Goal: Task Accomplishment & Management: Manage account settings

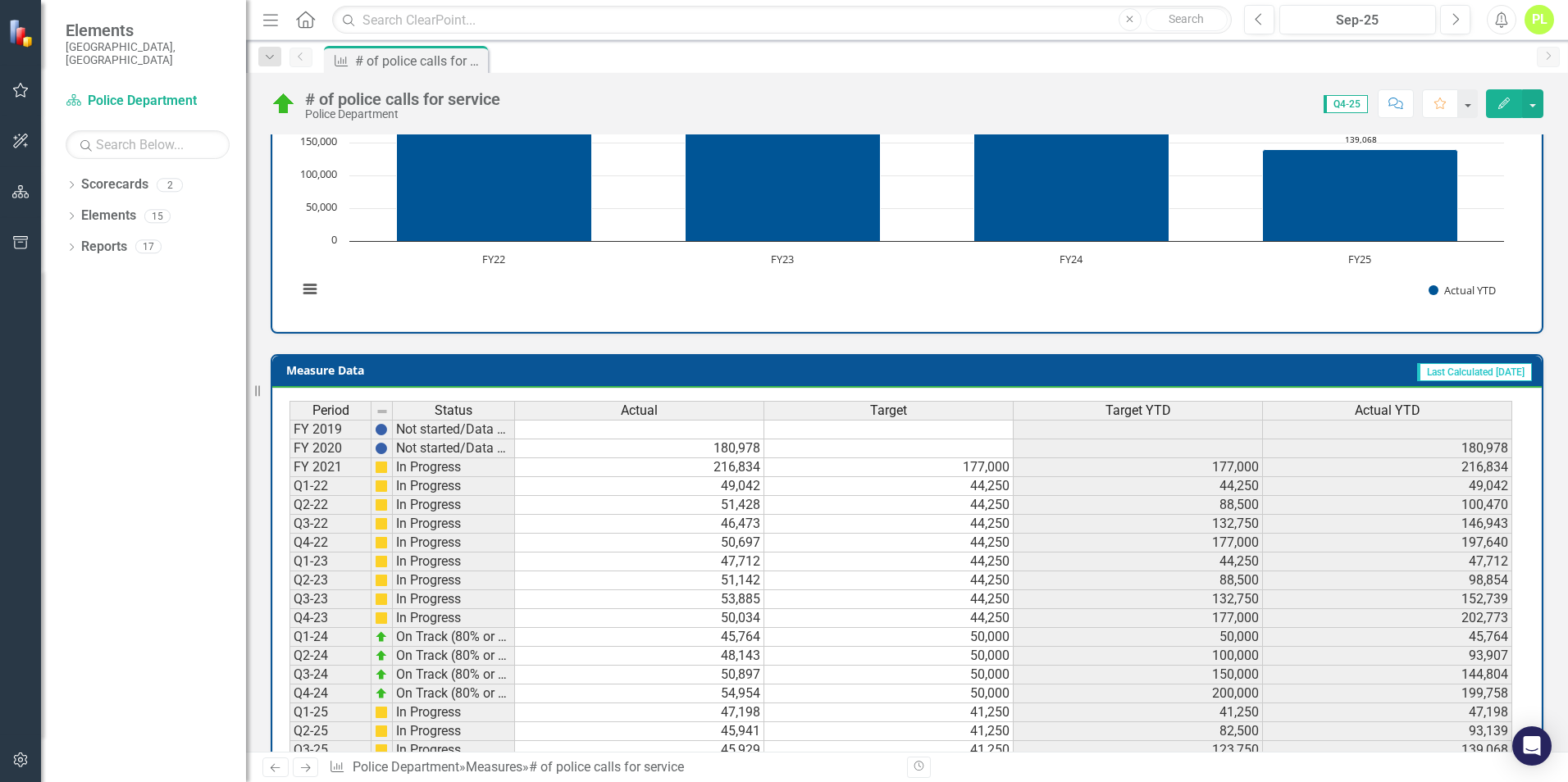
scroll to position [556, 0]
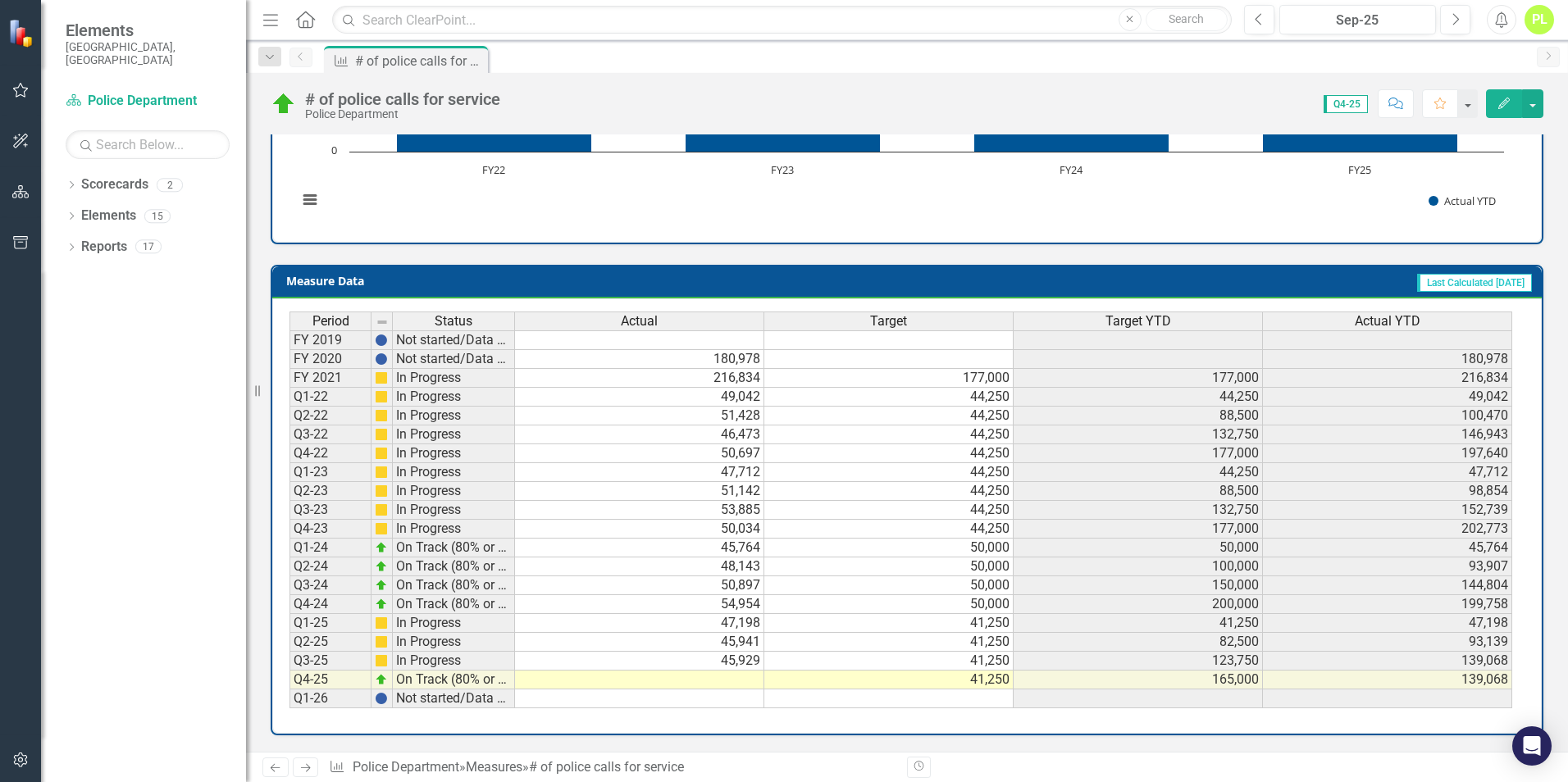
click at [720, 680] on td at bounding box center [640, 679] width 249 height 18
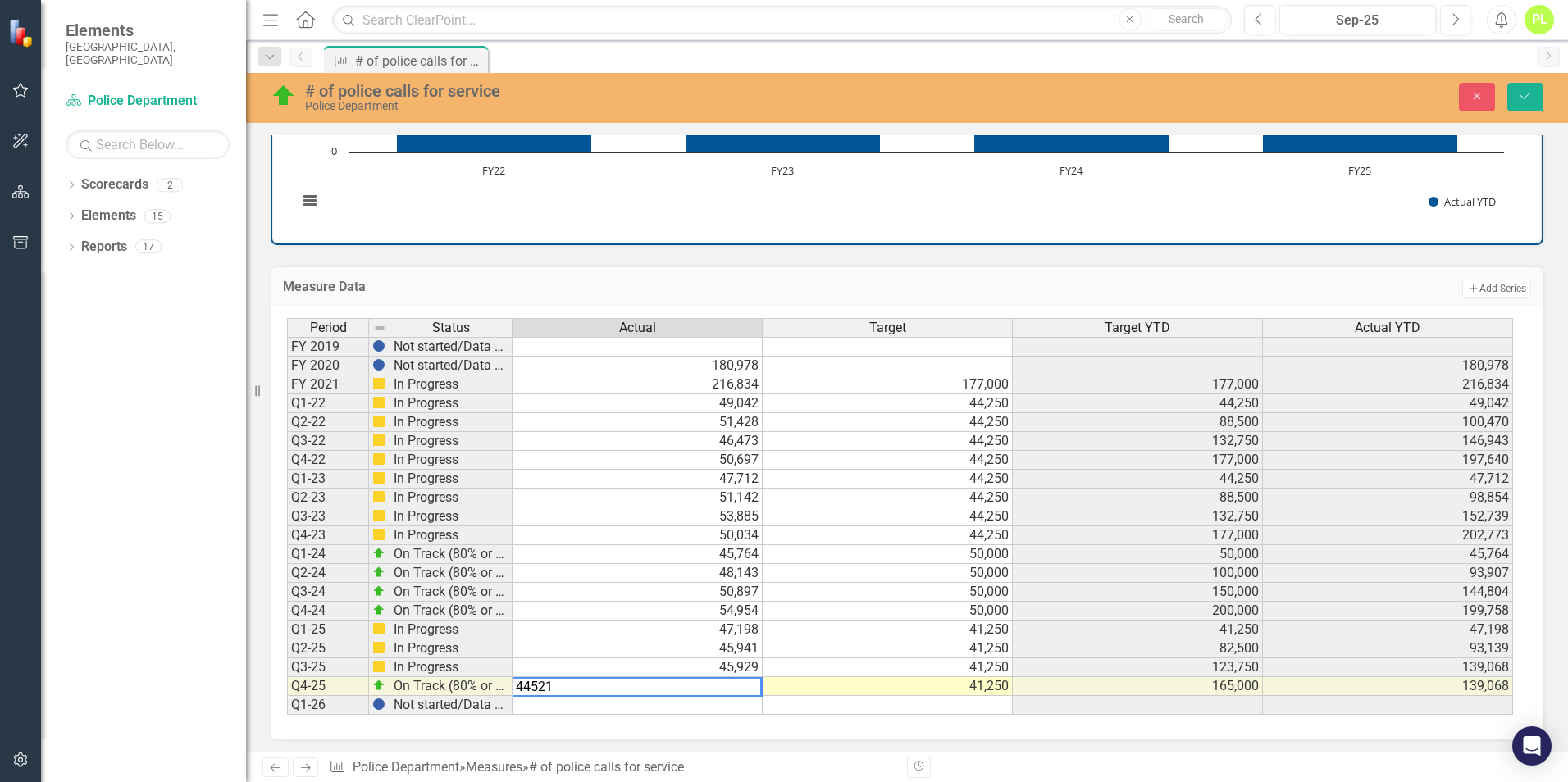
click at [698, 661] on td "45,929" at bounding box center [637, 667] width 250 height 18
type textarea "45929"
click at [1522, 91] on icon "Save" at bounding box center [1525, 96] width 15 height 11
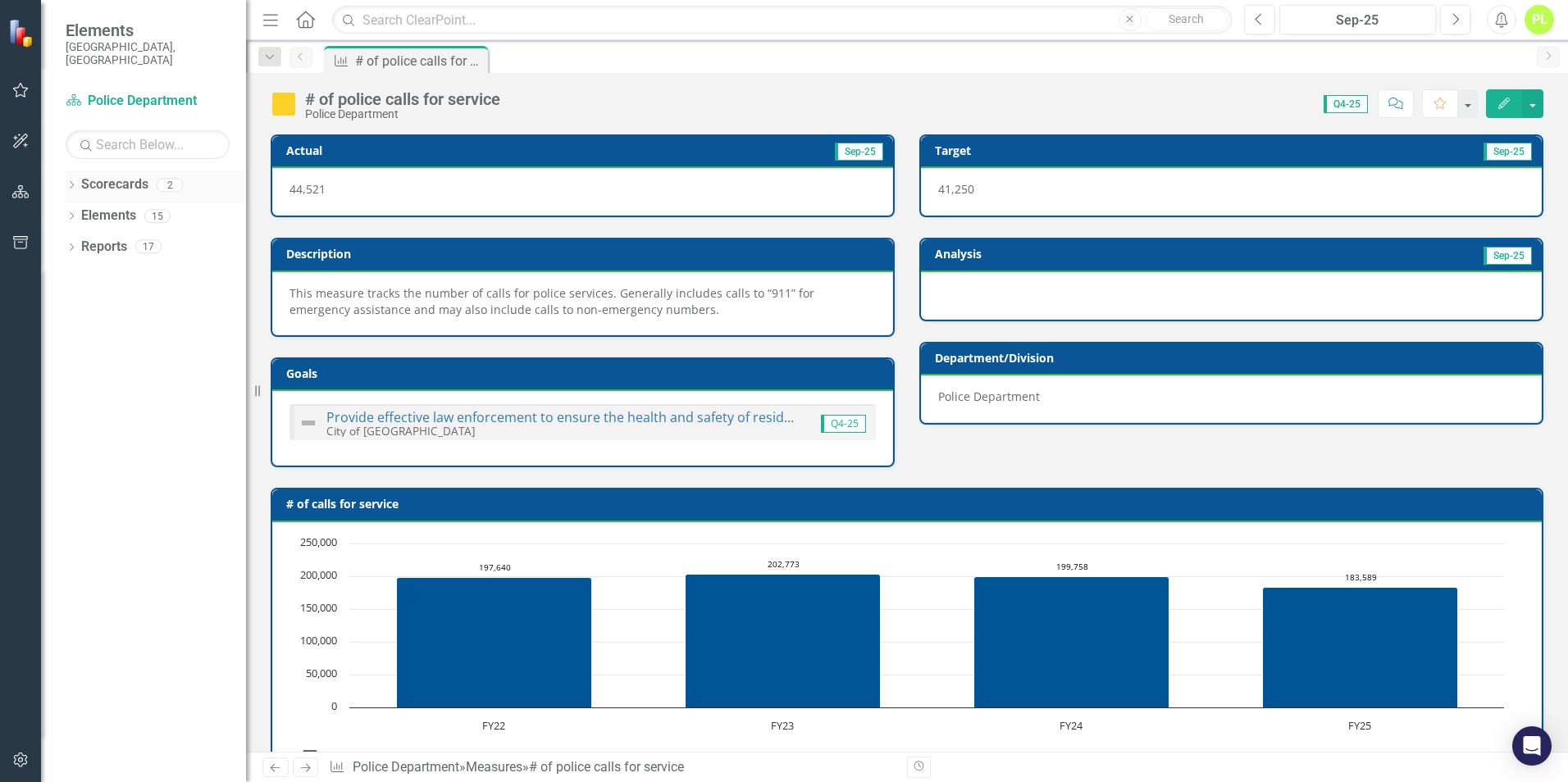
click at [72, 182] on icon "Dropdown" at bounding box center [71, 186] width 11 height 9
click at [113, 206] on link "City of [GEOGRAPHIC_DATA]" at bounding box center [168, 215] width 156 height 18
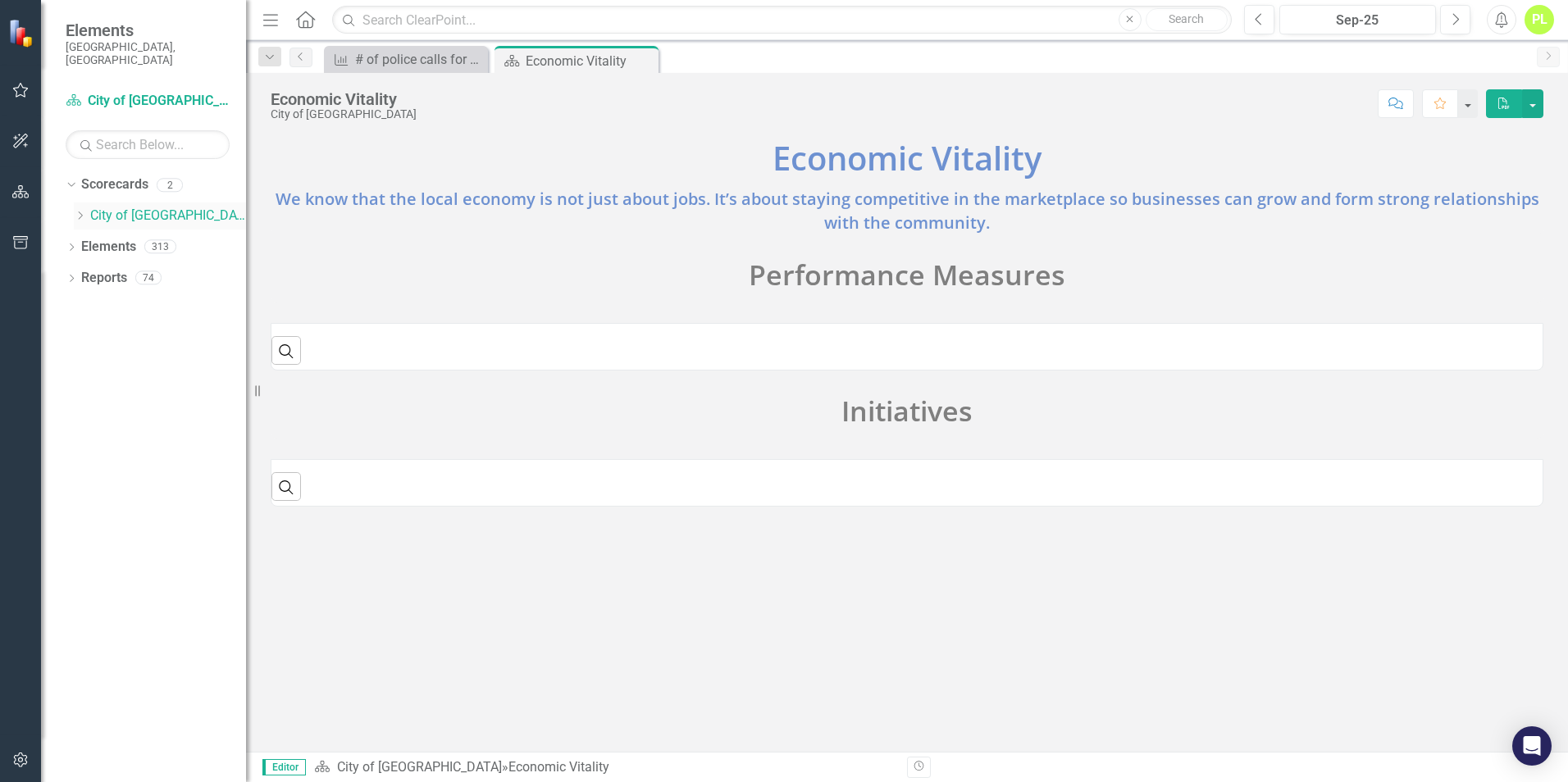
click at [78, 211] on icon "Dropdown" at bounding box center [80, 215] width 12 height 10
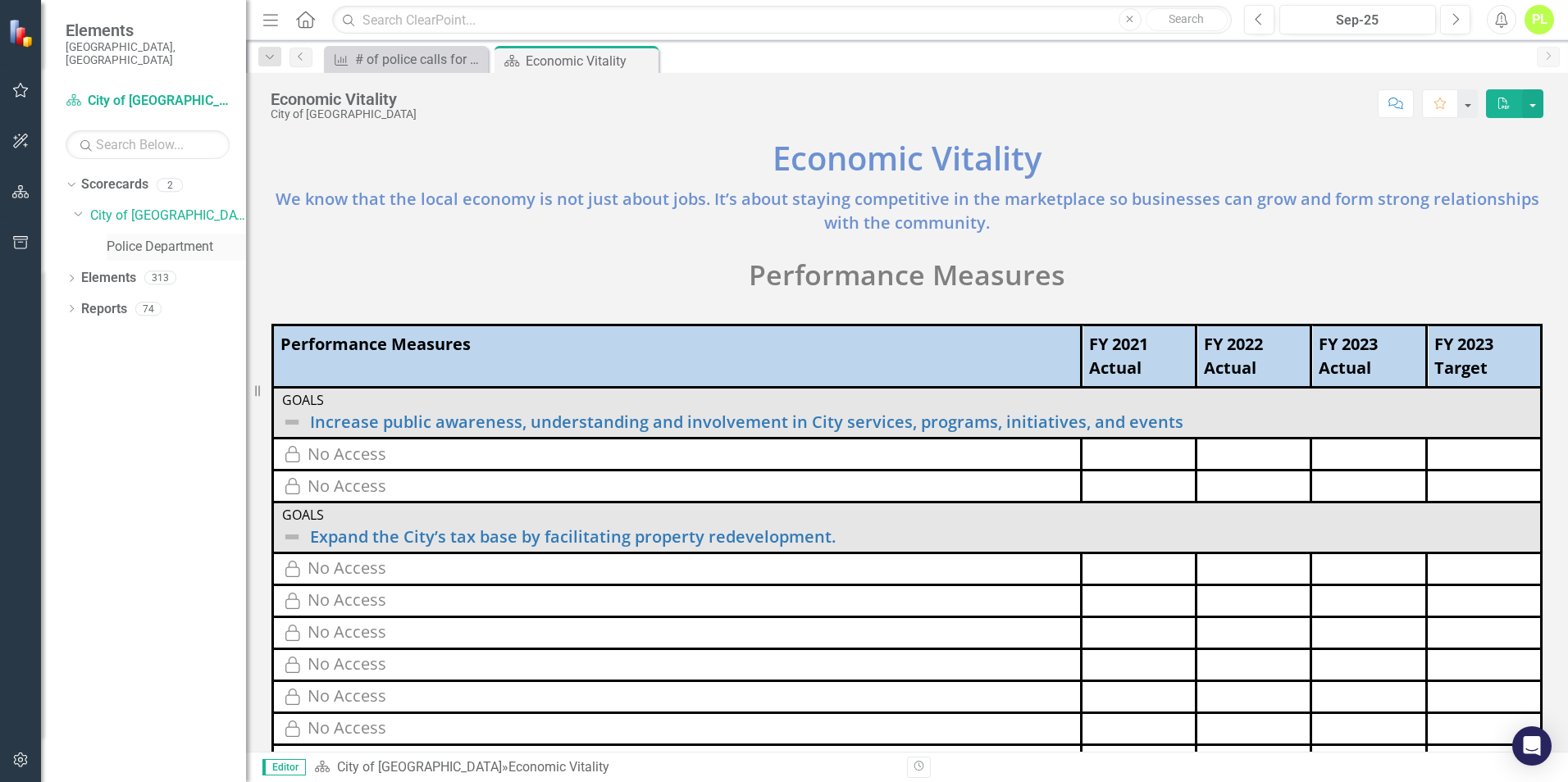
click at [147, 238] on link "Police Department" at bounding box center [175, 247] width 140 height 18
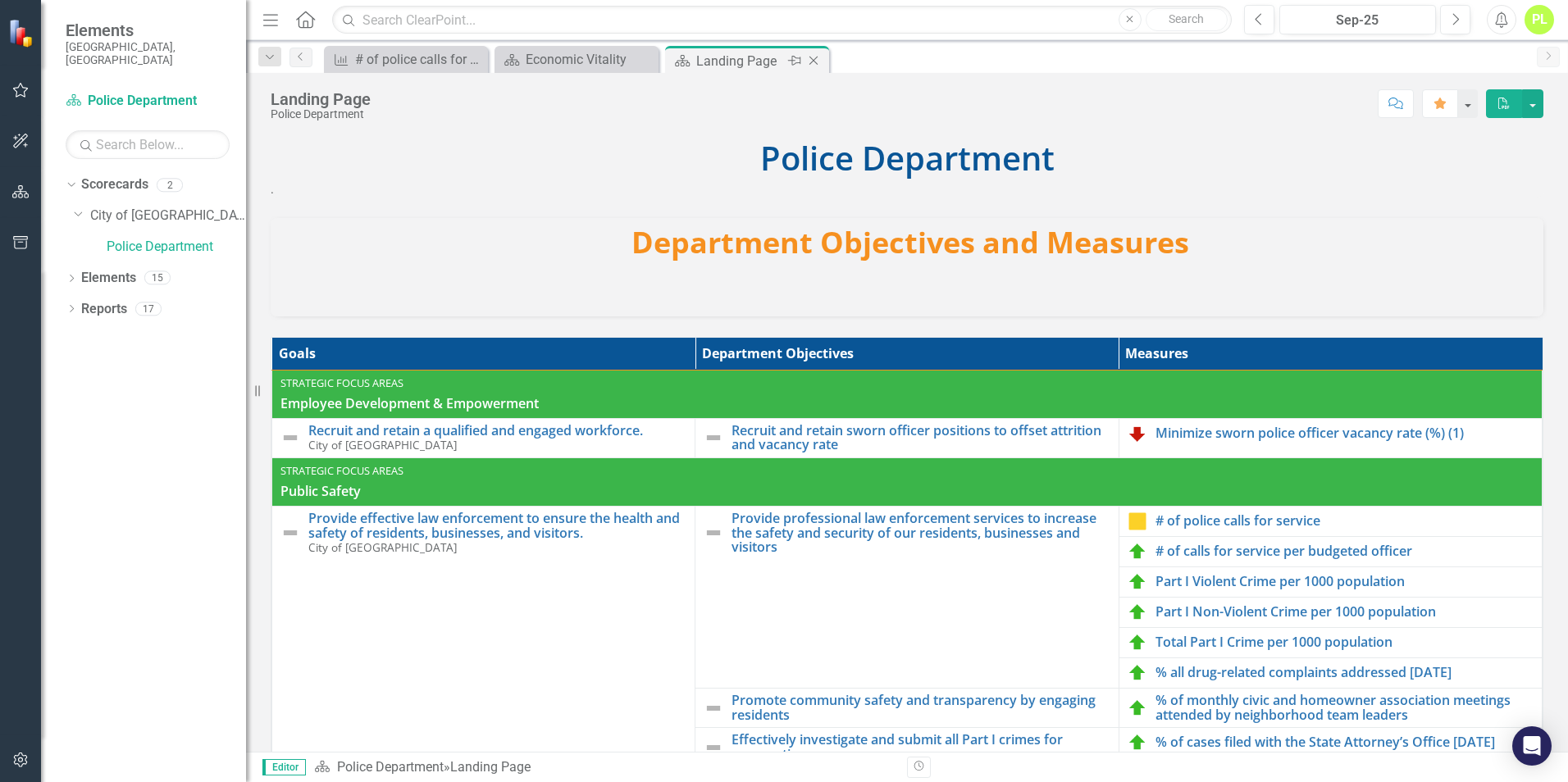
click at [696, 61] on div "Landing Page" at bounding box center [740, 61] width 88 height 20
click at [1171, 519] on link "# of police calls for service" at bounding box center [1344, 521] width 378 height 15
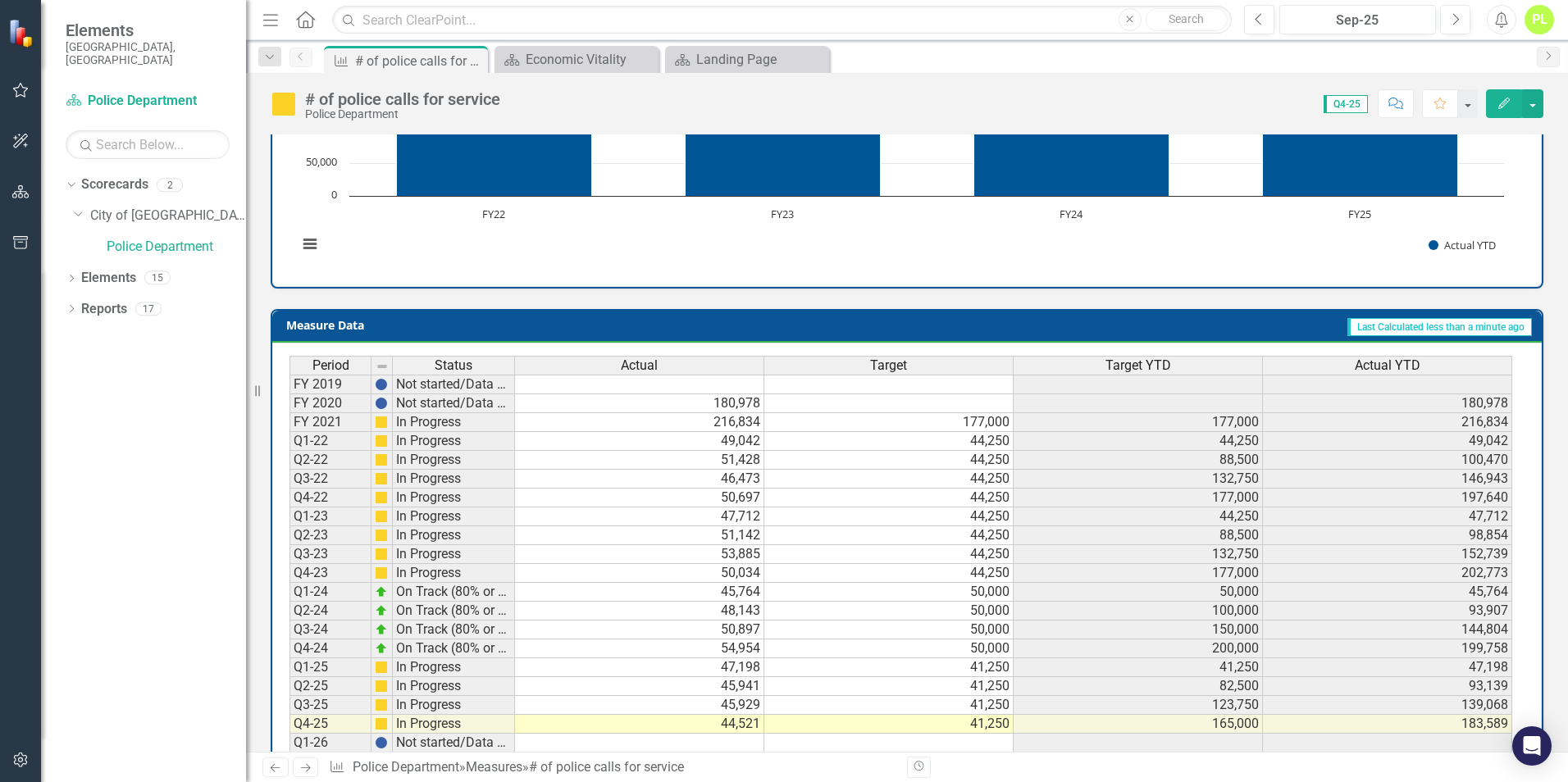
scroll to position [556, 0]
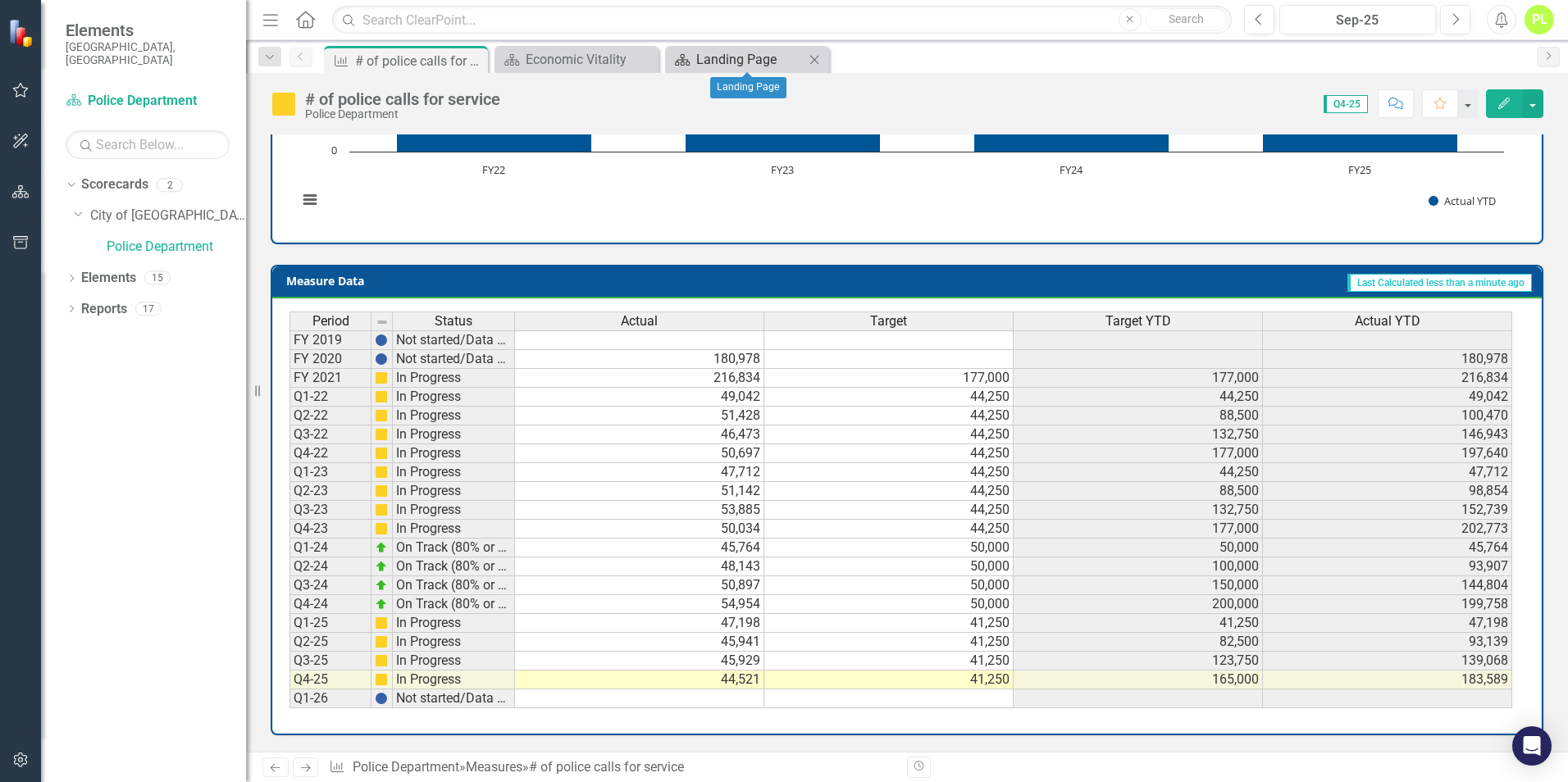
click at [712, 65] on div "Landing Page" at bounding box center [749, 59] width 108 height 20
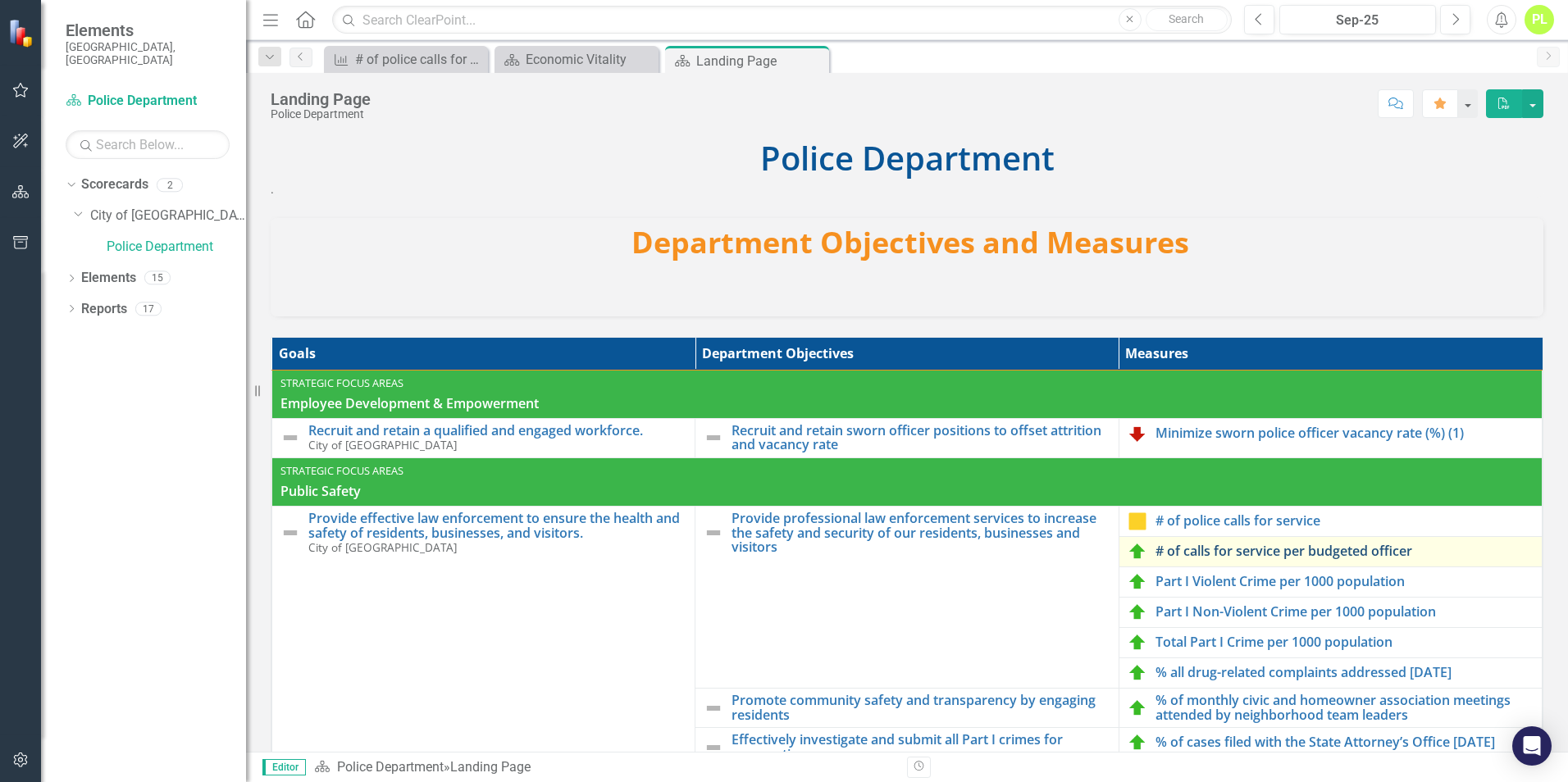
click at [1183, 552] on link "# of calls for service per budgeted officer" at bounding box center [1344, 551] width 378 height 15
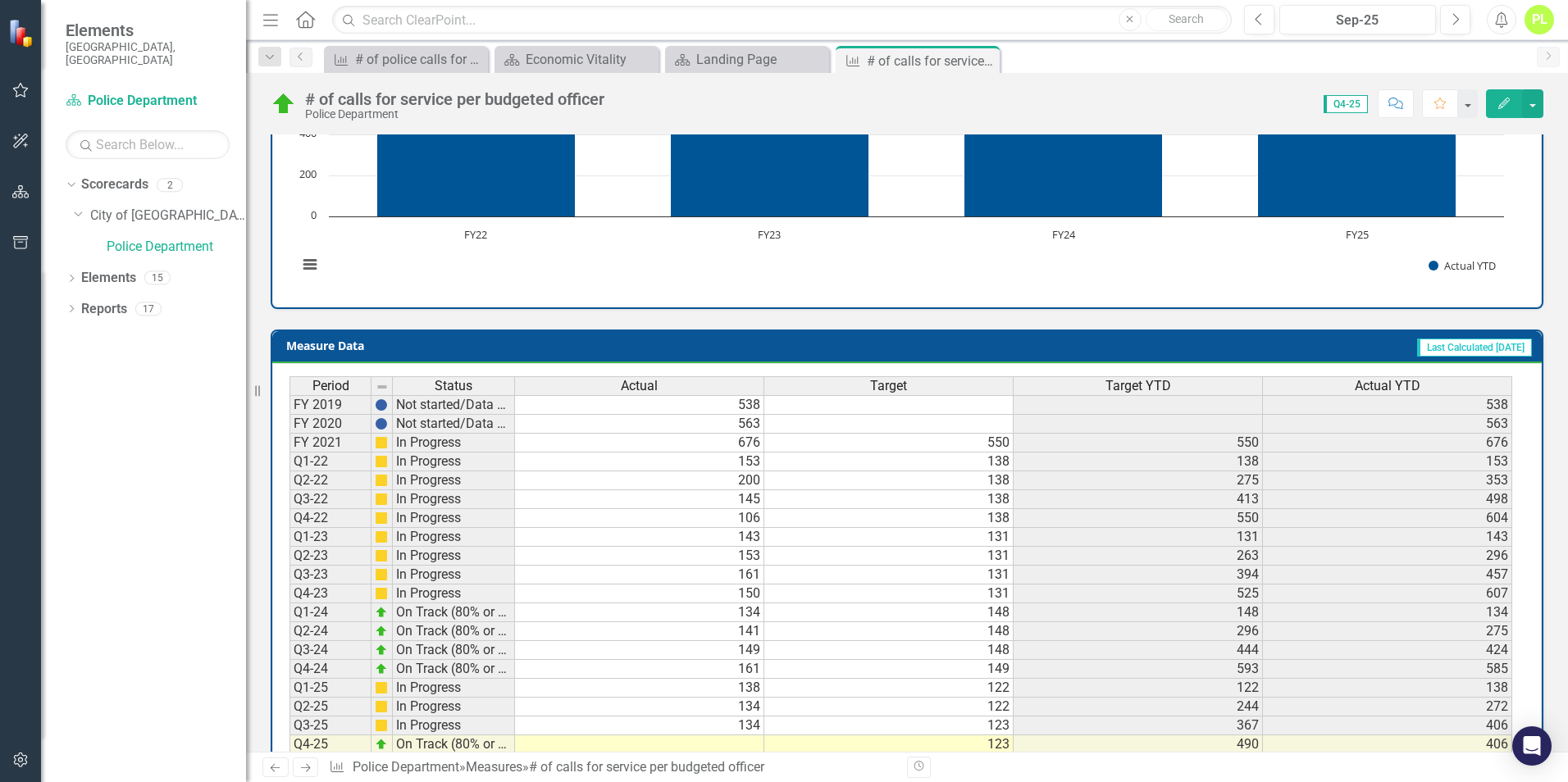
scroll to position [541, 0]
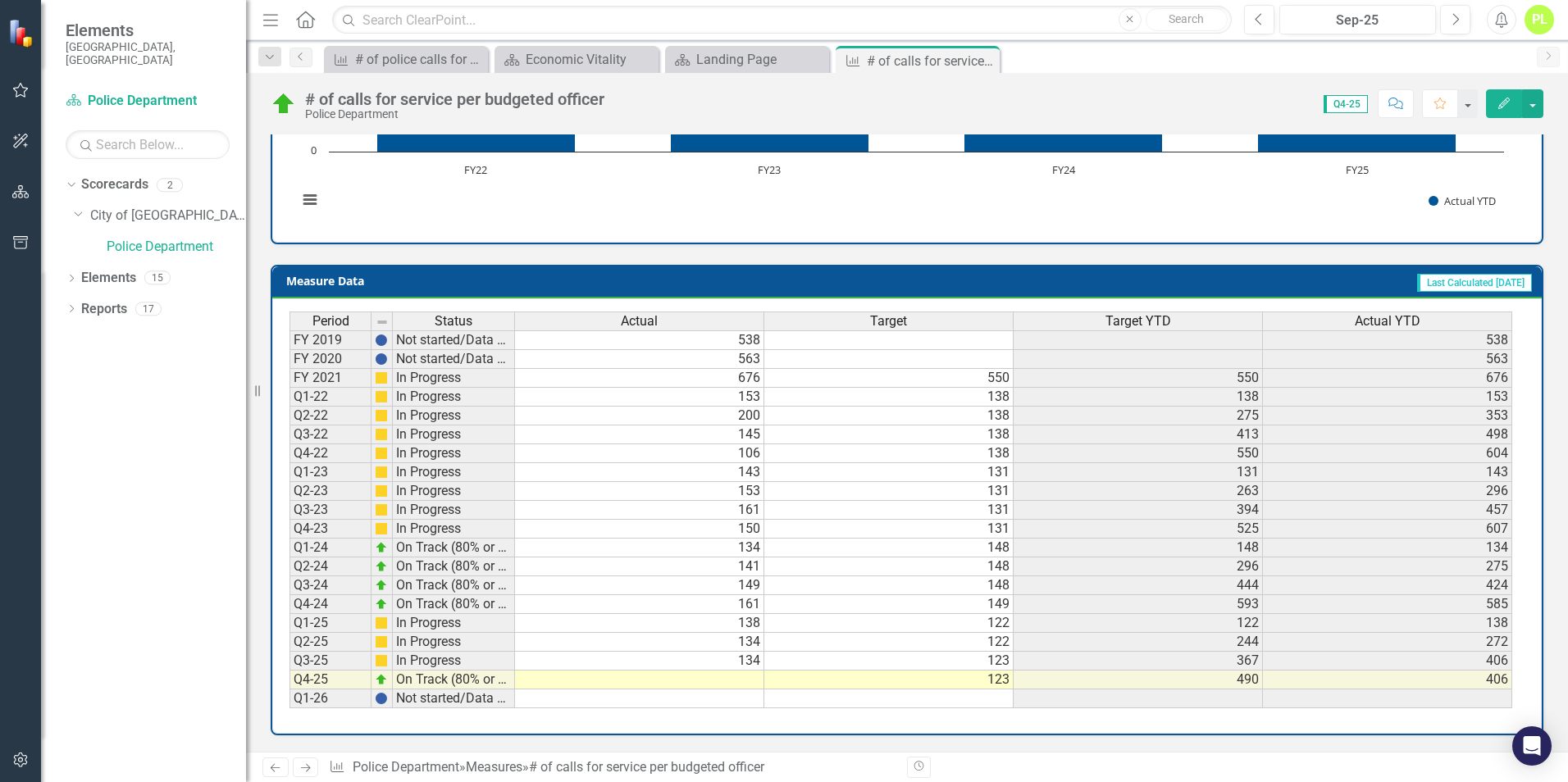
click at [740, 677] on td at bounding box center [640, 679] width 249 height 18
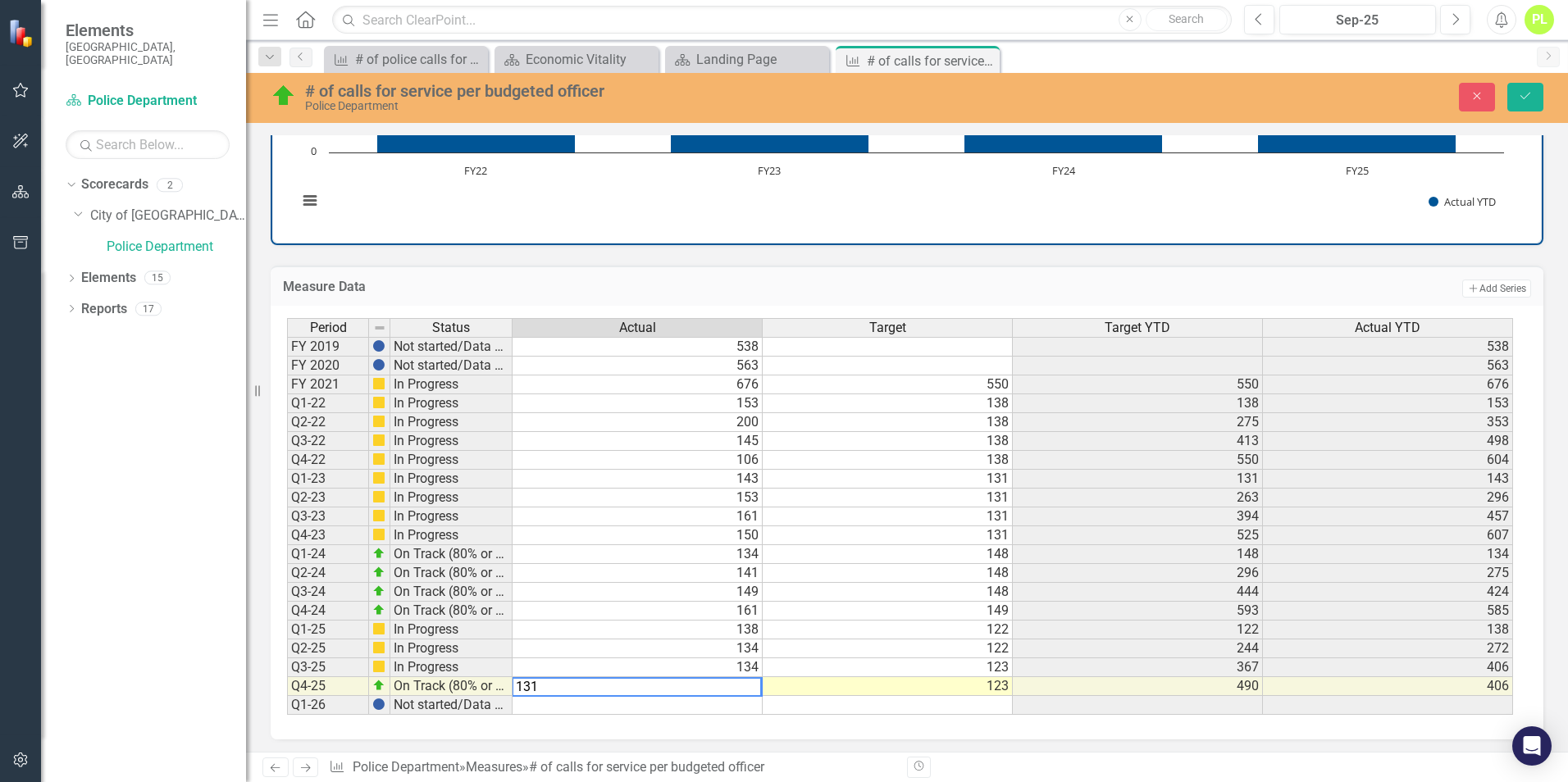
type textarea "131"
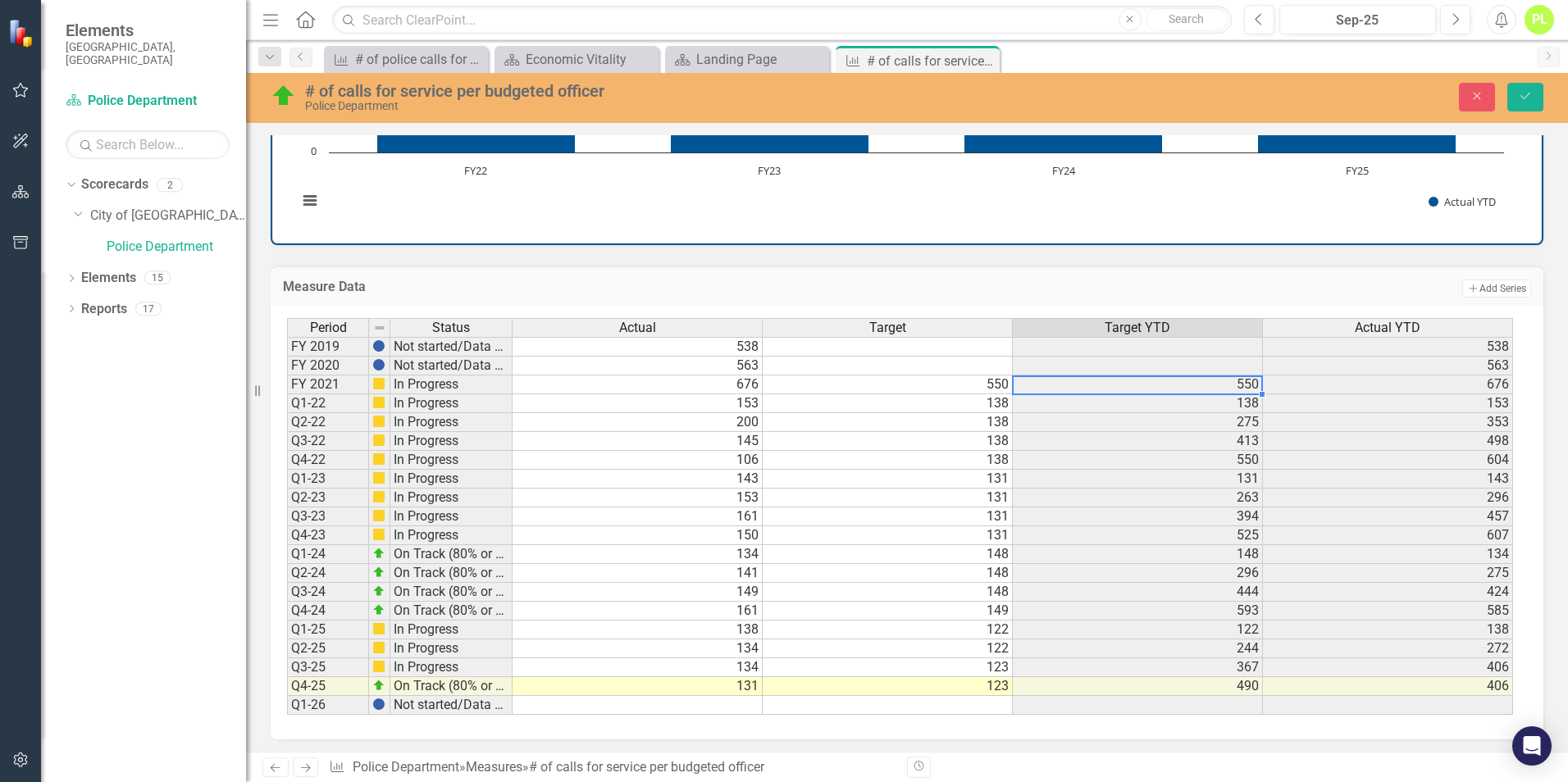
click at [1192, 392] on td "550" at bounding box center [1137, 384] width 250 height 18
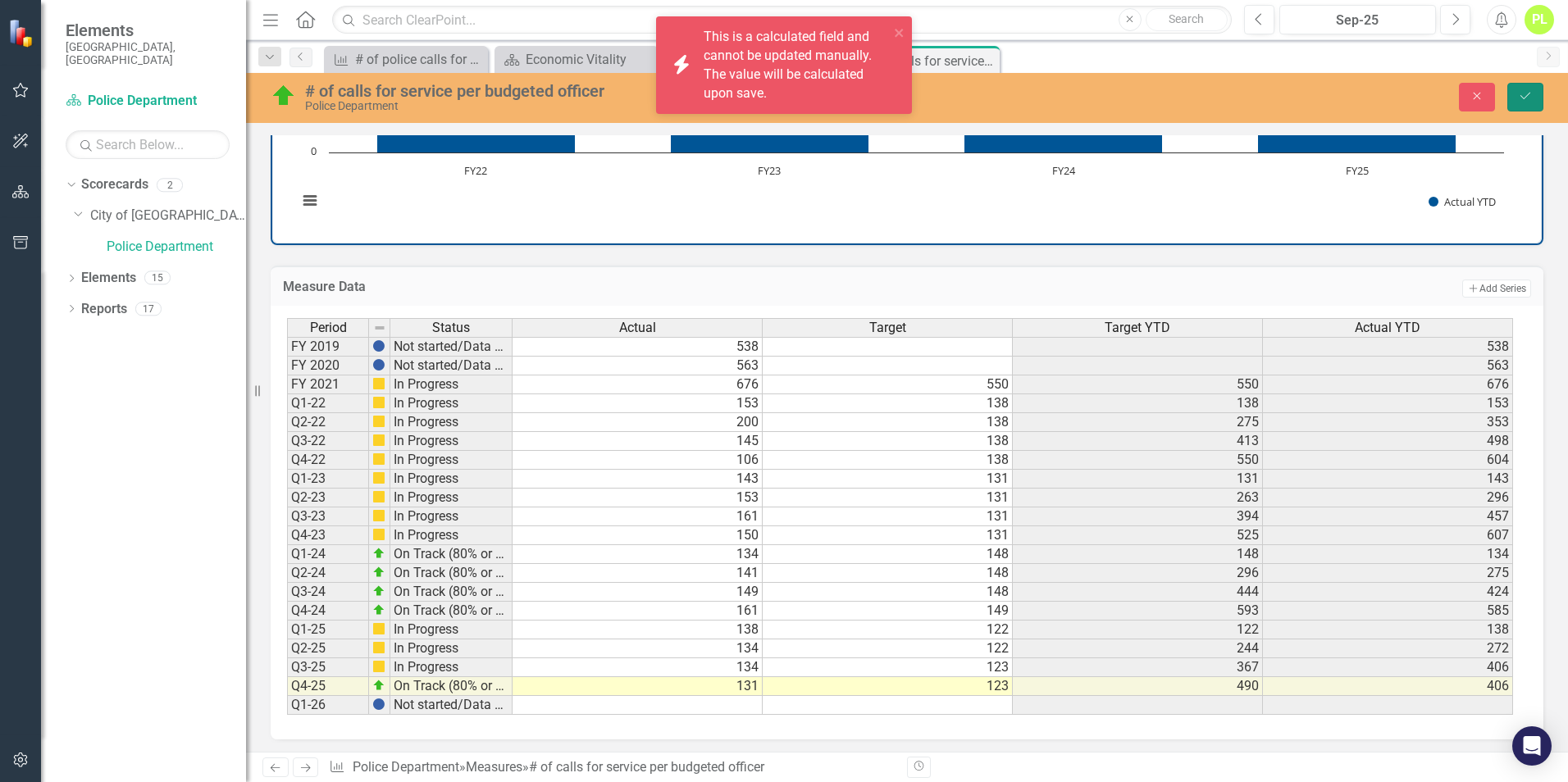
click at [1508, 105] on button "Save" at bounding box center [1524, 97] width 36 height 29
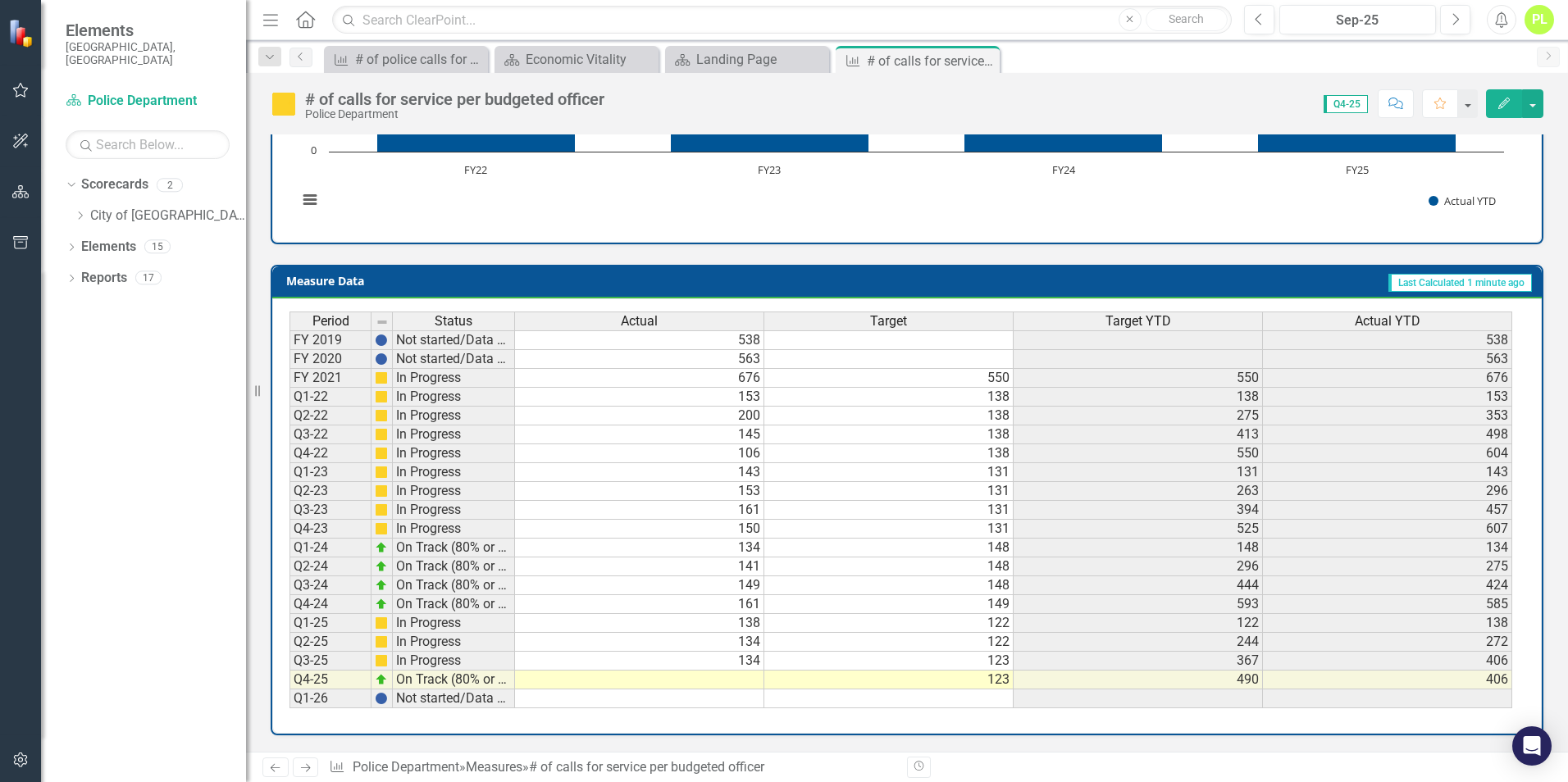
click at [717, 681] on td at bounding box center [640, 679] width 249 height 18
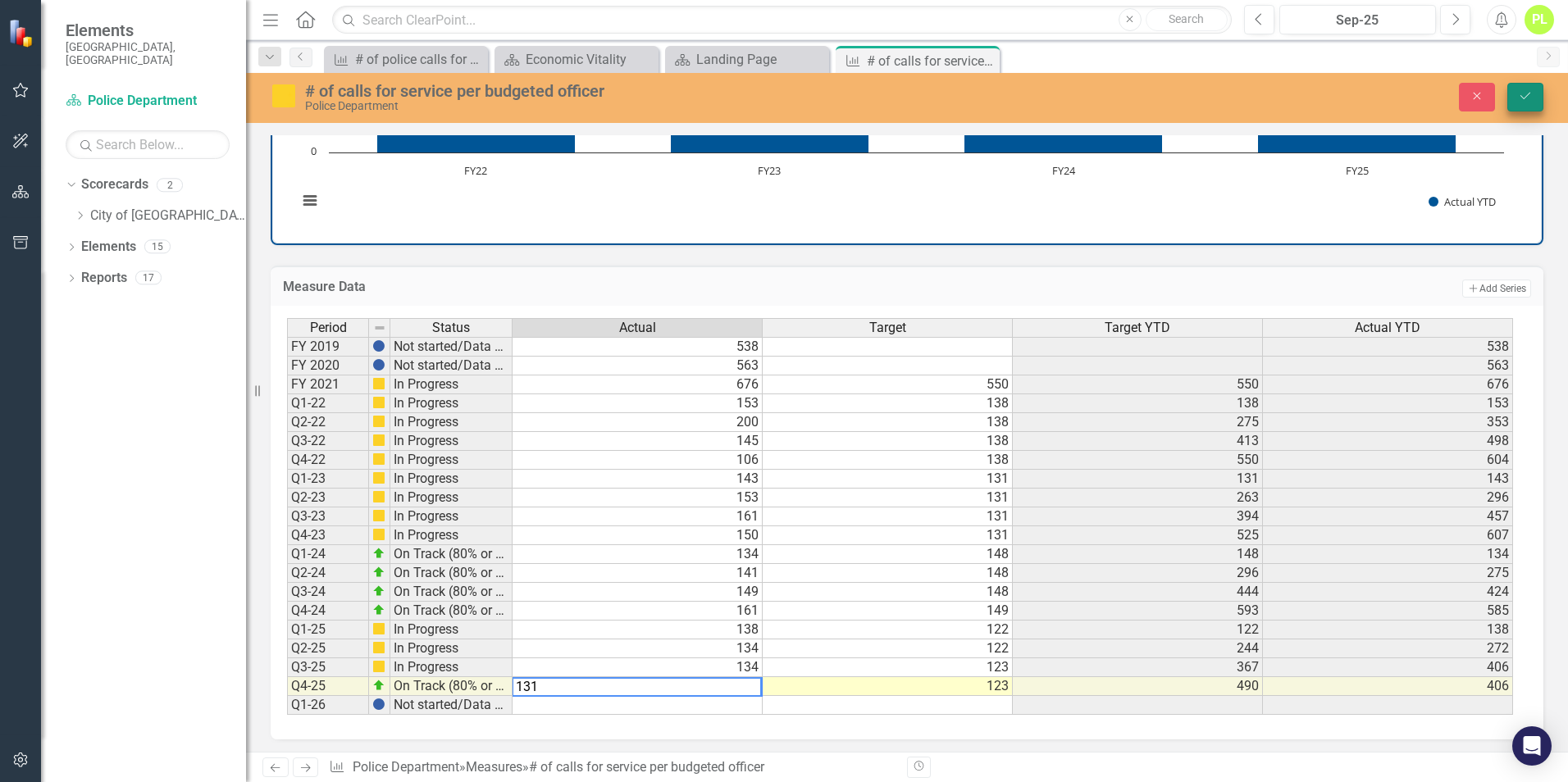
type textarea "131"
click at [1521, 96] on icon "Save" at bounding box center [1525, 96] width 15 height 11
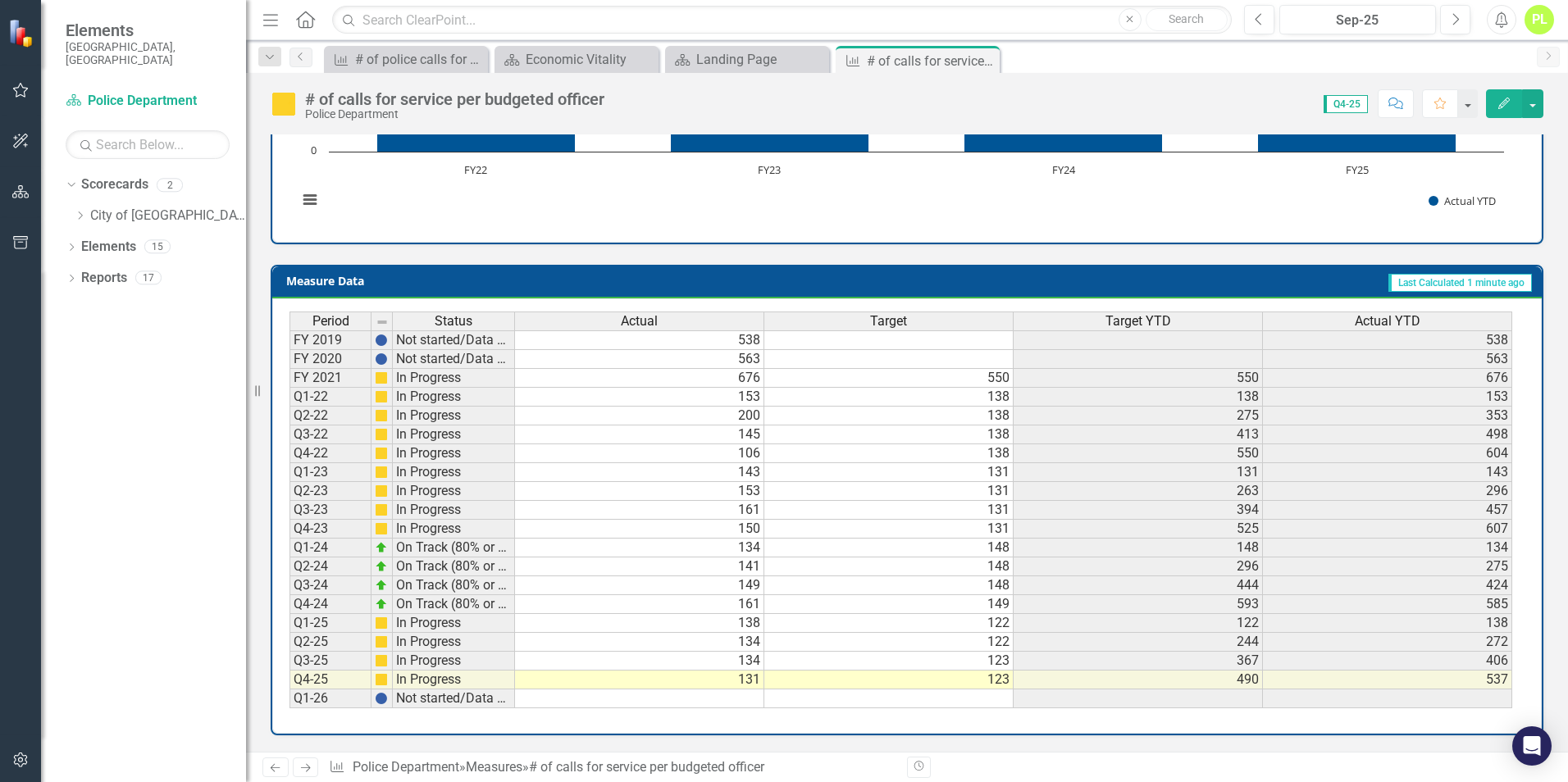
drag, startPoint x: 981, startPoint y: 60, endPoint x: 949, endPoint y: 60, distance: 32.0
click at [0, 0] on icon "Close" at bounding box center [0, 0] width 0 height 0
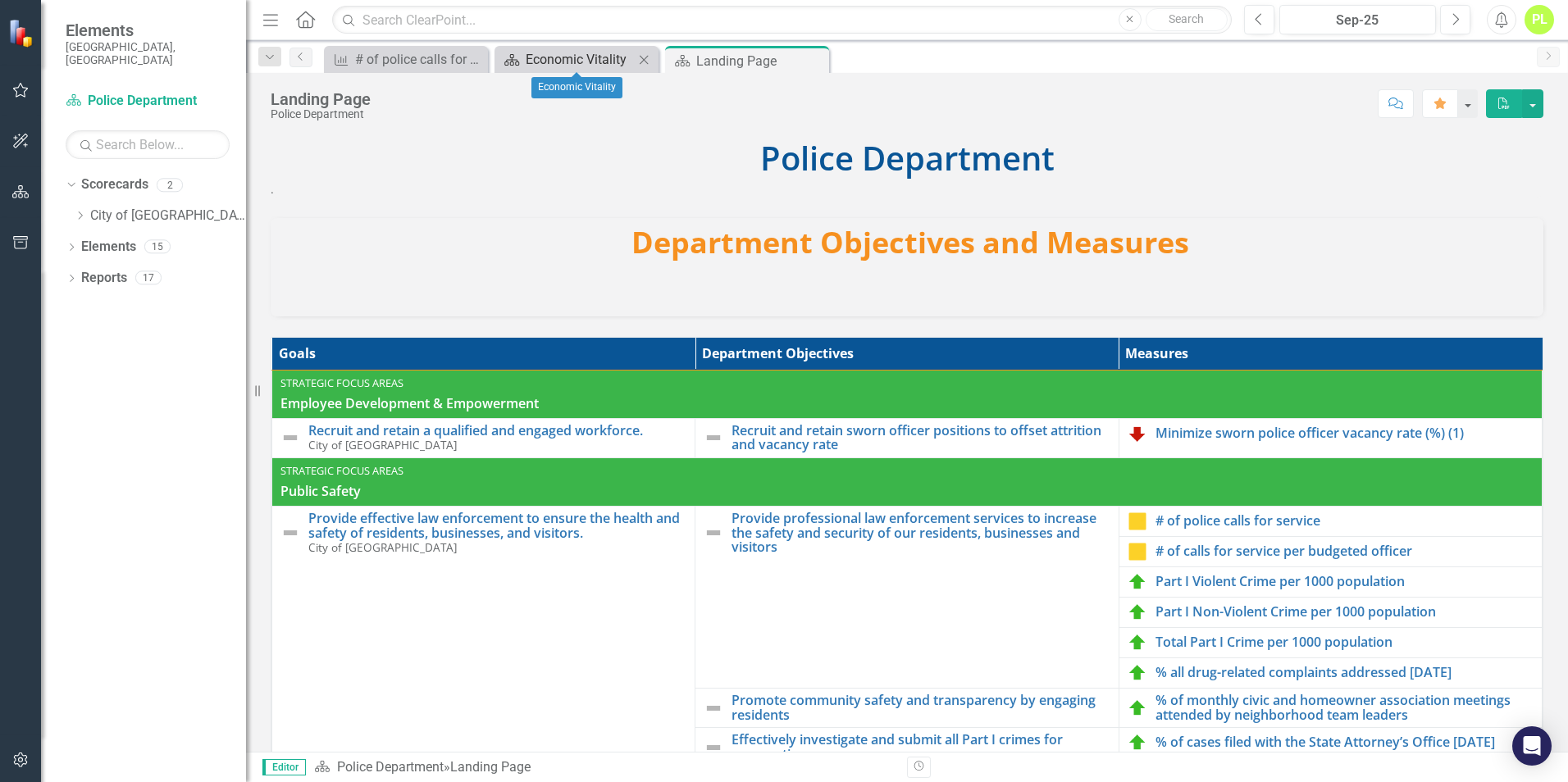
click at [617, 60] on div "Economic Vitality" at bounding box center [579, 59] width 108 height 20
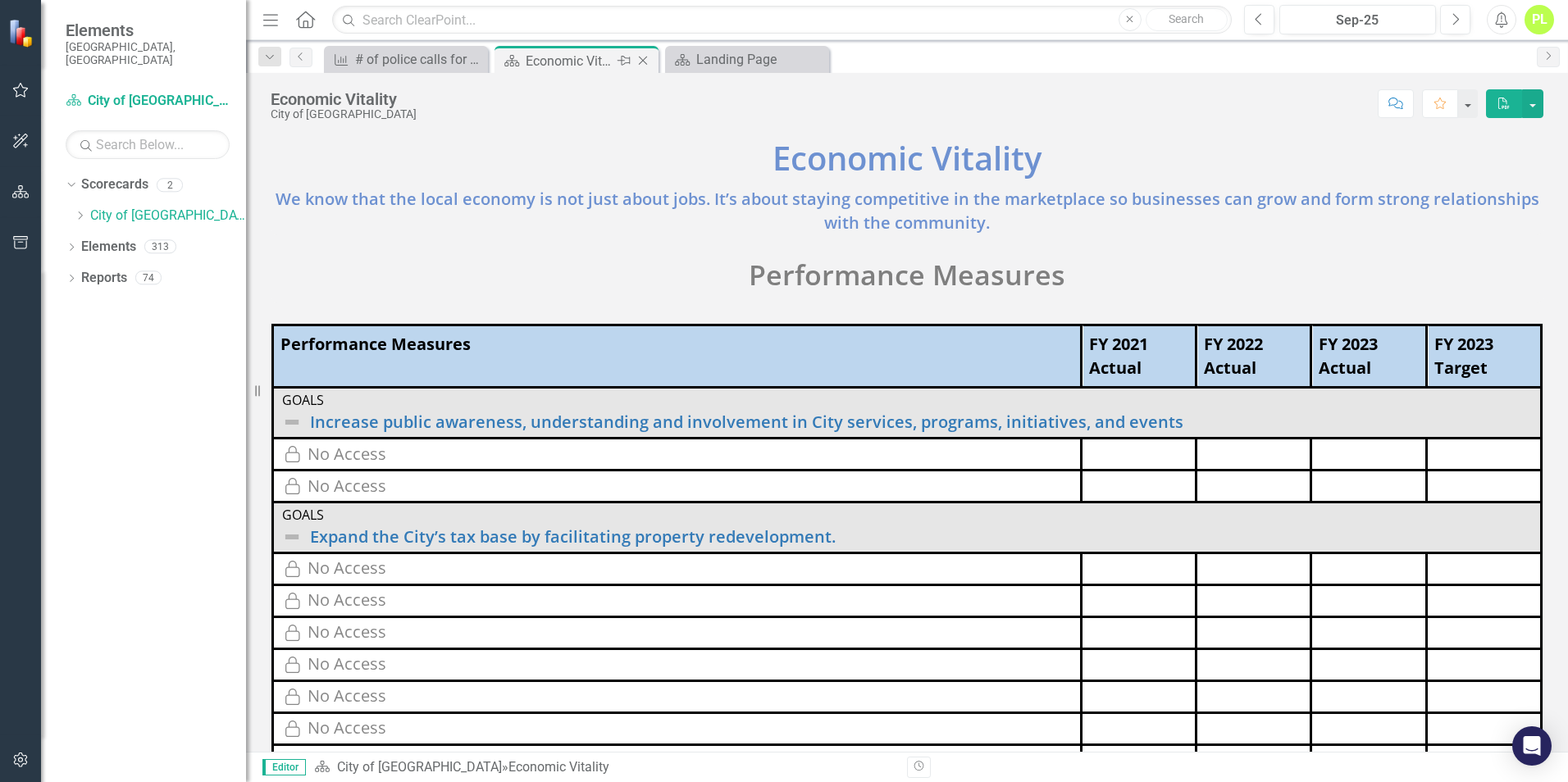
click at [644, 58] on icon "Close" at bounding box center [642, 61] width 17 height 13
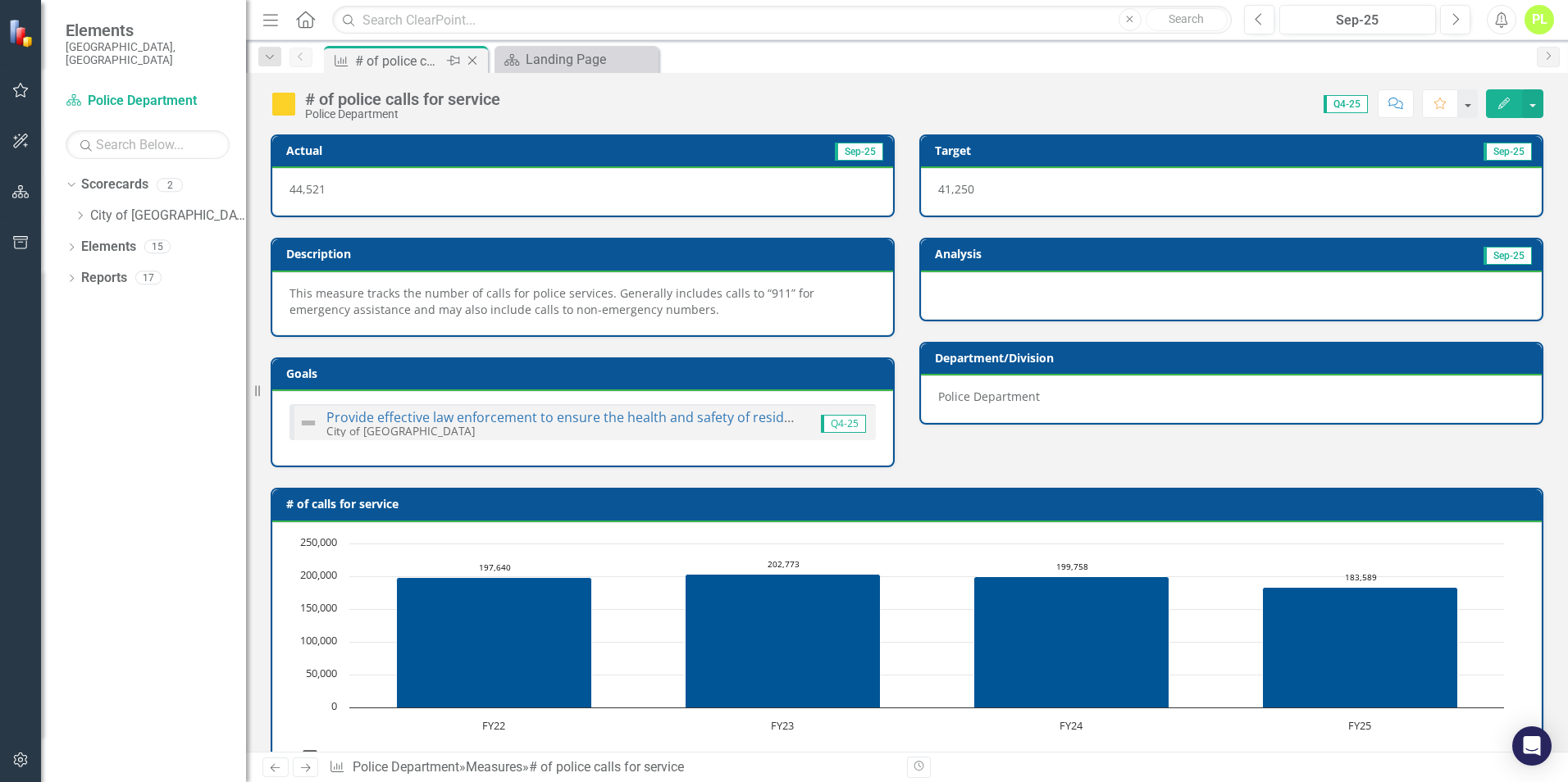
click at [473, 61] on icon at bounding box center [473, 61] width 9 height 9
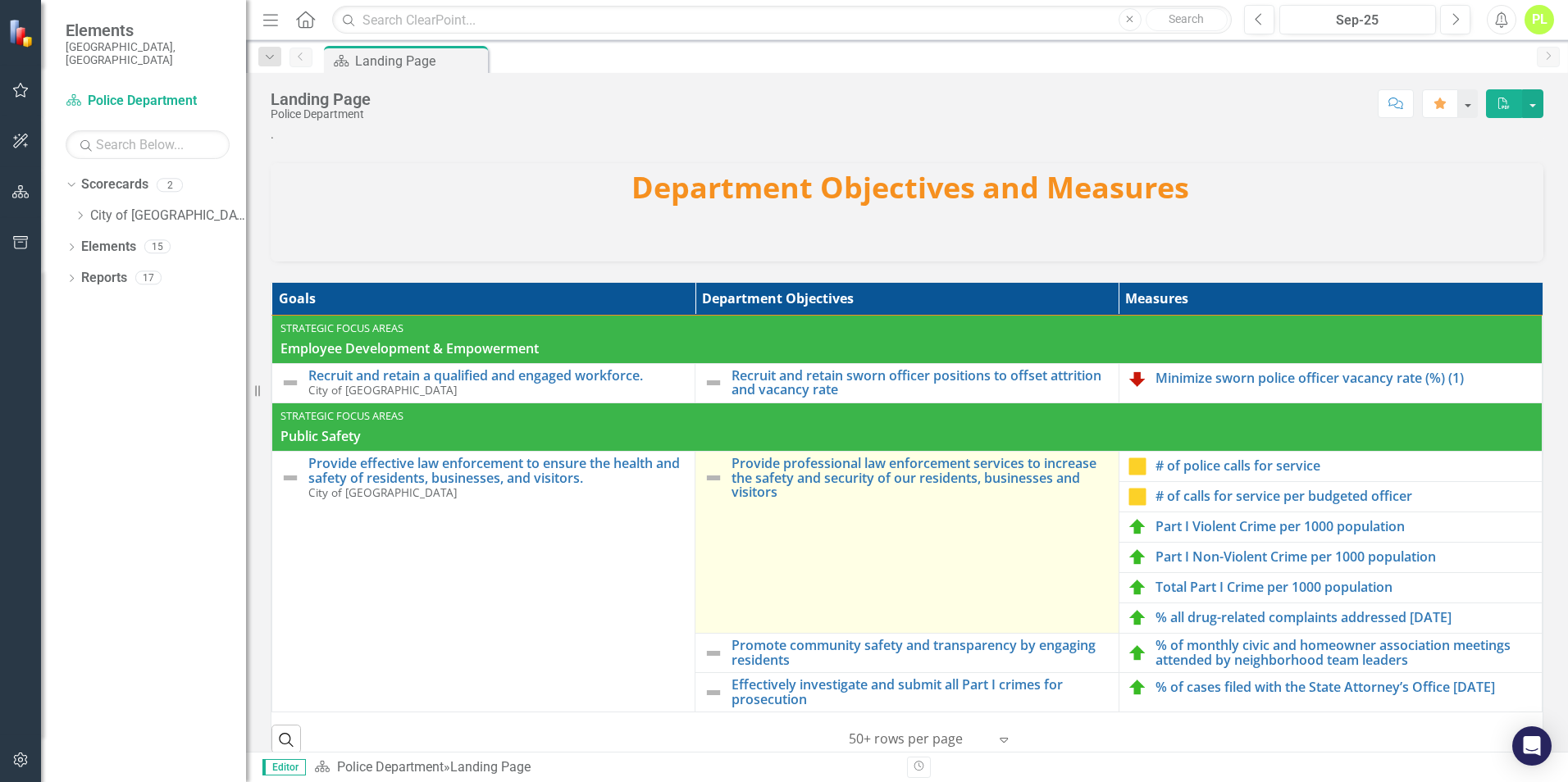
scroll to position [164, 0]
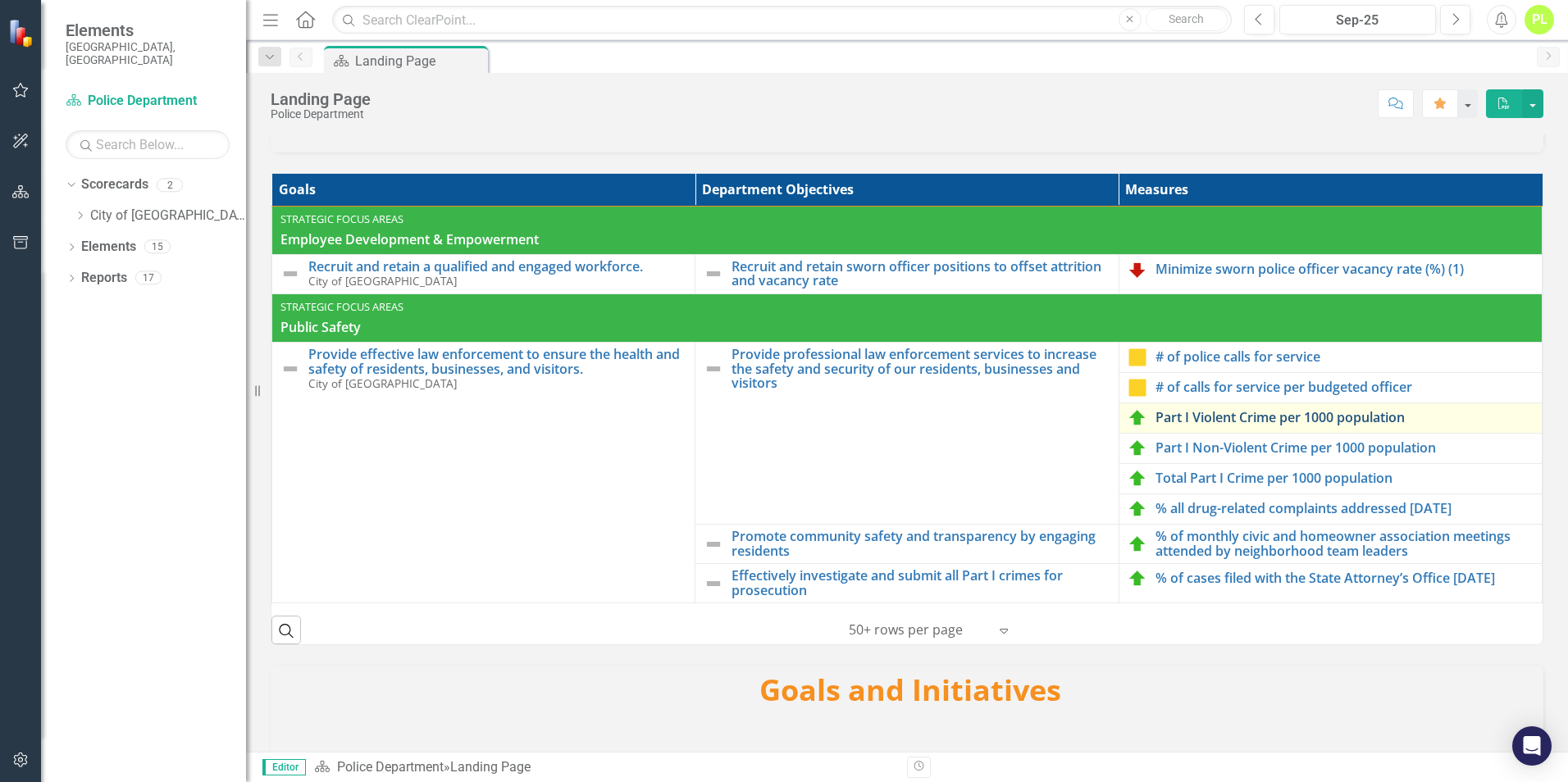
click at [1180, 418] on link "Part I Violent Crime per 1000 population" at bounding box center [1344, 418] width 378 height 15
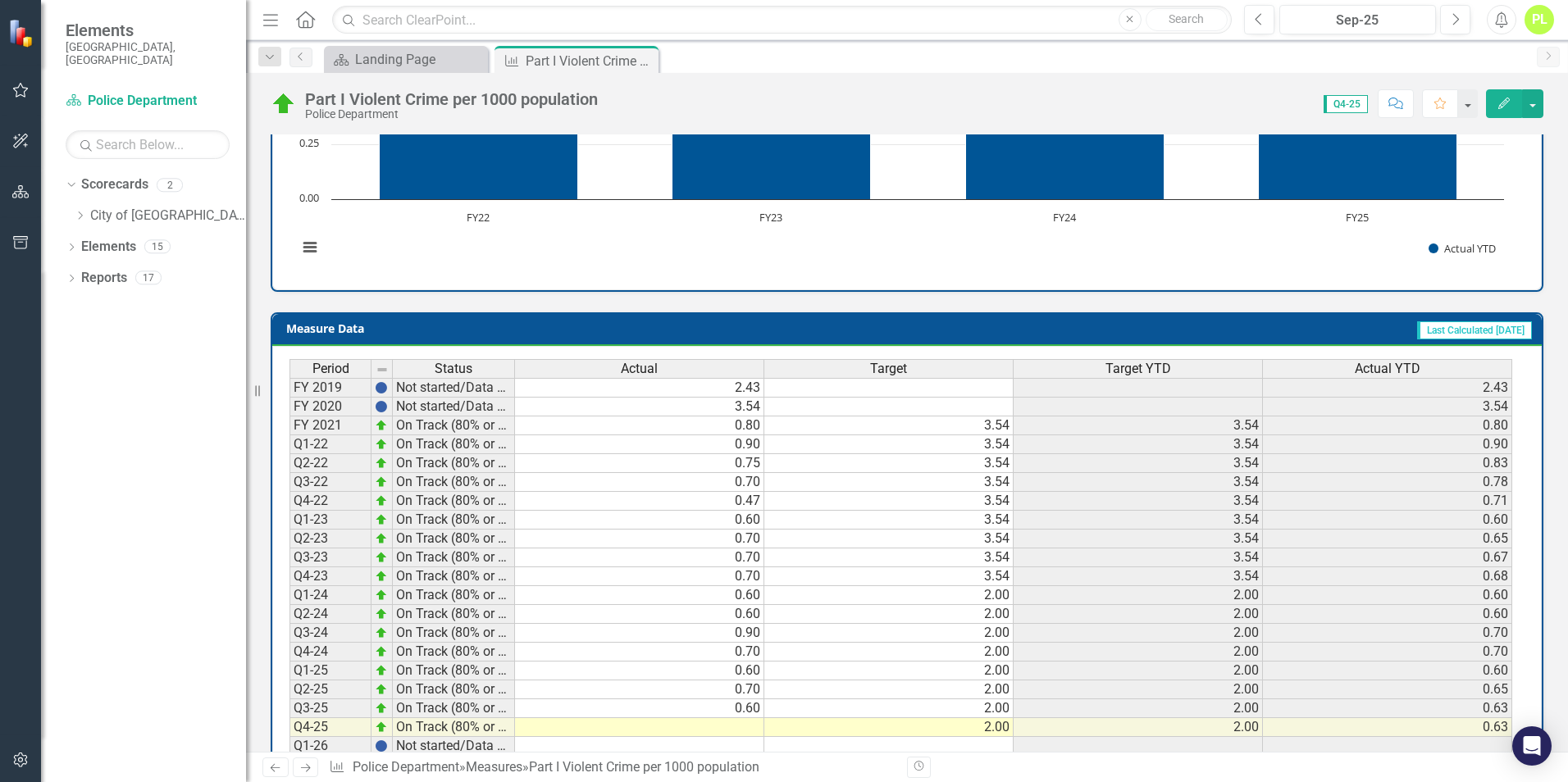
scroll to position [572, 0]
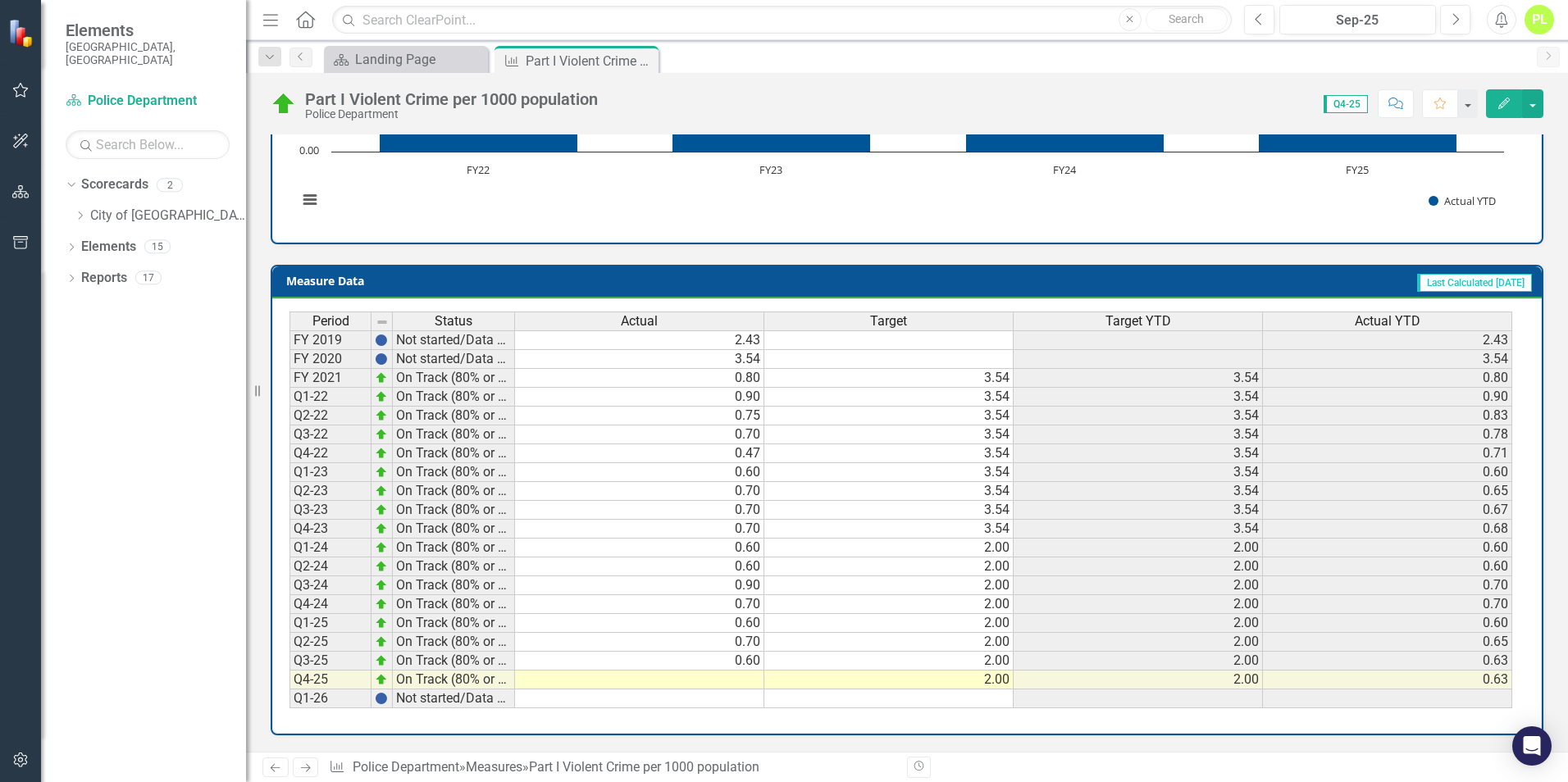
click at [737, 679] on td at bounding box center [640, 679] width 249 height 18
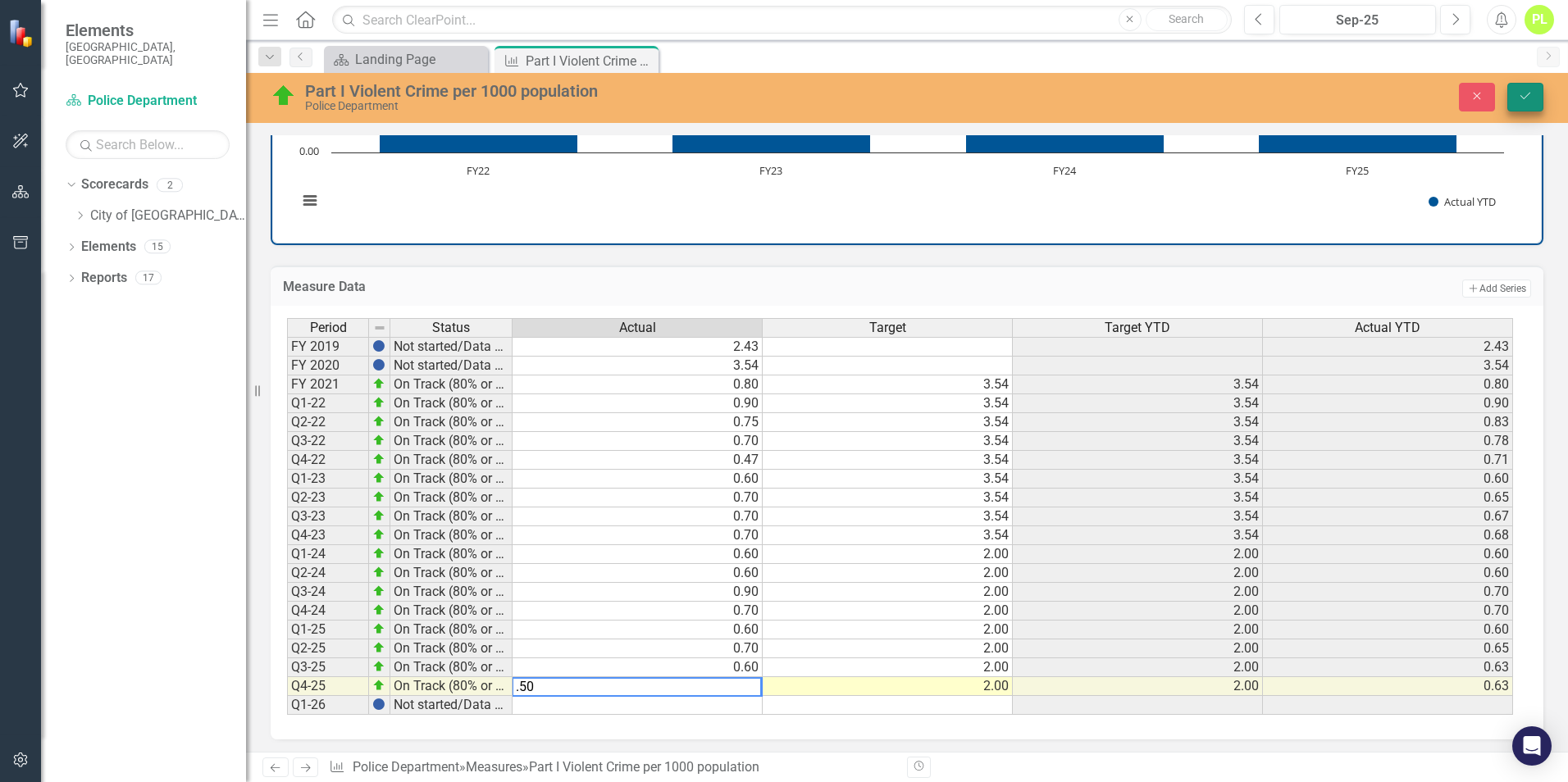
type textarea ".50"
click at [1518, 90] on icon "Save" at bounding box center [1525, 96] width 15 height 11
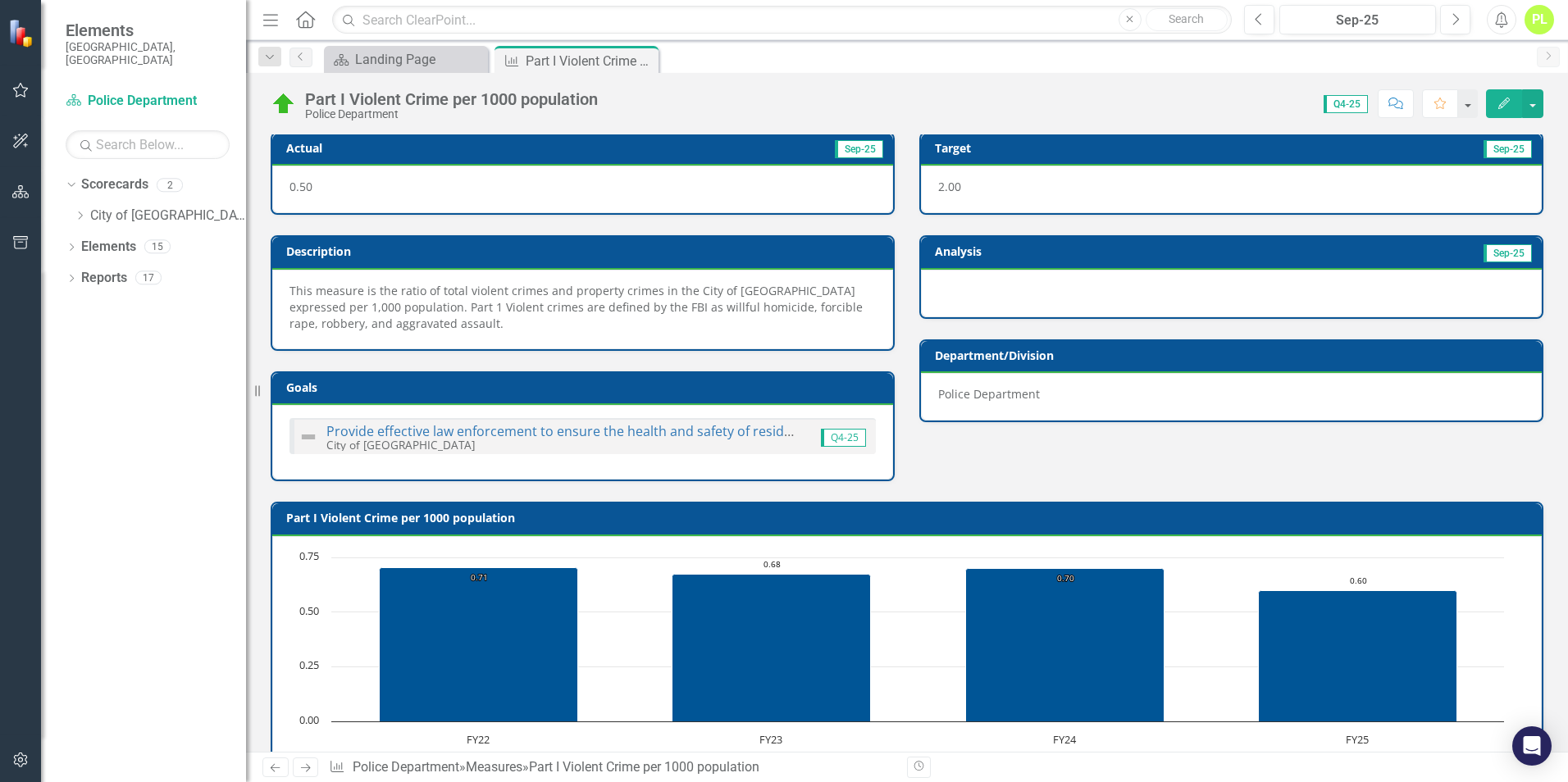
scroll to position [0, 0]
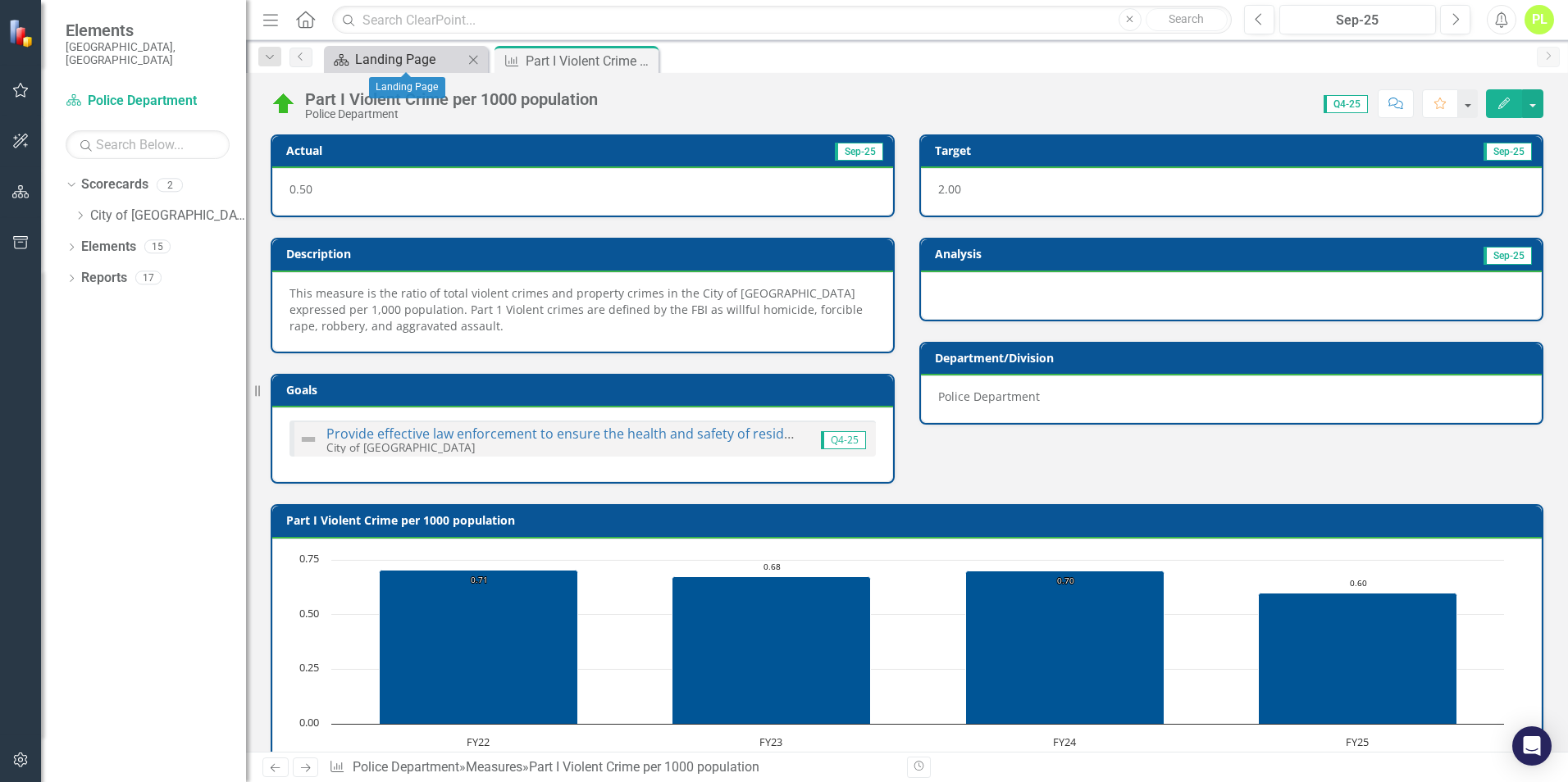
click at [444, 61] on div "Landing Page" at bounding box center [409, 59] width 108 height 20
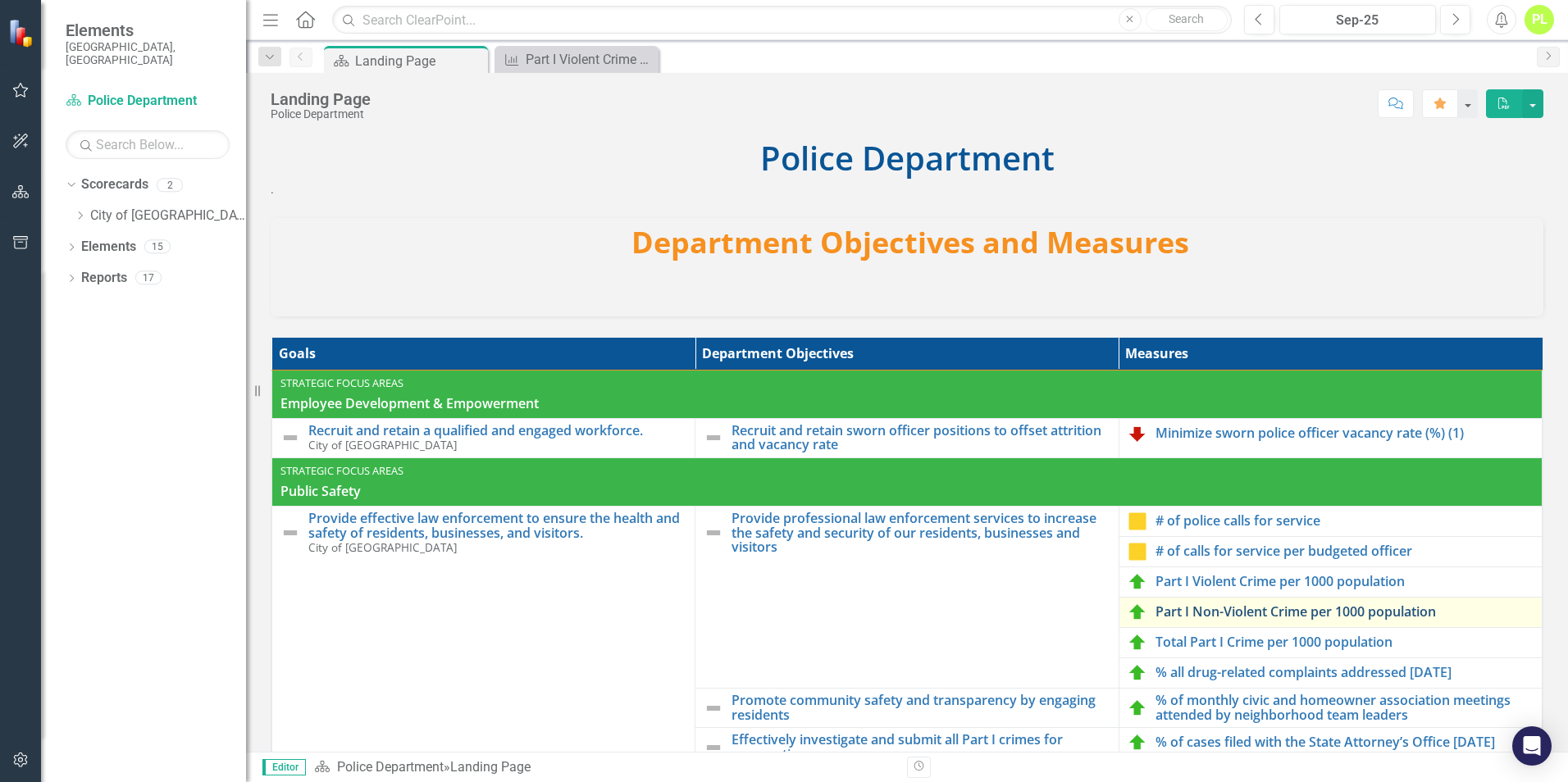
click at [1215, 613] on link "Part I Non-Violent Crime per 1000 population" at bounding box center [1344, 613] width 378 height 15
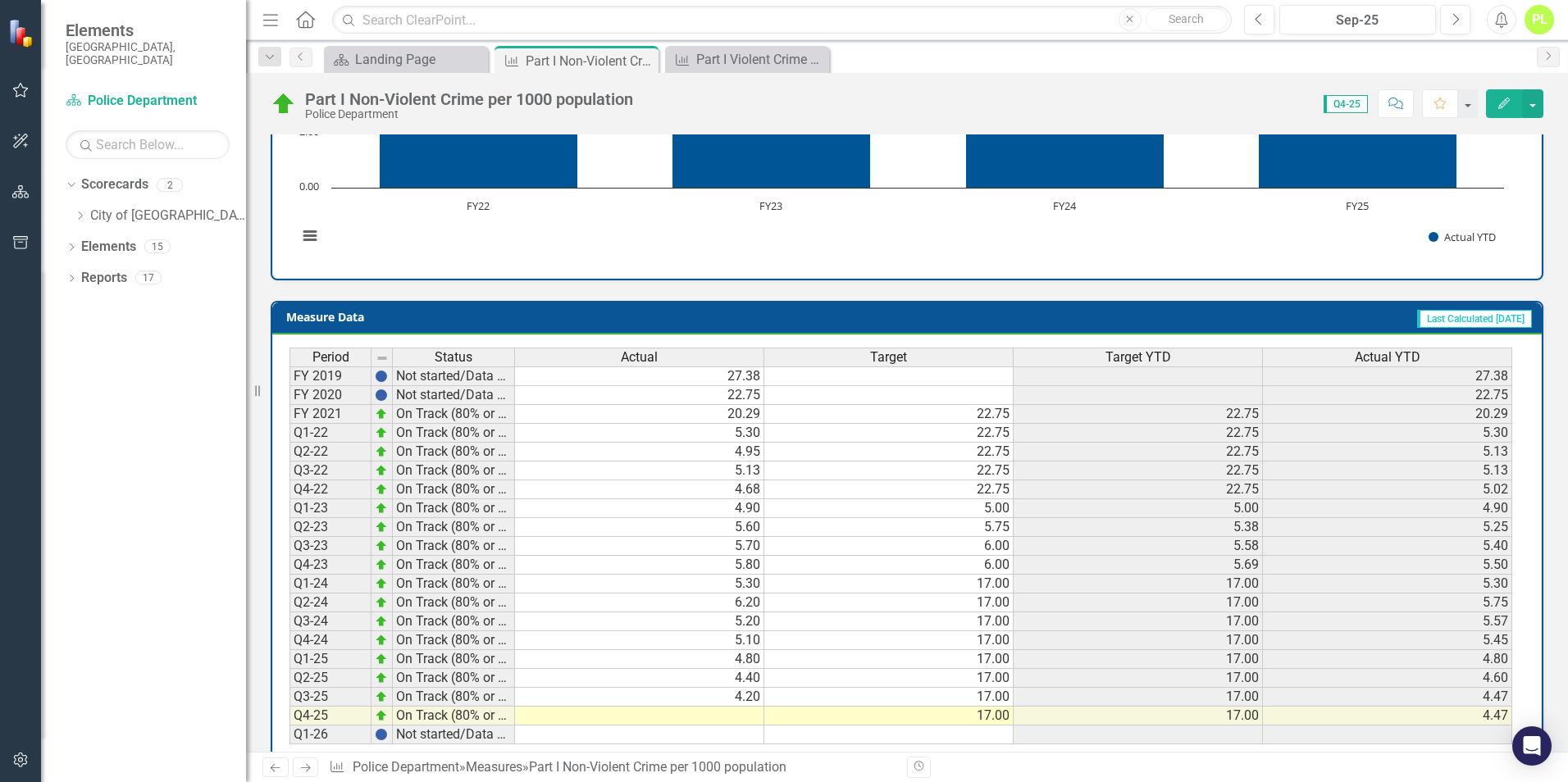
scroll to position [572, 0]
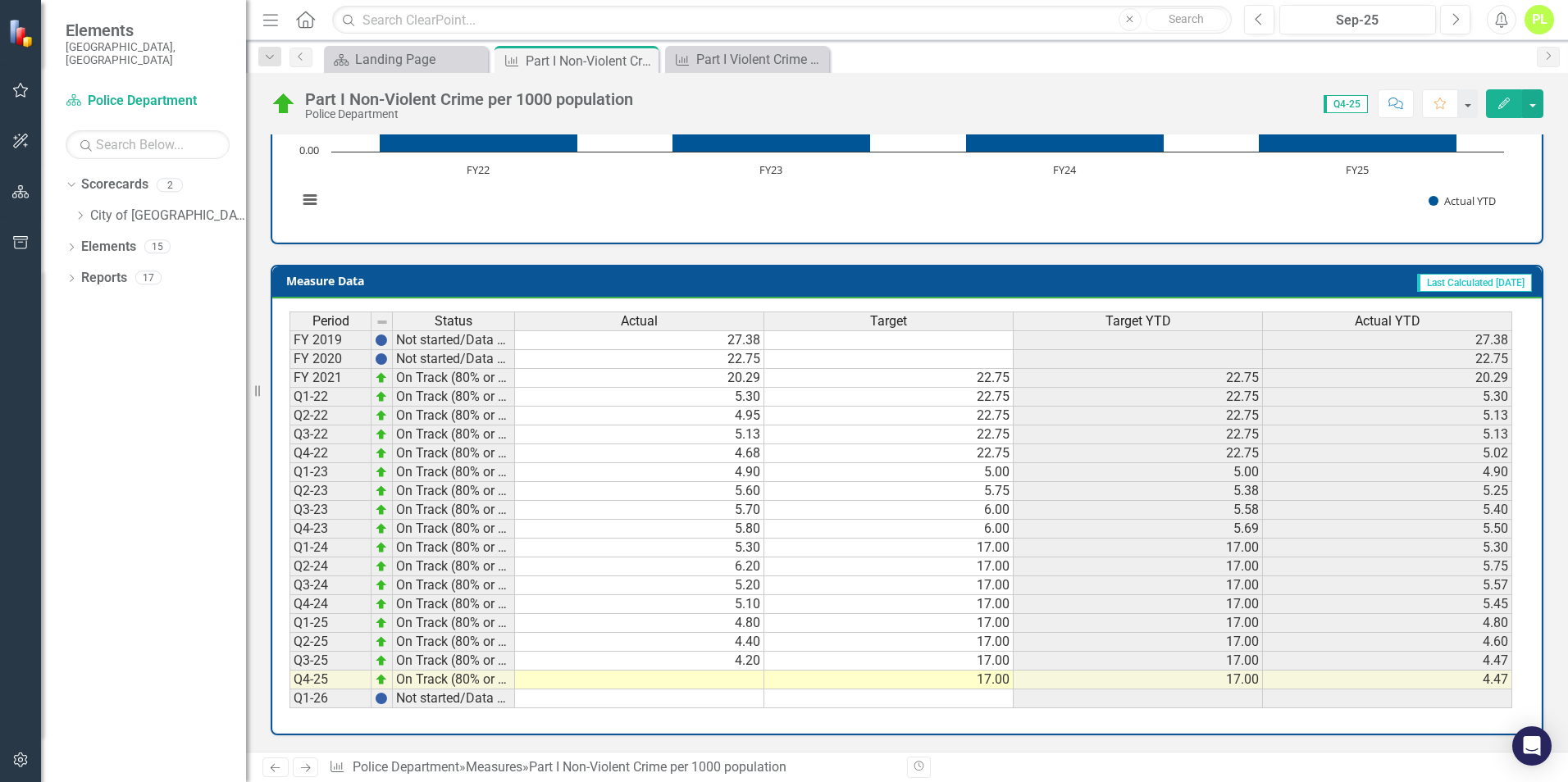
click at [738, 680] on td at bounding box center [640, 679] width 249 height 18
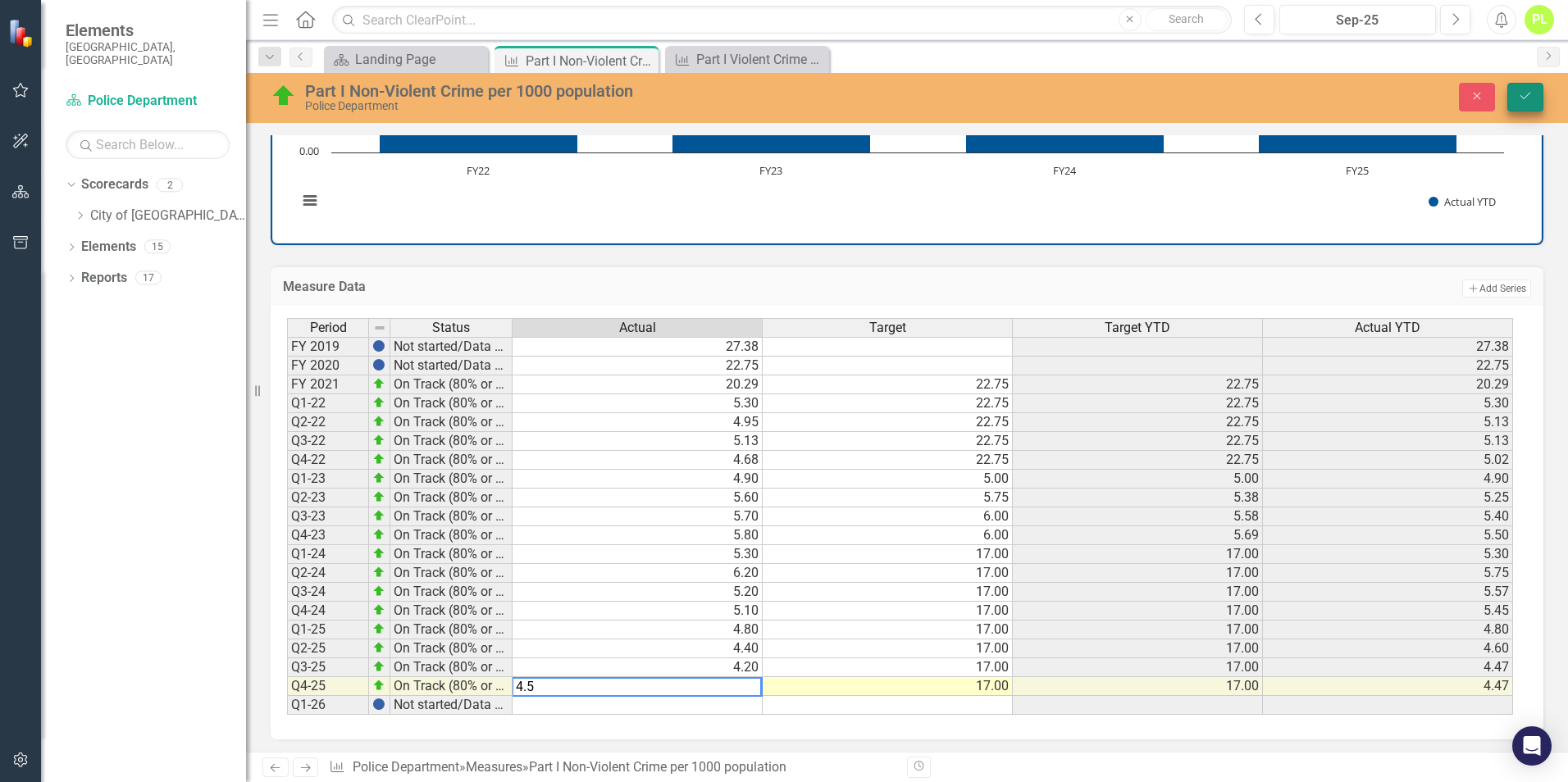
type textarea "4.5"
click at [1523, 88] on button "Save" at bounding box center [1524, 97] width 36 height 29
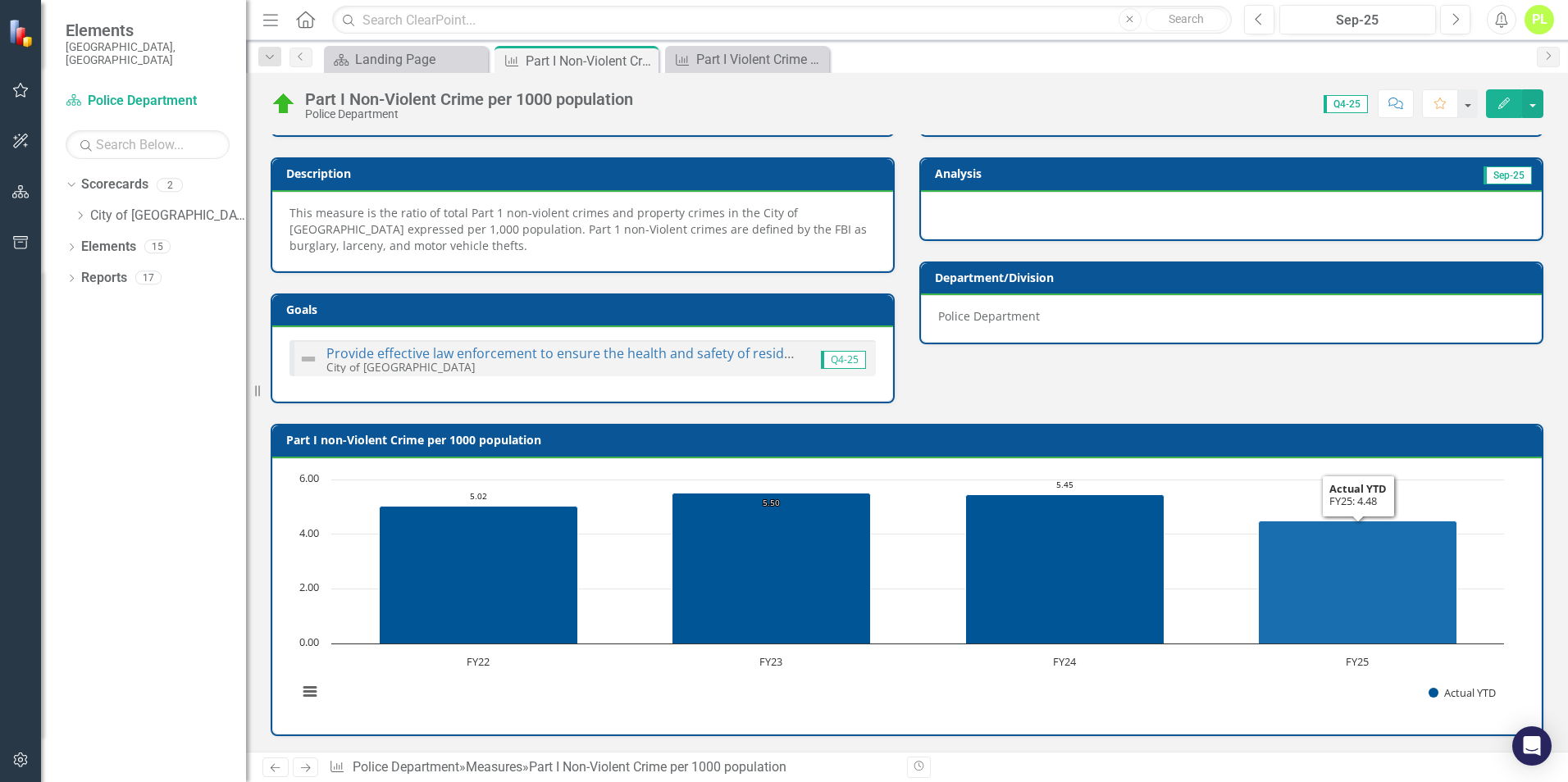
scroll to position [0, 0]
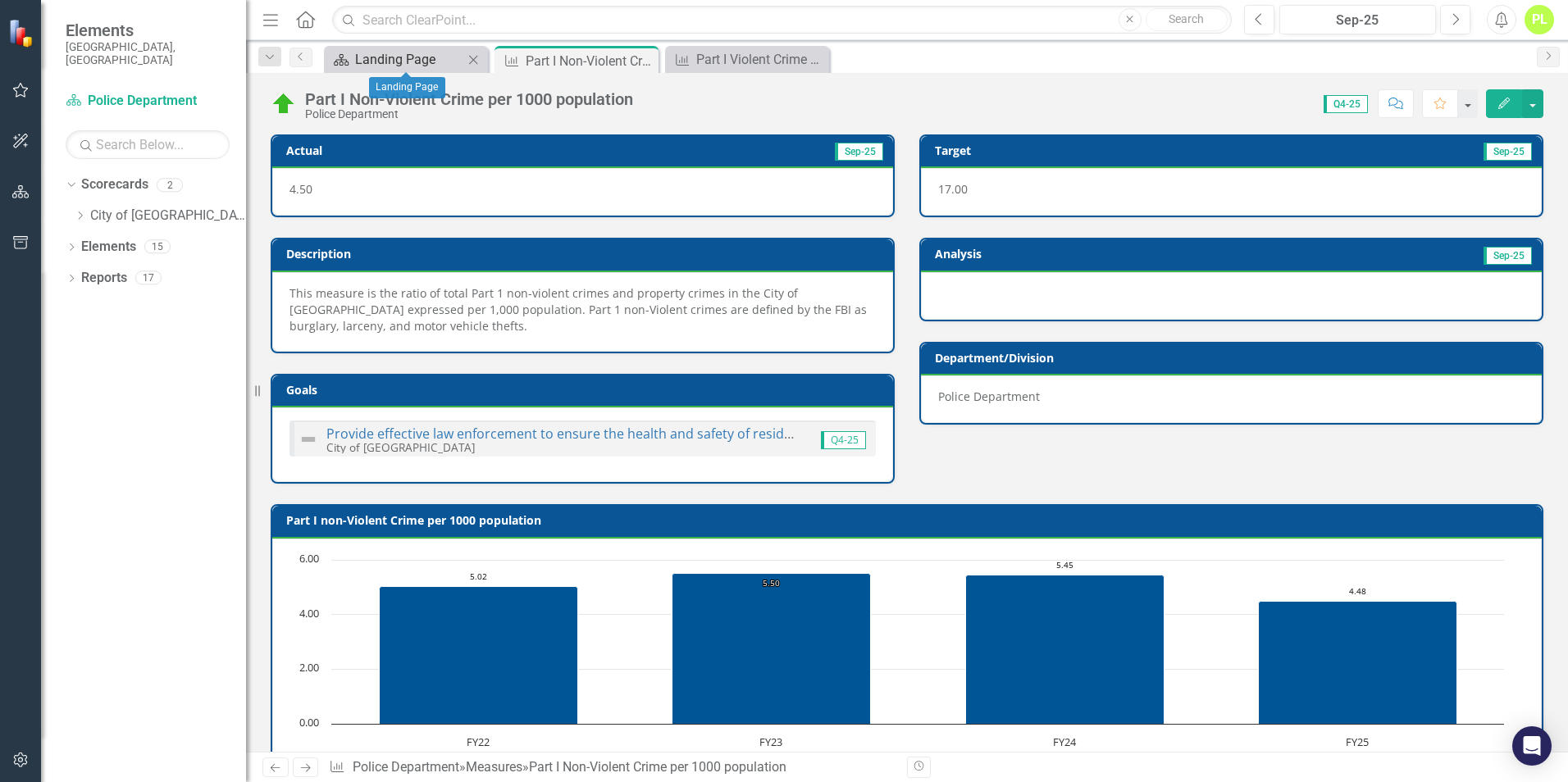
click at [383, 60] on div "Landing Page" at bounding box center [409, 59] width 108 height 20
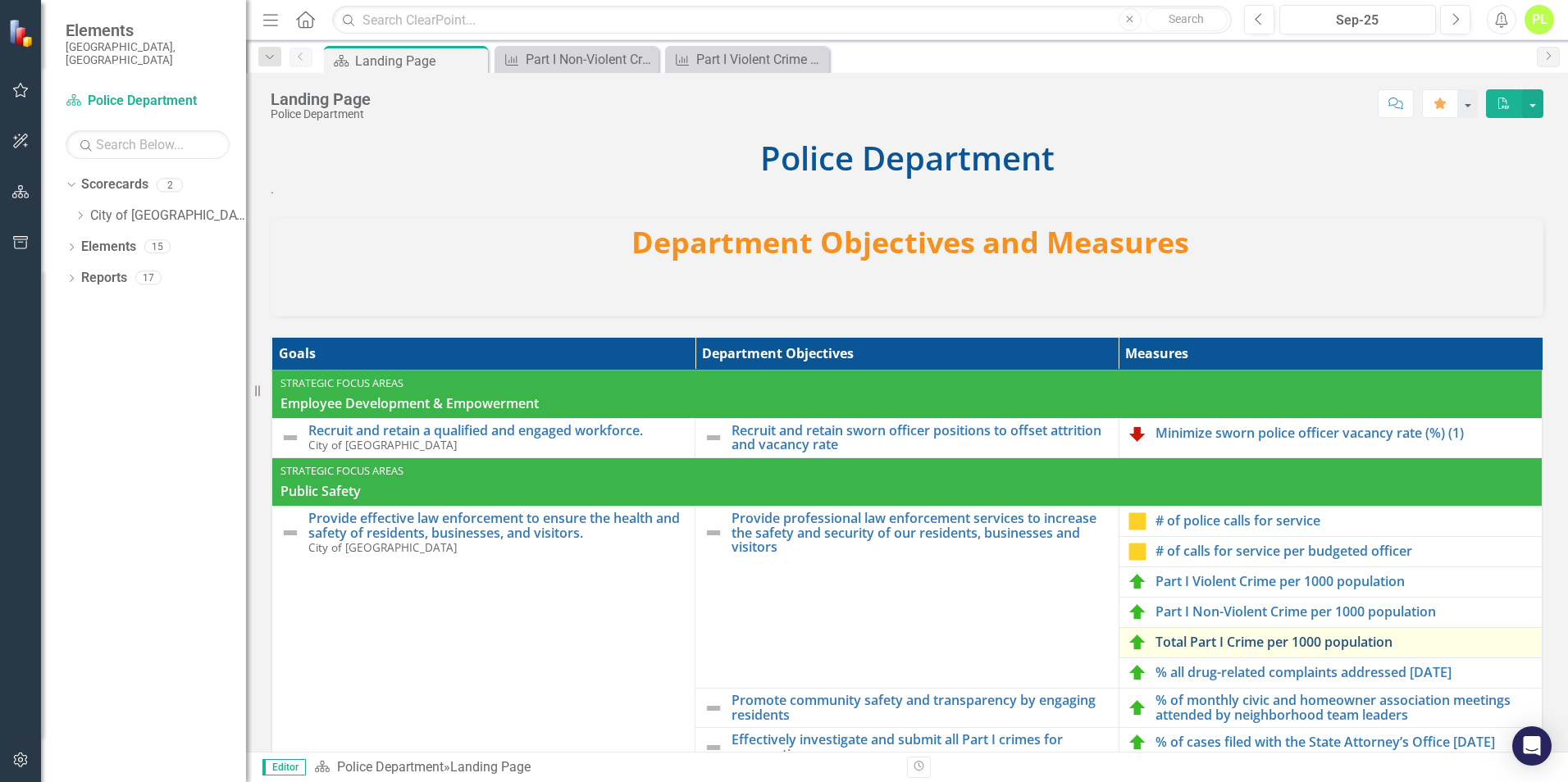
click at [1194, 643] on link "Total Part I Crime per 1000 population" at bounding box center [1344, 642] width 378 height 15
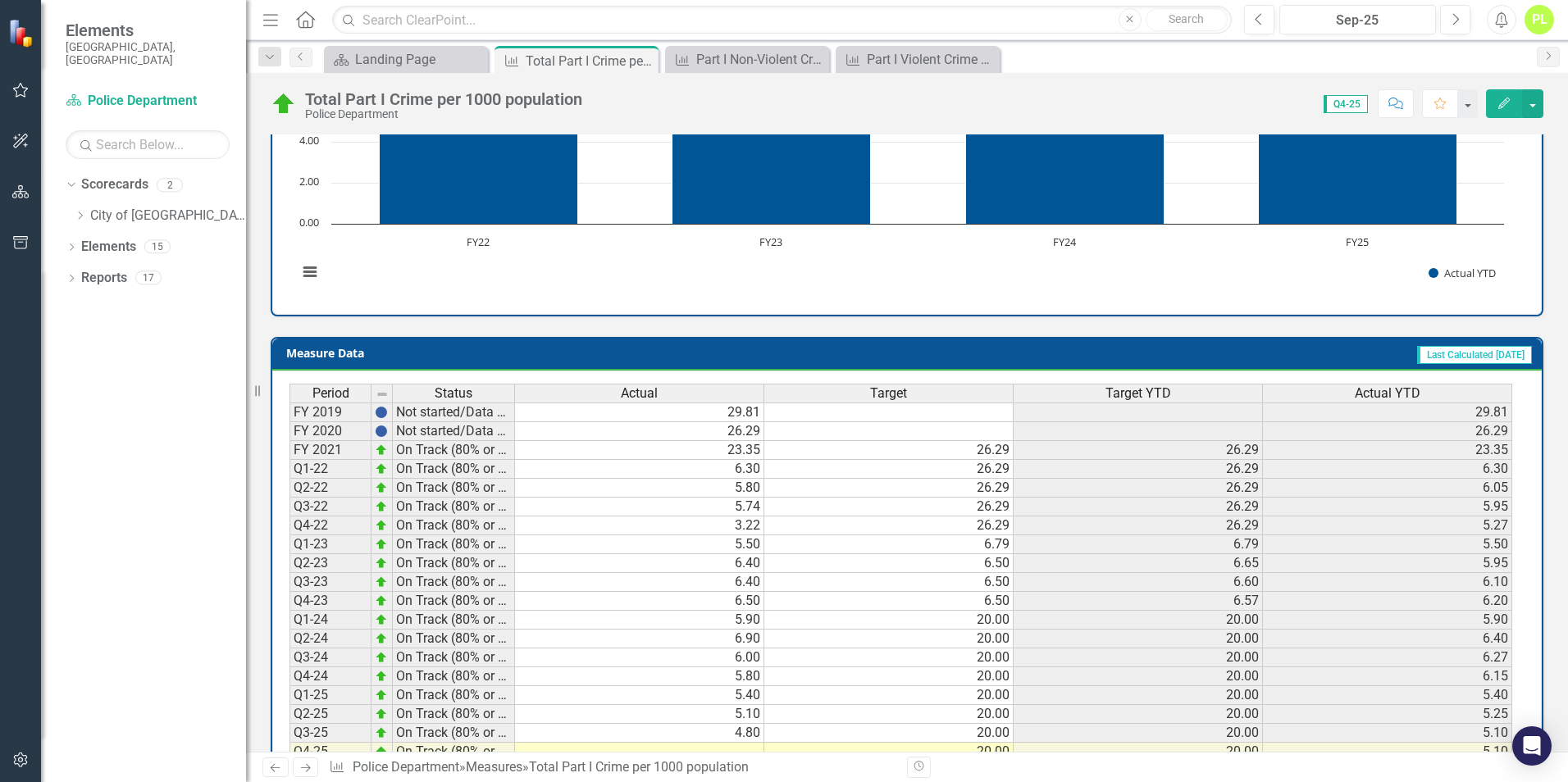
scroll to position [572, 0]
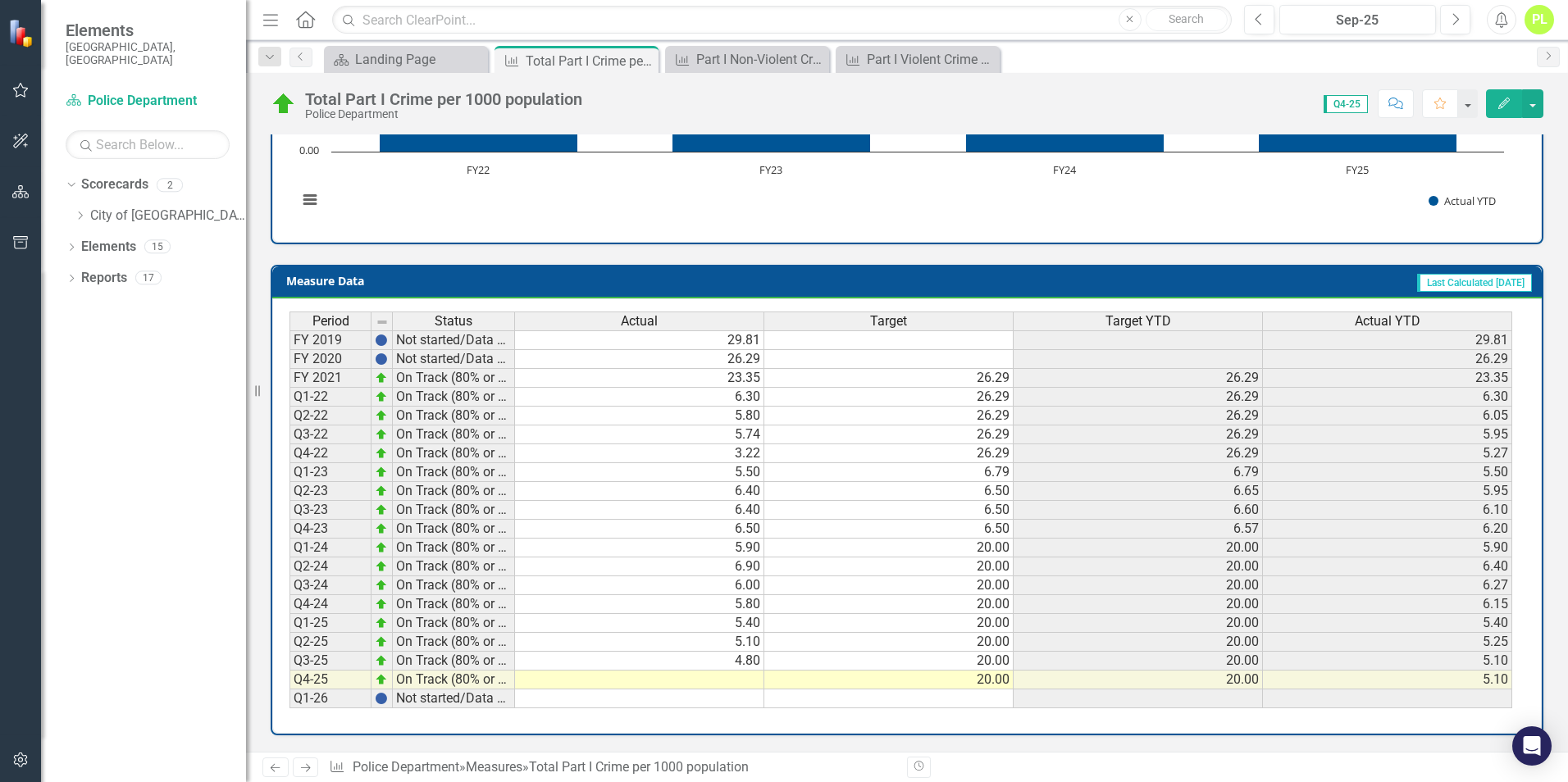
click at [747, 683] on td at bounding box center [640, 679] width 249 height 18
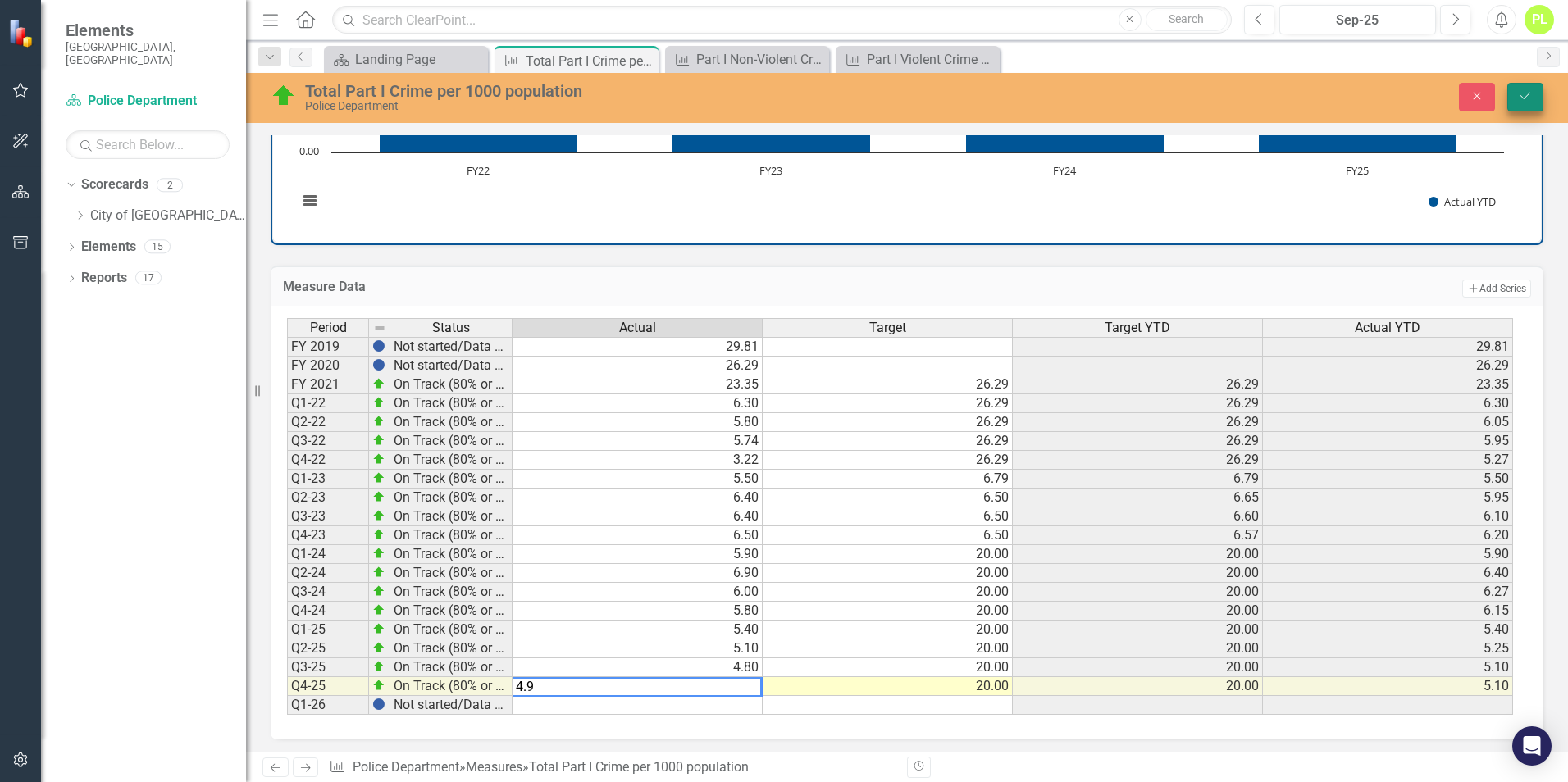
type textarea "4.9"
click at [1516, 95] on button "Save" at bounding box center [1524, 97] width 36 height 29
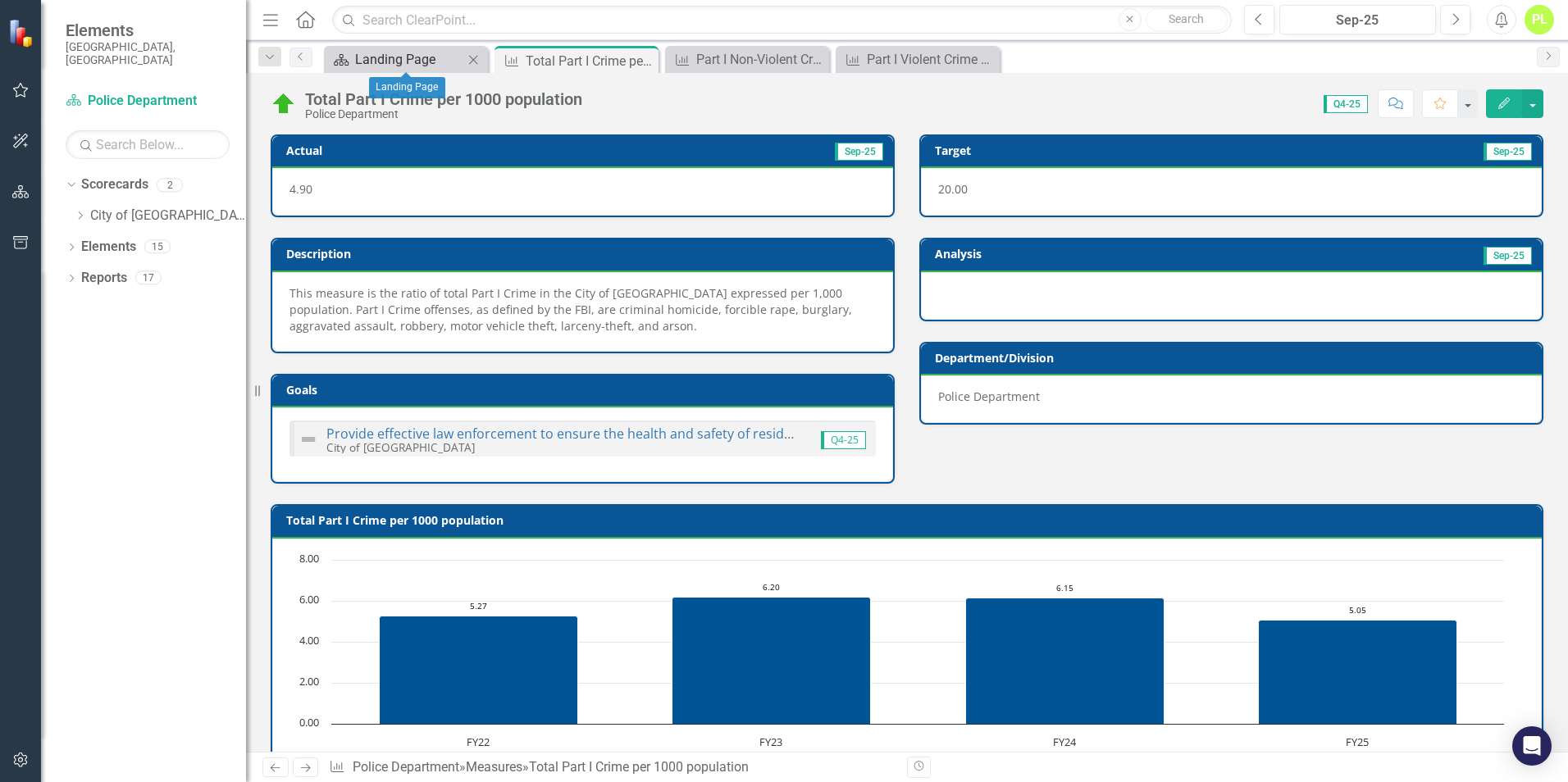
click at [412, 61] on div "Landing Page" at bounding box center [409, 59] width 108 height 20
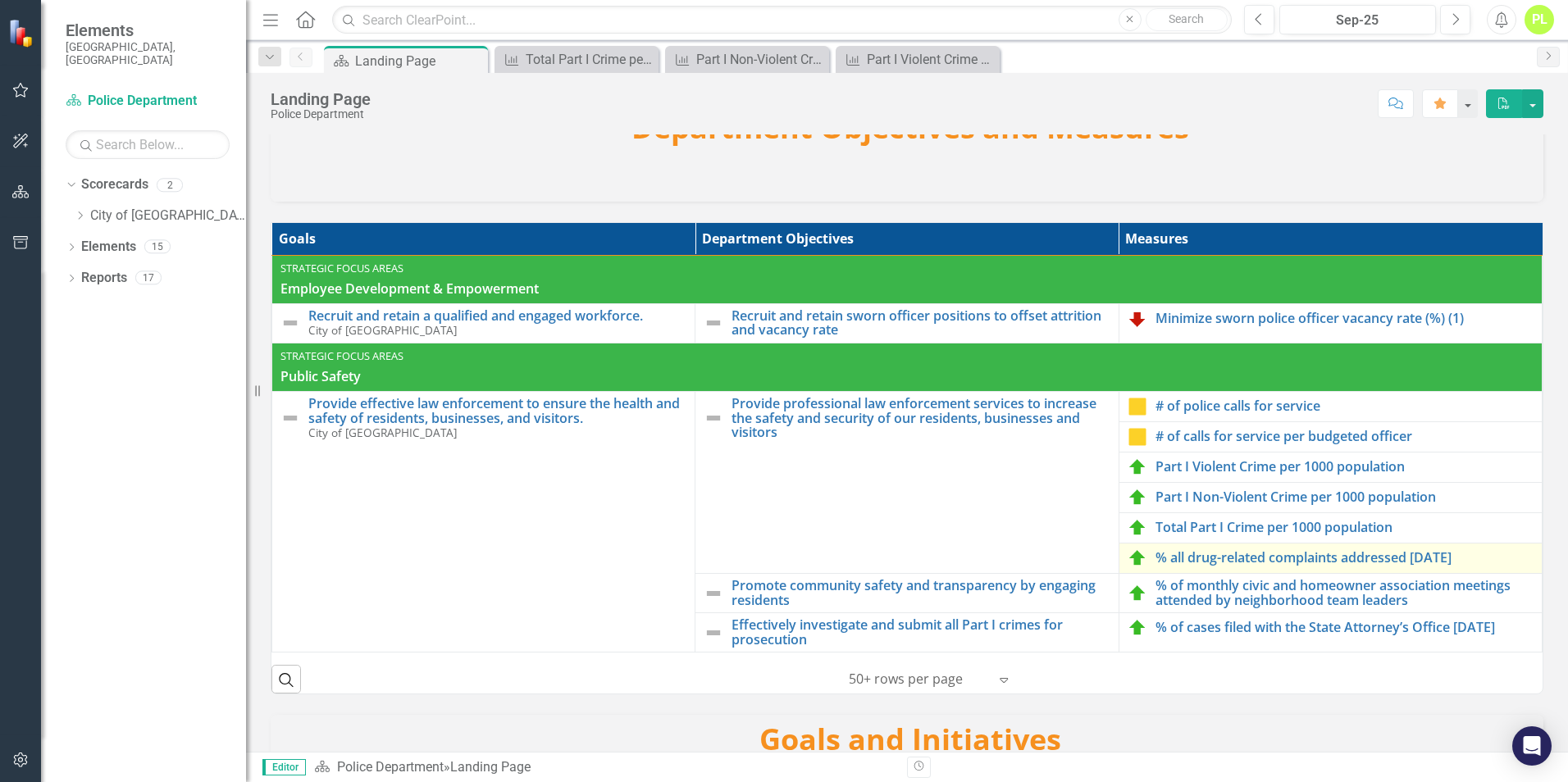
scroll to position [164, 0]
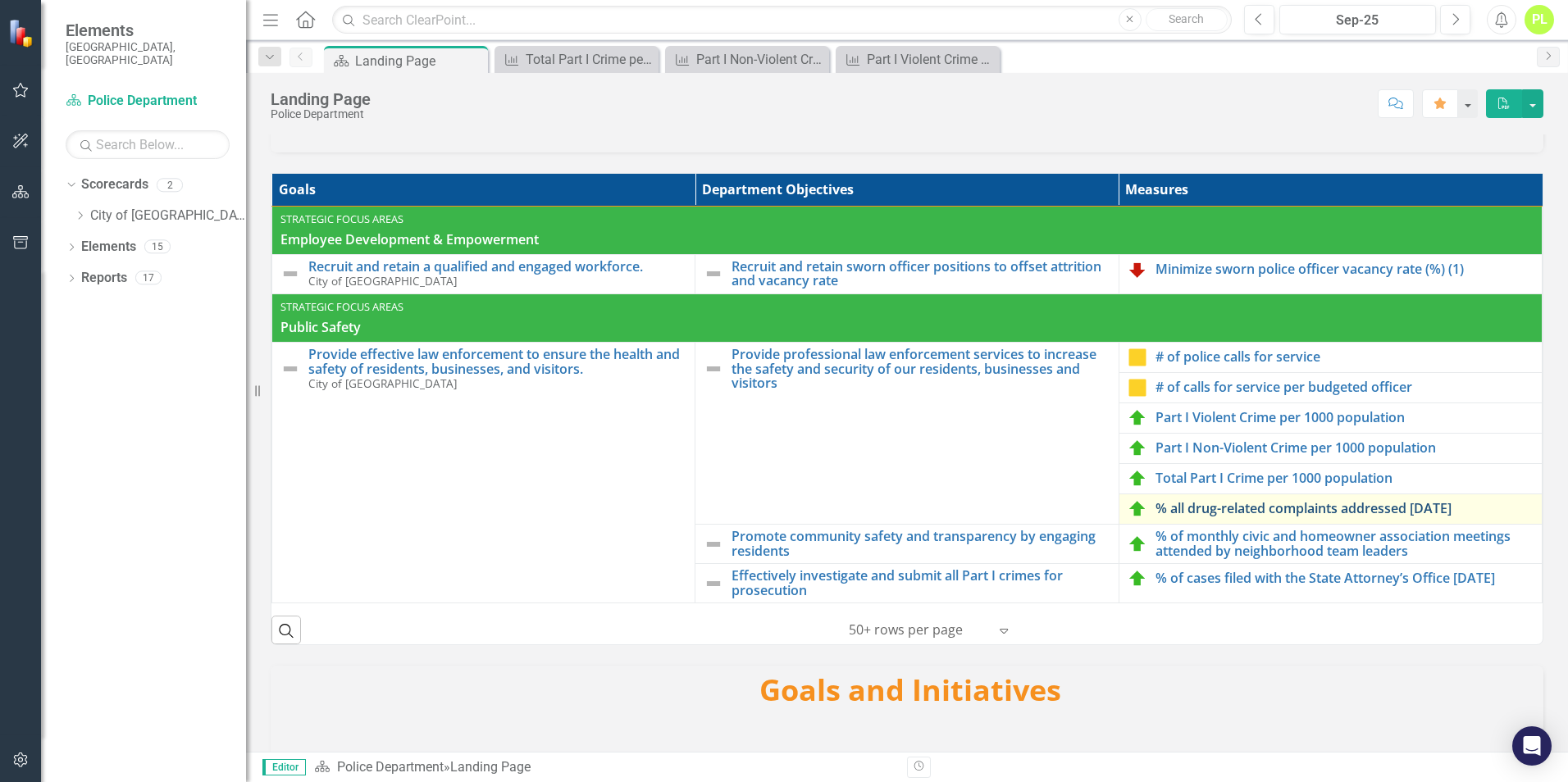
click at [1182, 506] on link "% all drug-related complaints addressed [DATE]" at bounding box center [1344, 509] width 378 height 15
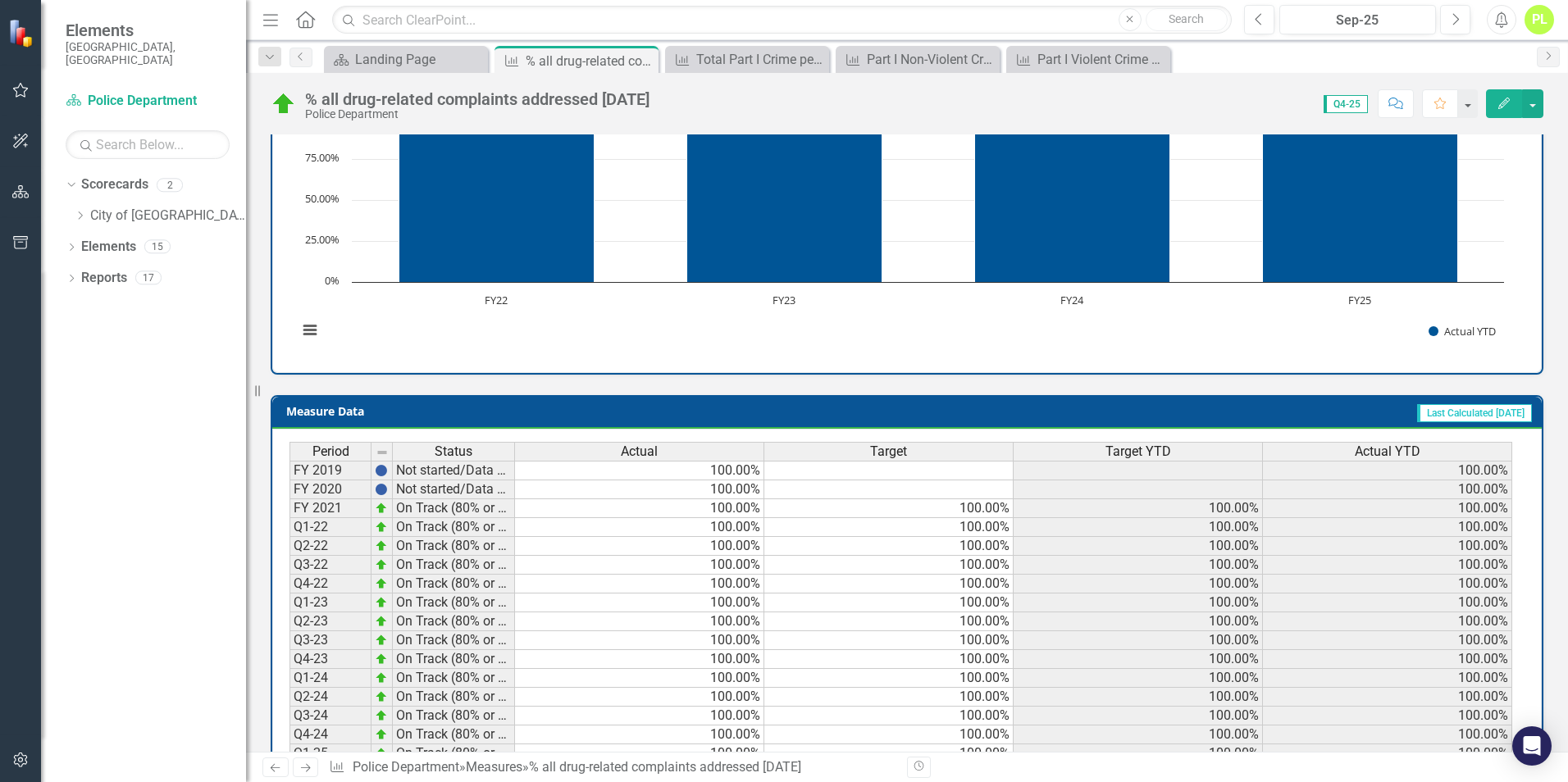
scroll to position [541, 0]
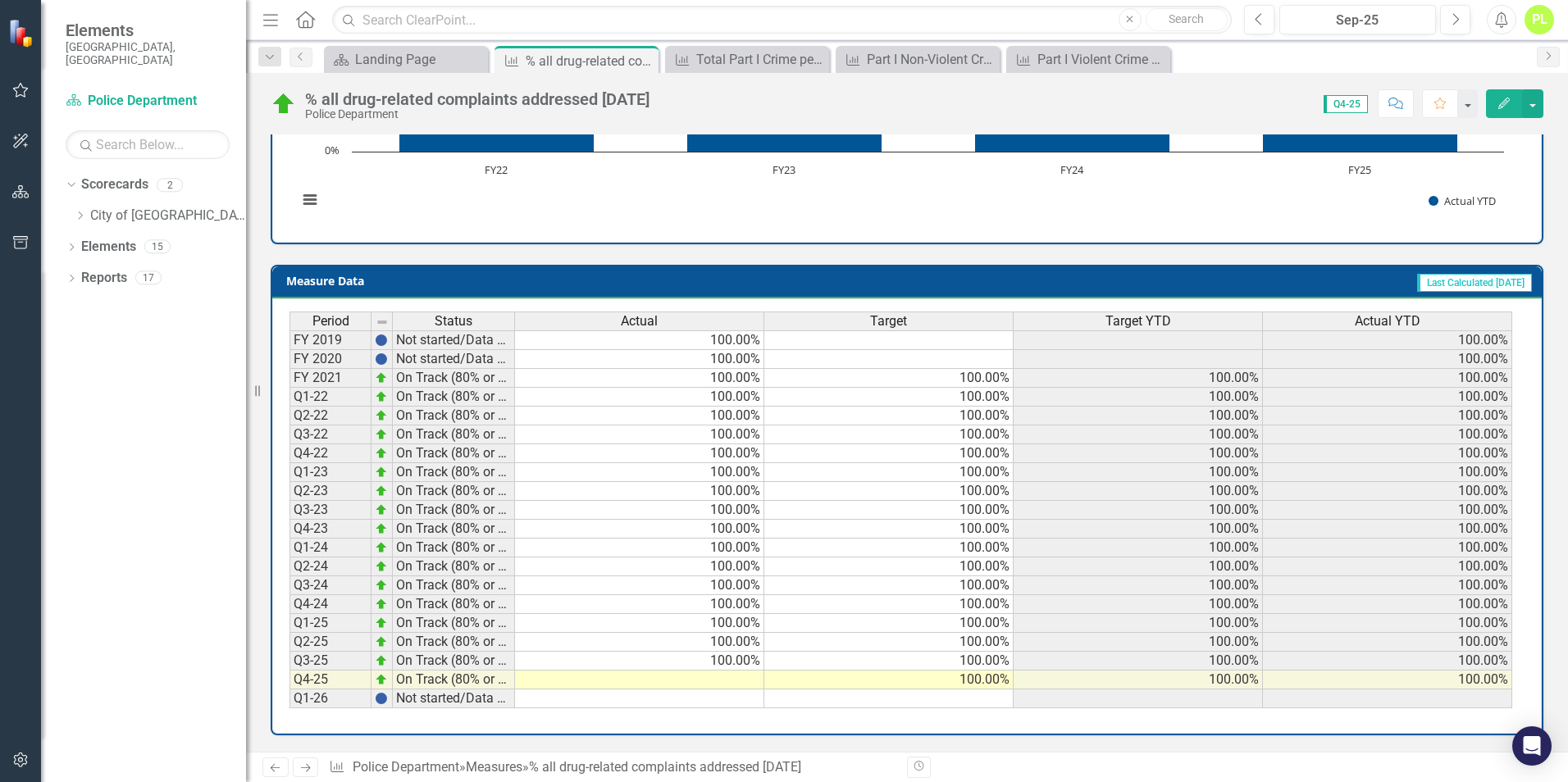
click at [745, 680] on td at bounding box center [640, 679] width 249 height 18
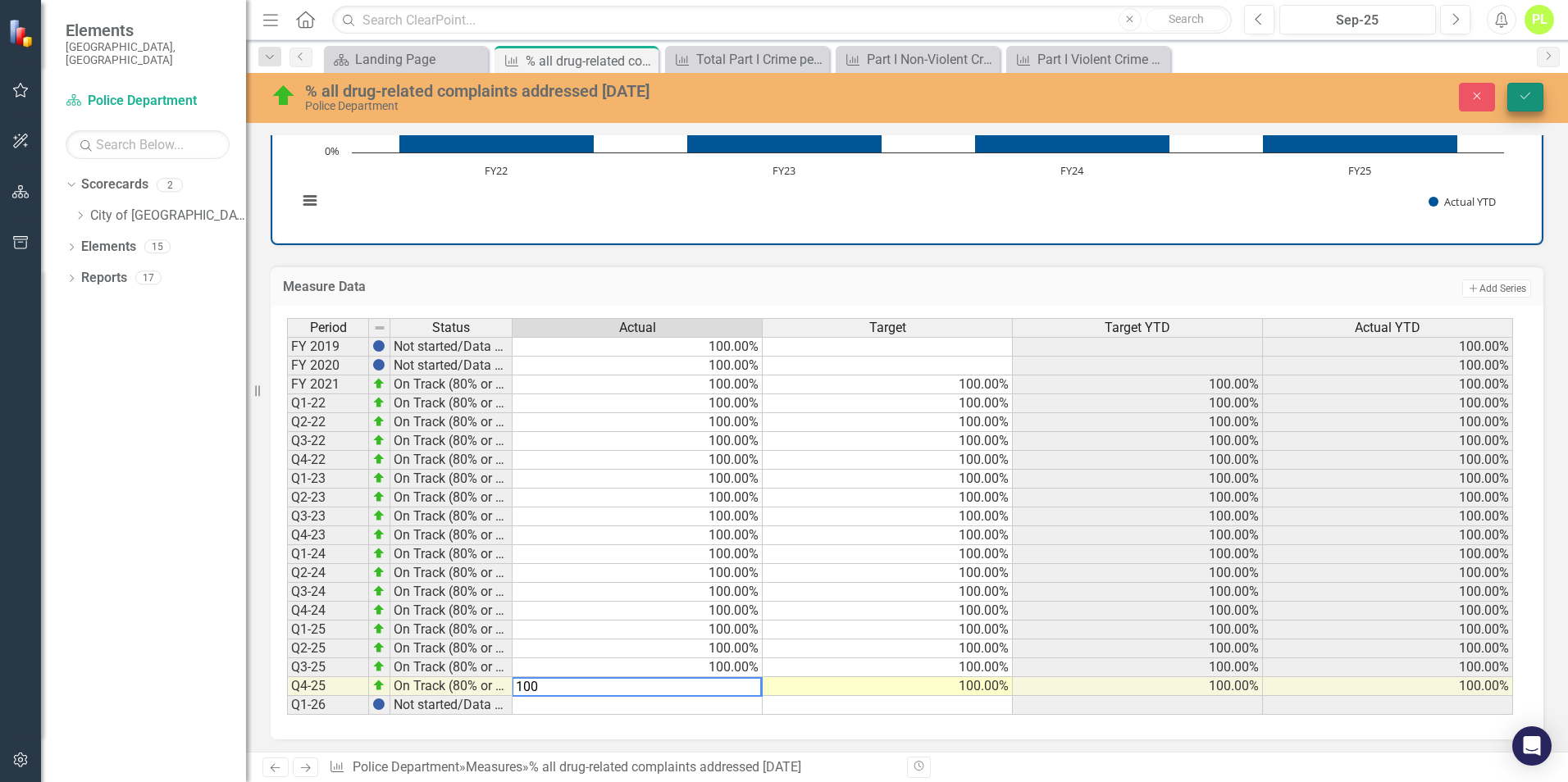
type textarea "100"
click at [1521, 97] on icon "Save" at bounding box center [1525, 96] width 15 height 11
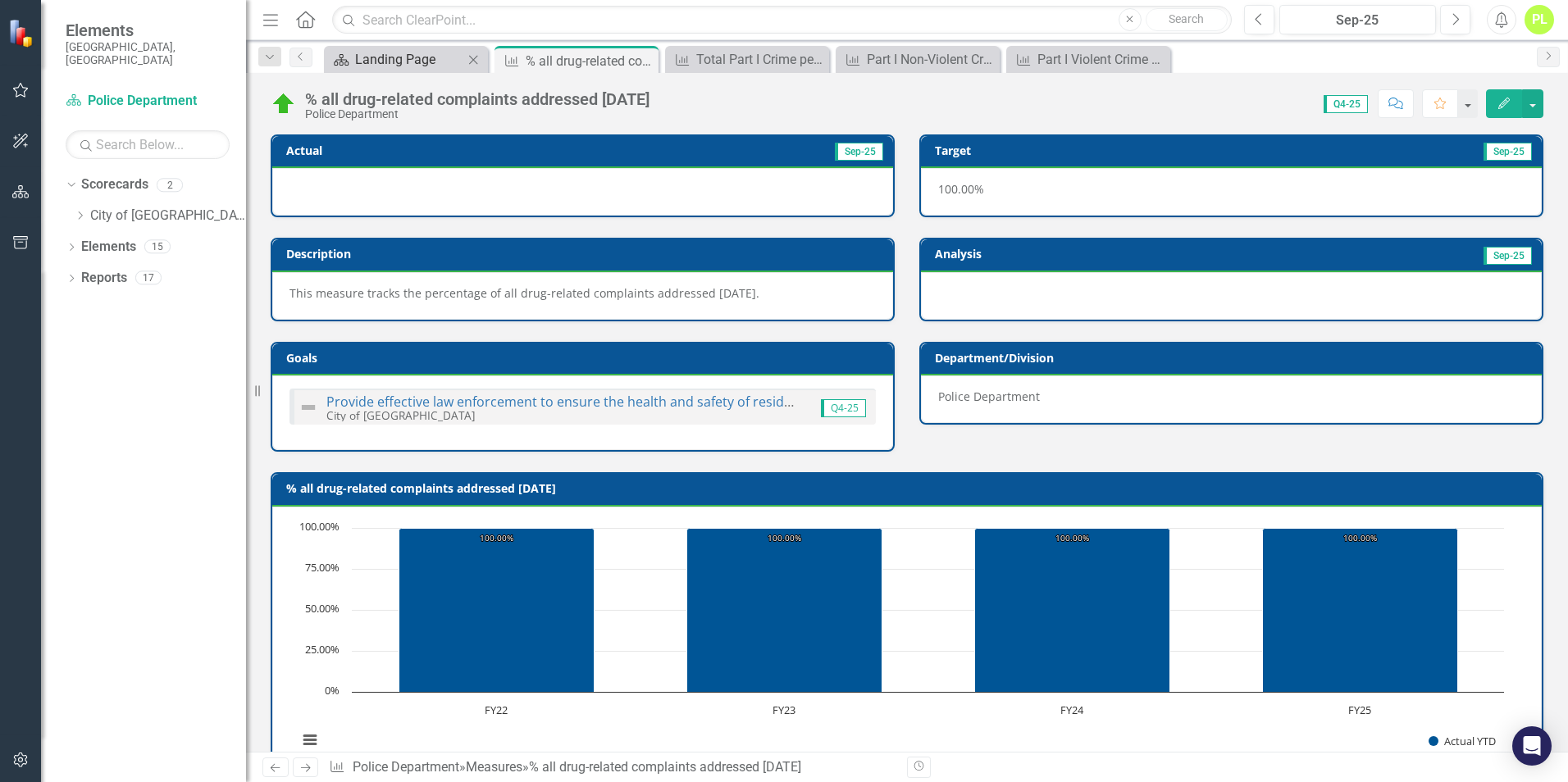
click at [392, 63] on div "Landing Page" at bounding box center [409, 59] width 108 height 20
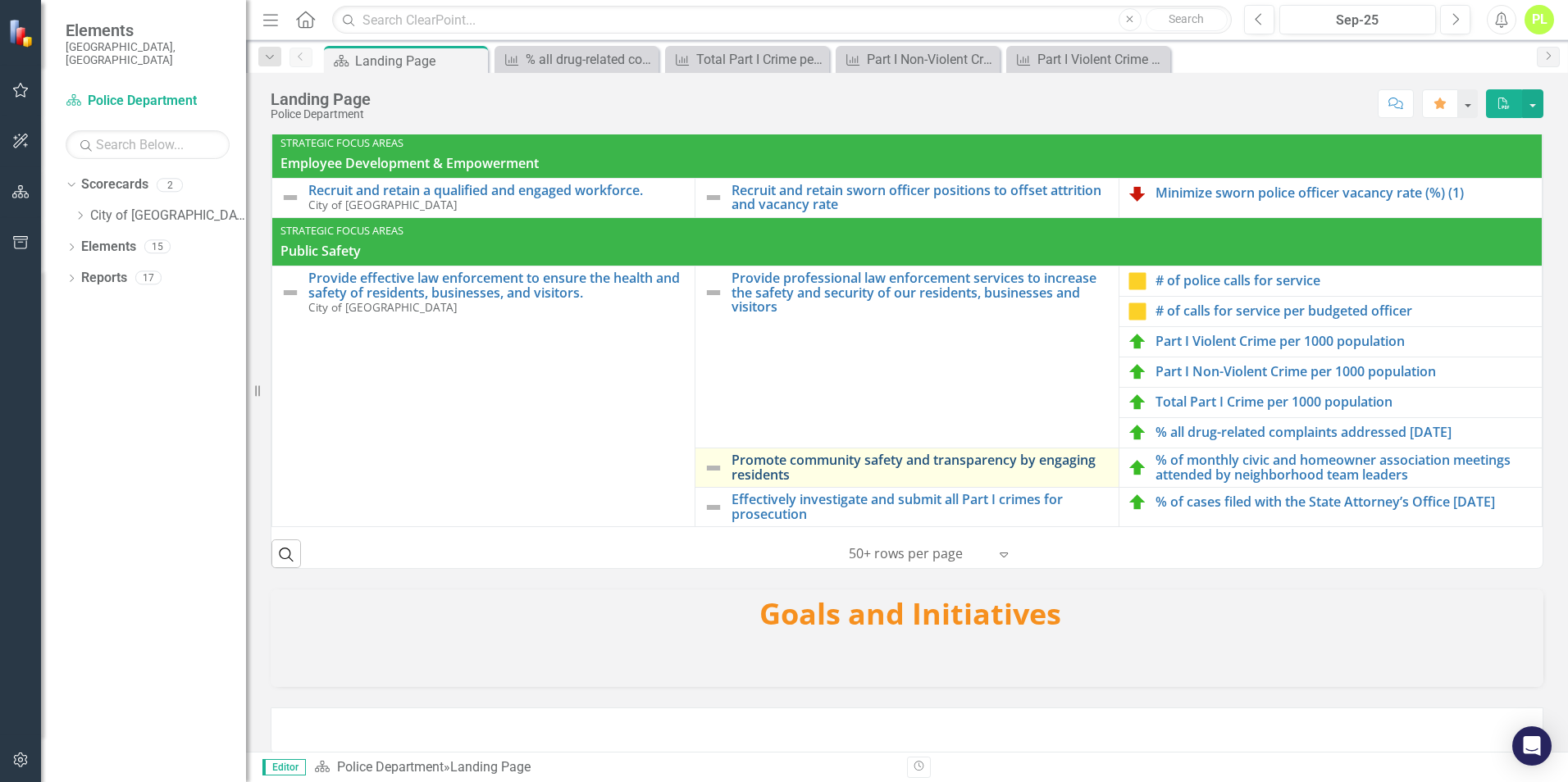
scroll to position [246, 0]
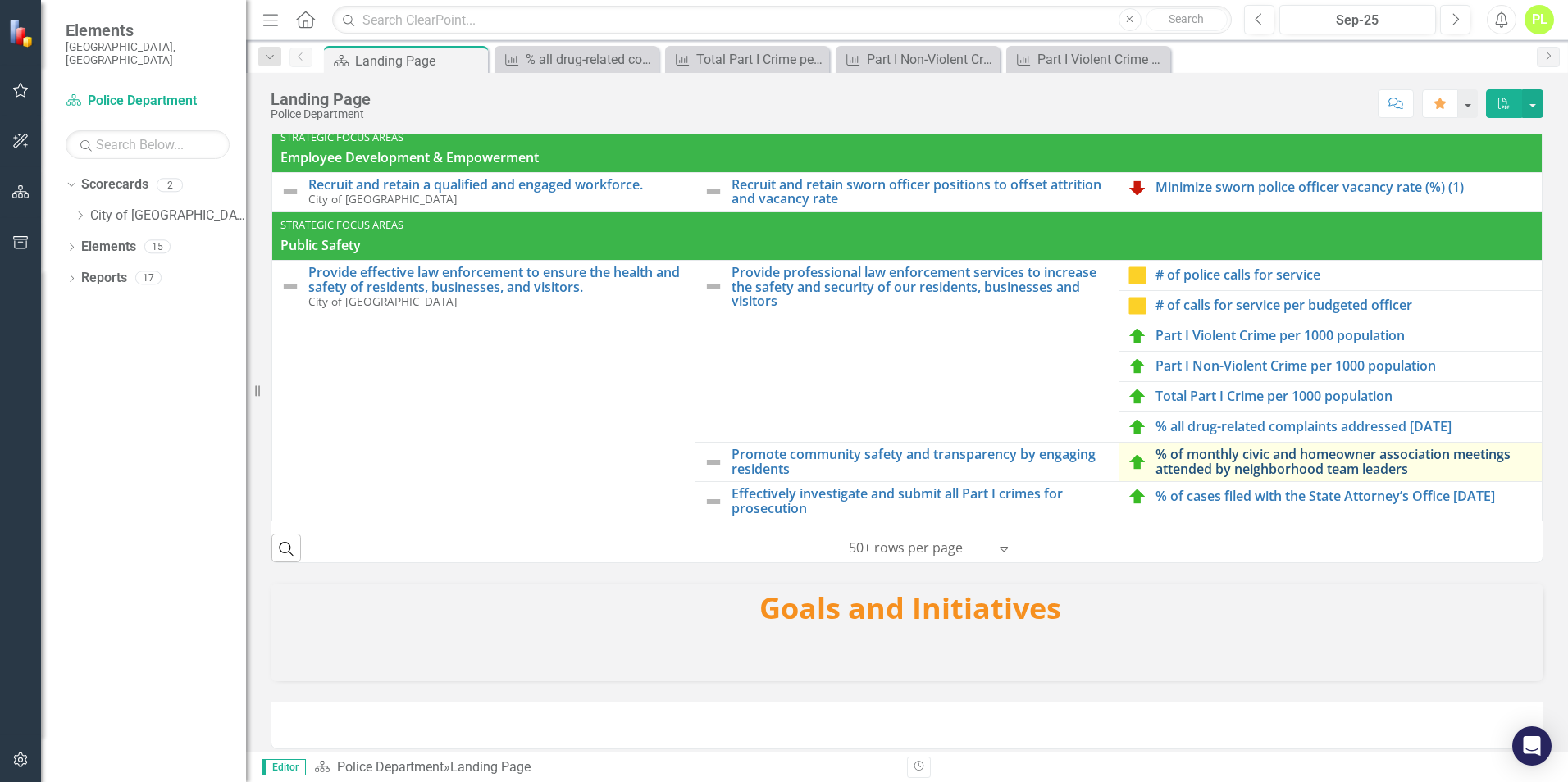
click at [1167, 463] on link "% of monthly civic and homeowner association meetings attended by neighborhood …" at bounding box center [1344, 462] width 378 height 29
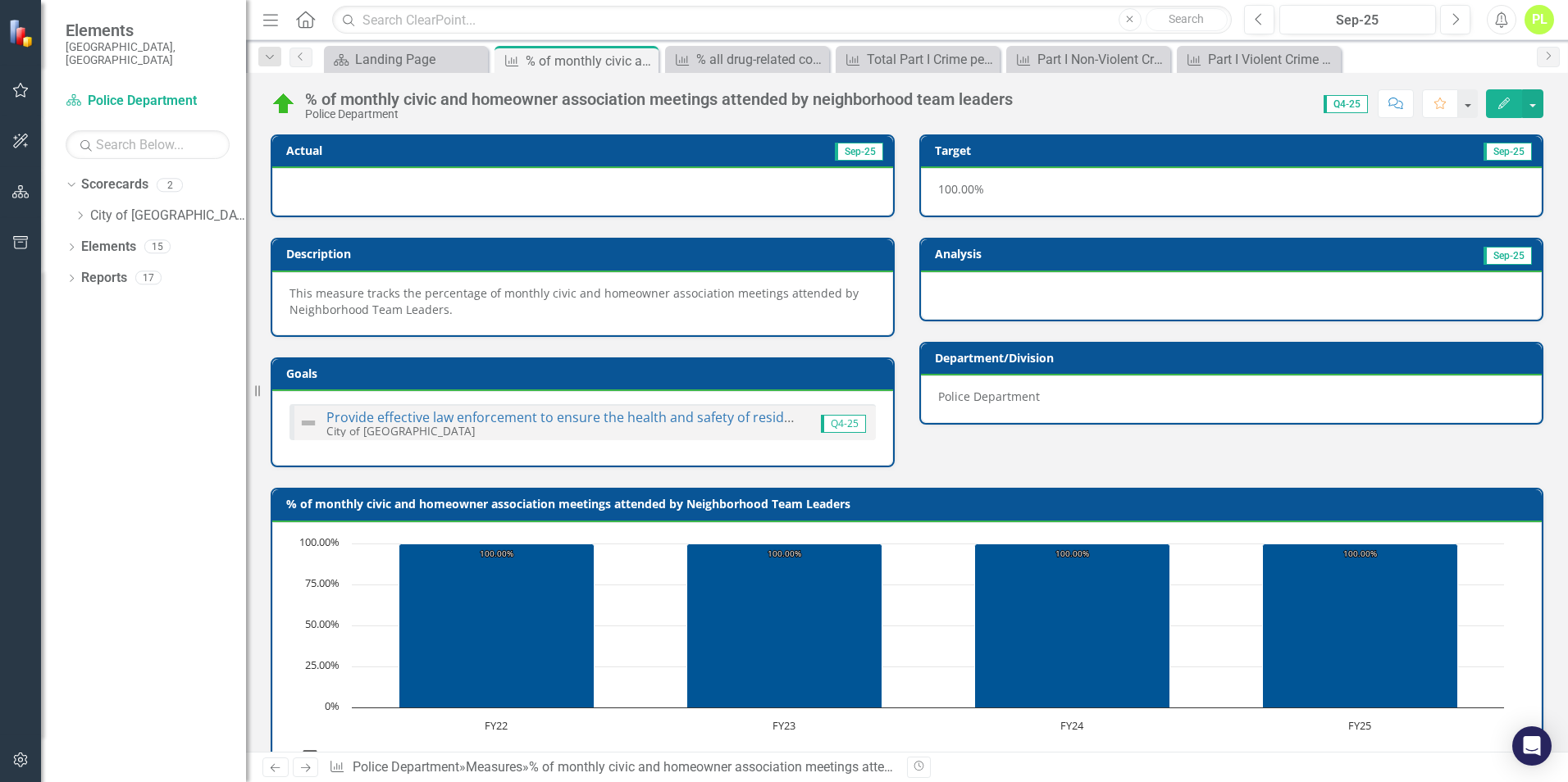
scroll to position [556, 0]
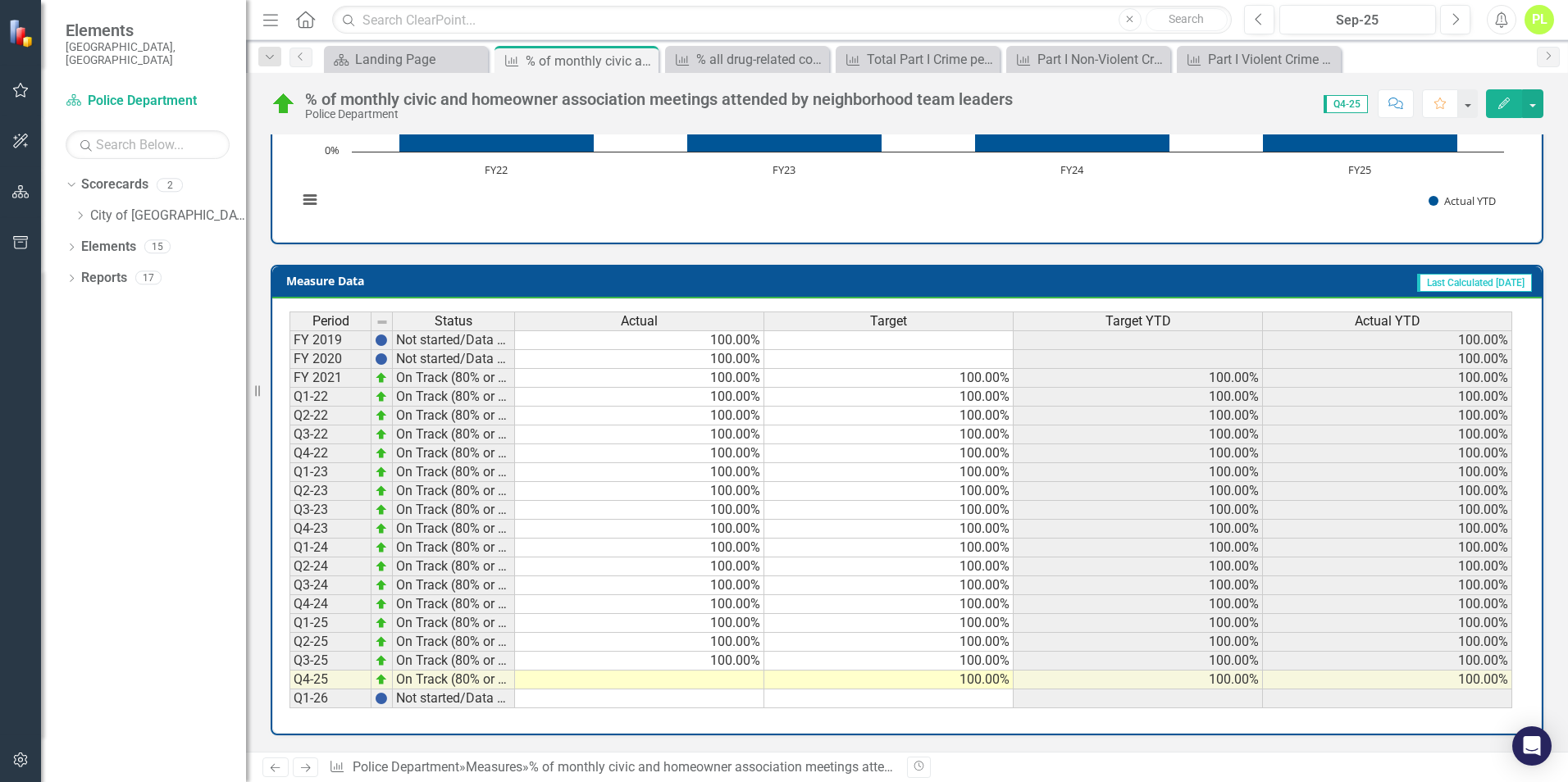
click at [726, 680] on td at bounding box center [640, 679] width 249 height 18
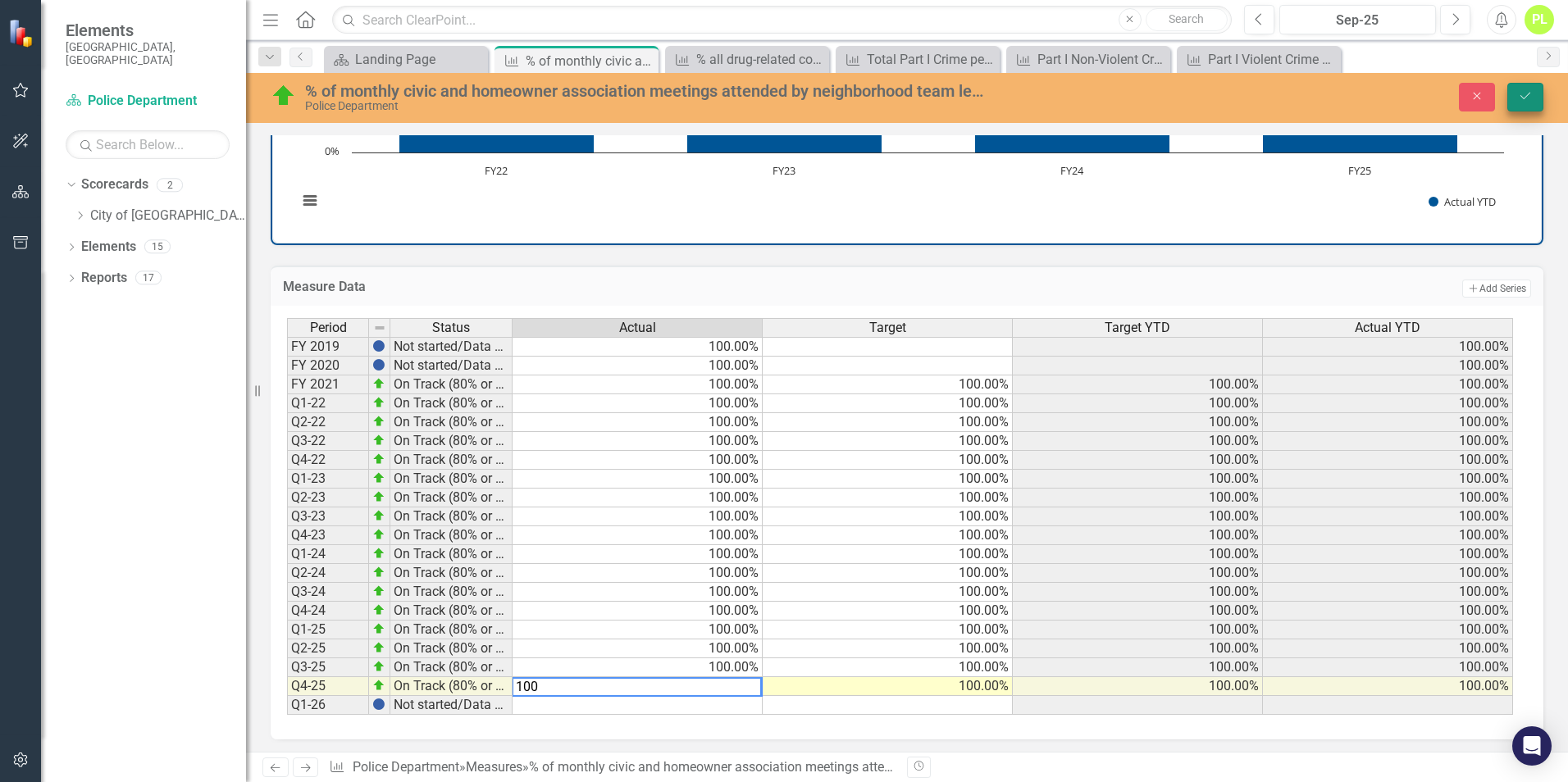
type textarea "100"
click at [1514, 95] on button "Save" at bounding box center [1524, 97] width 36 height 29
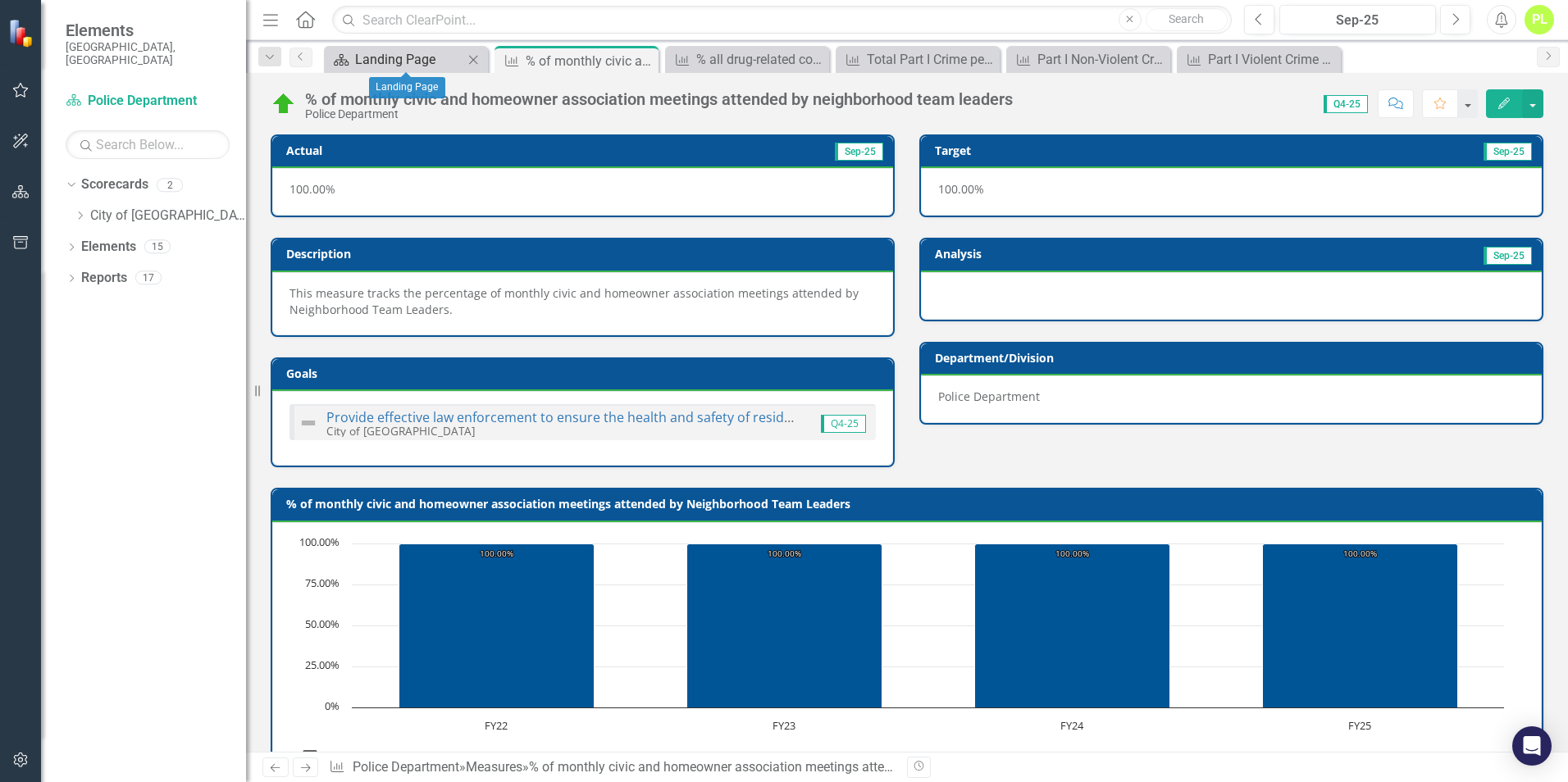
click at [406, 68] on div "Landing Page" at bounding box center [409, 59] width 108 height 20
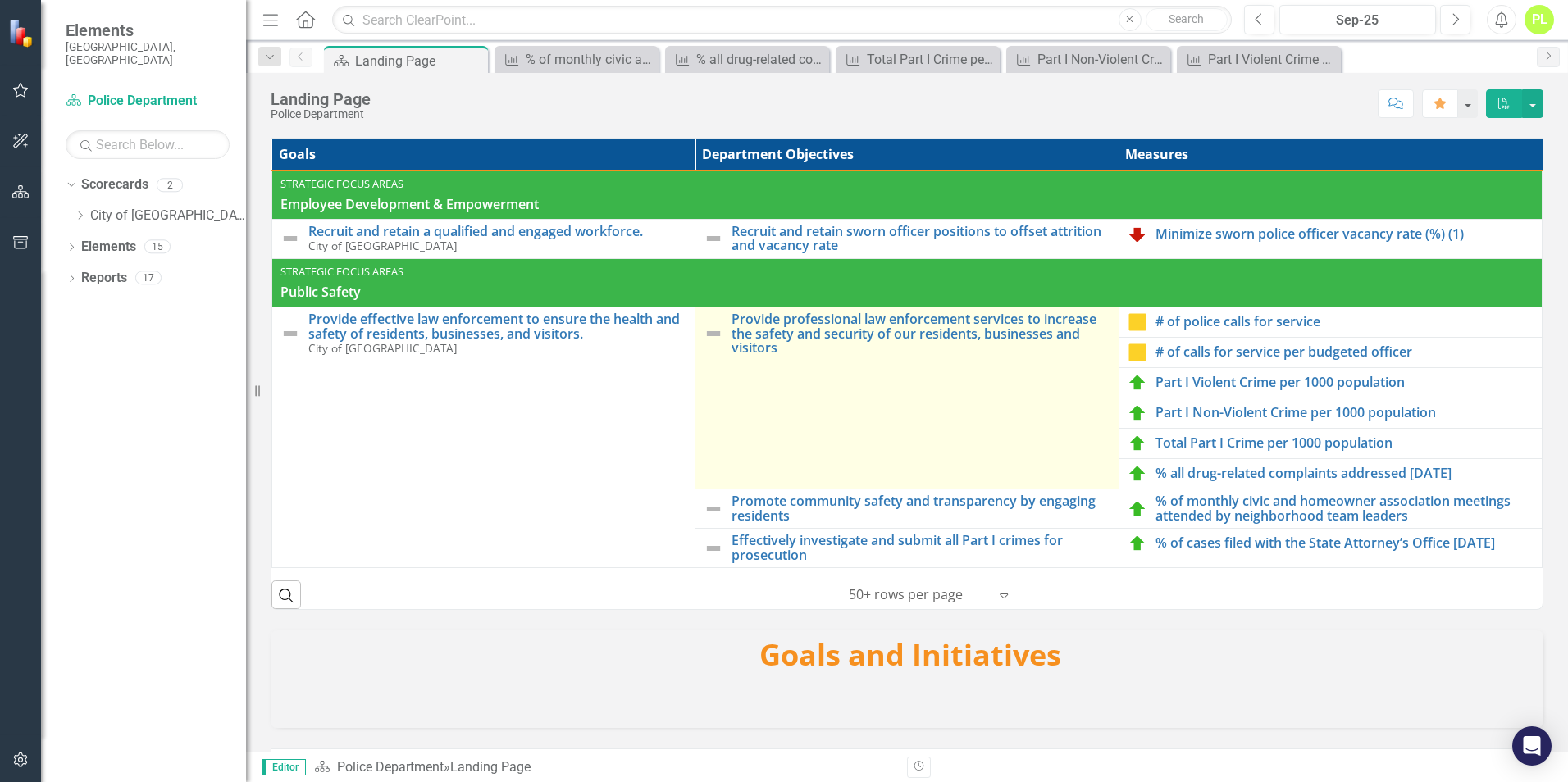
scroll to position [246, 0]
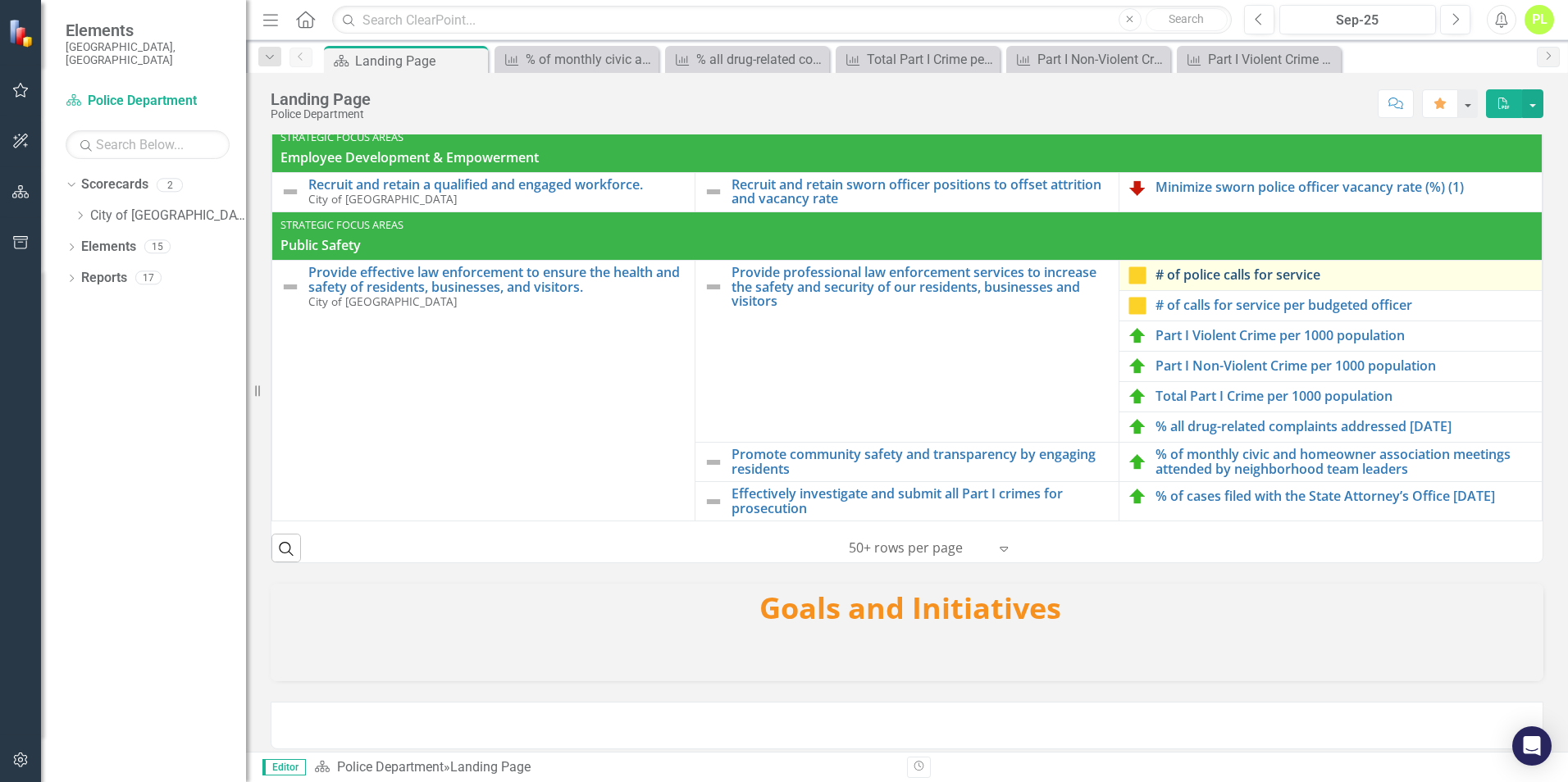
click at [1192, 280] on link "# of police calls for service" at bounding box center [1344, 276] width 378 height 15
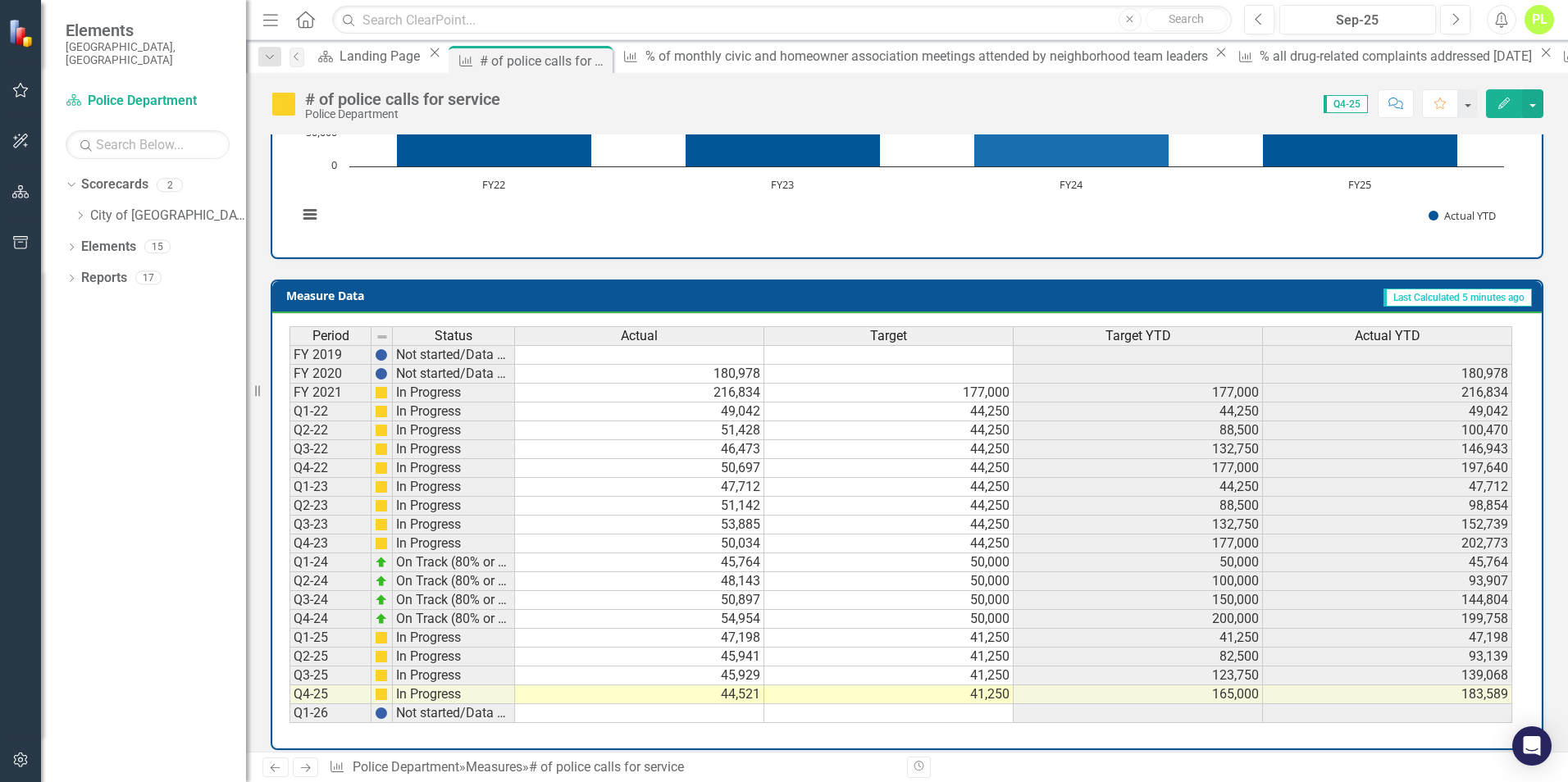
scroll to position [556, 0]
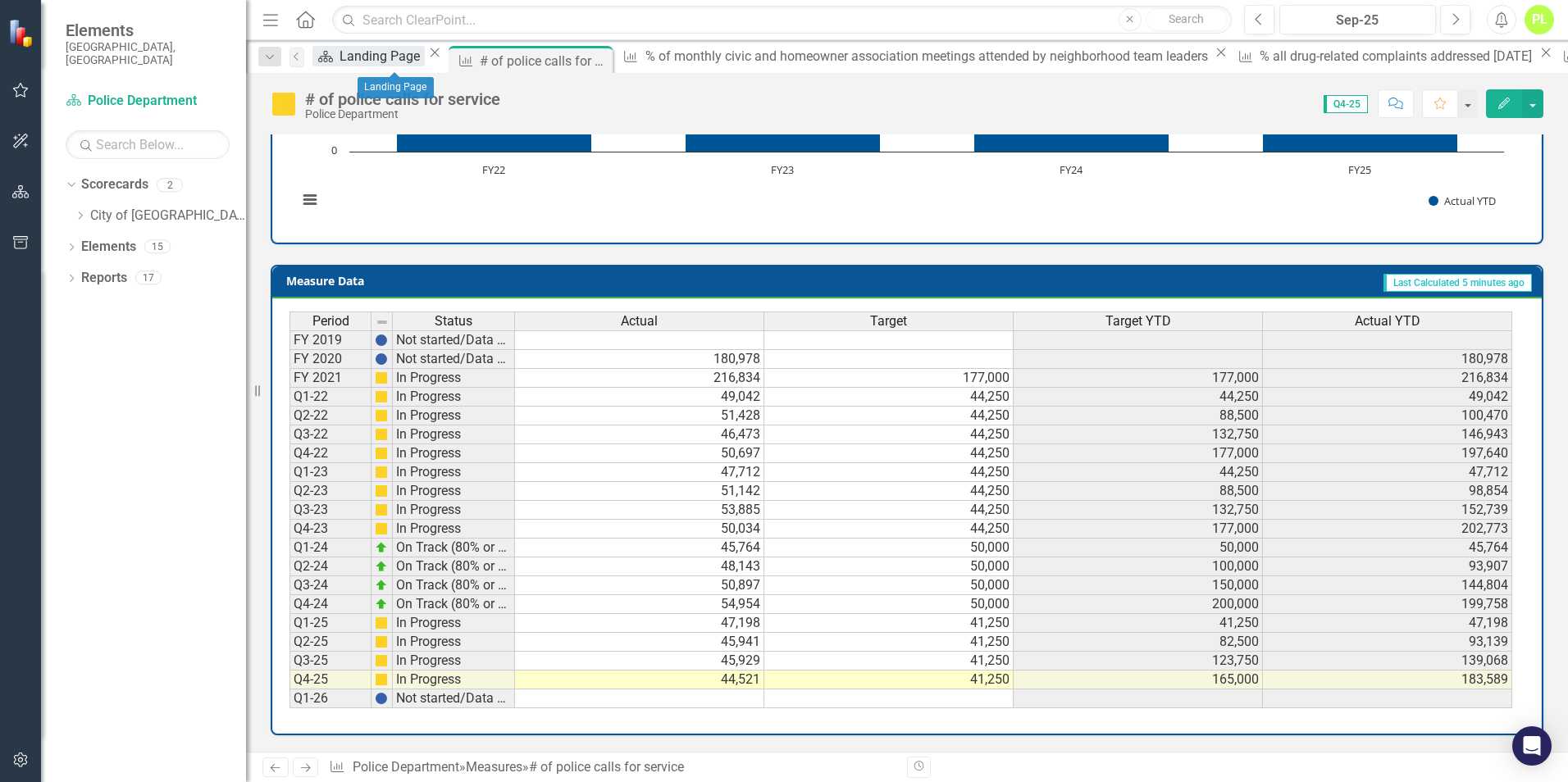
click at [362, 66] on div "Landing Page" at bounding box center [382, 55] width 85 height 20
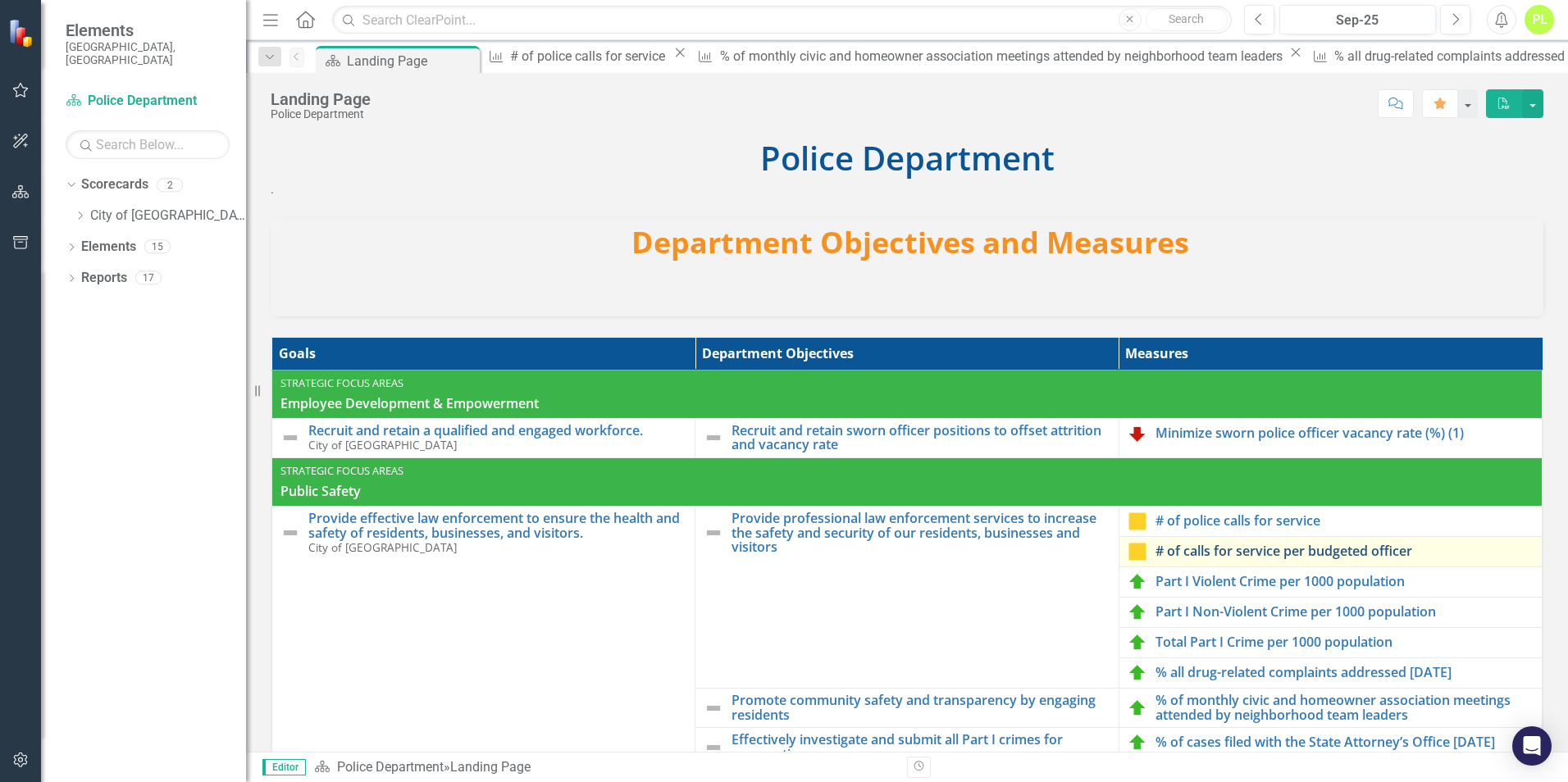
click at [1218, 553] on link "# of calls for service per budgeted officer" at bounding box center [1344, 551] width 378 height 15
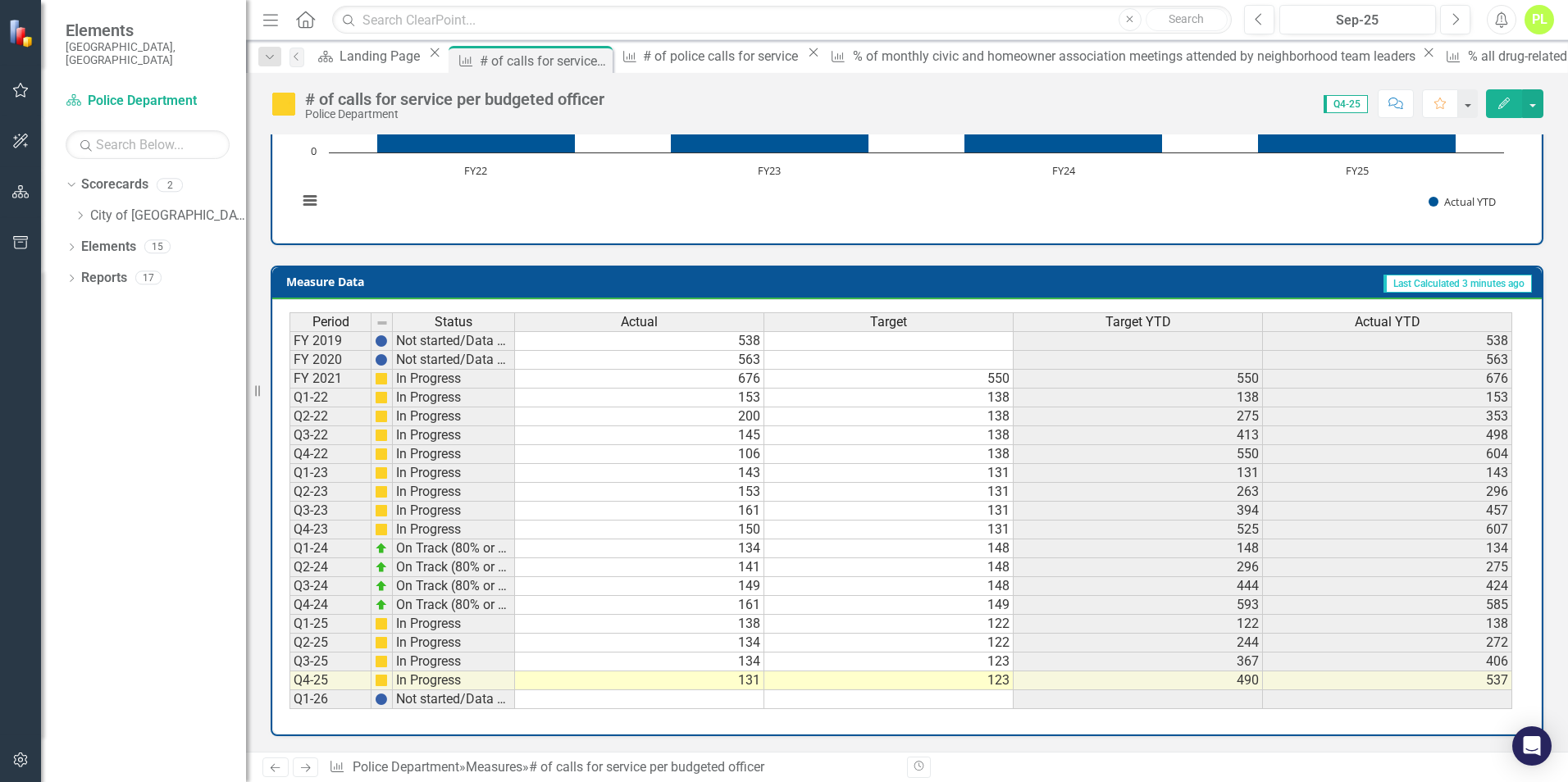
scroll to position [541, 0]
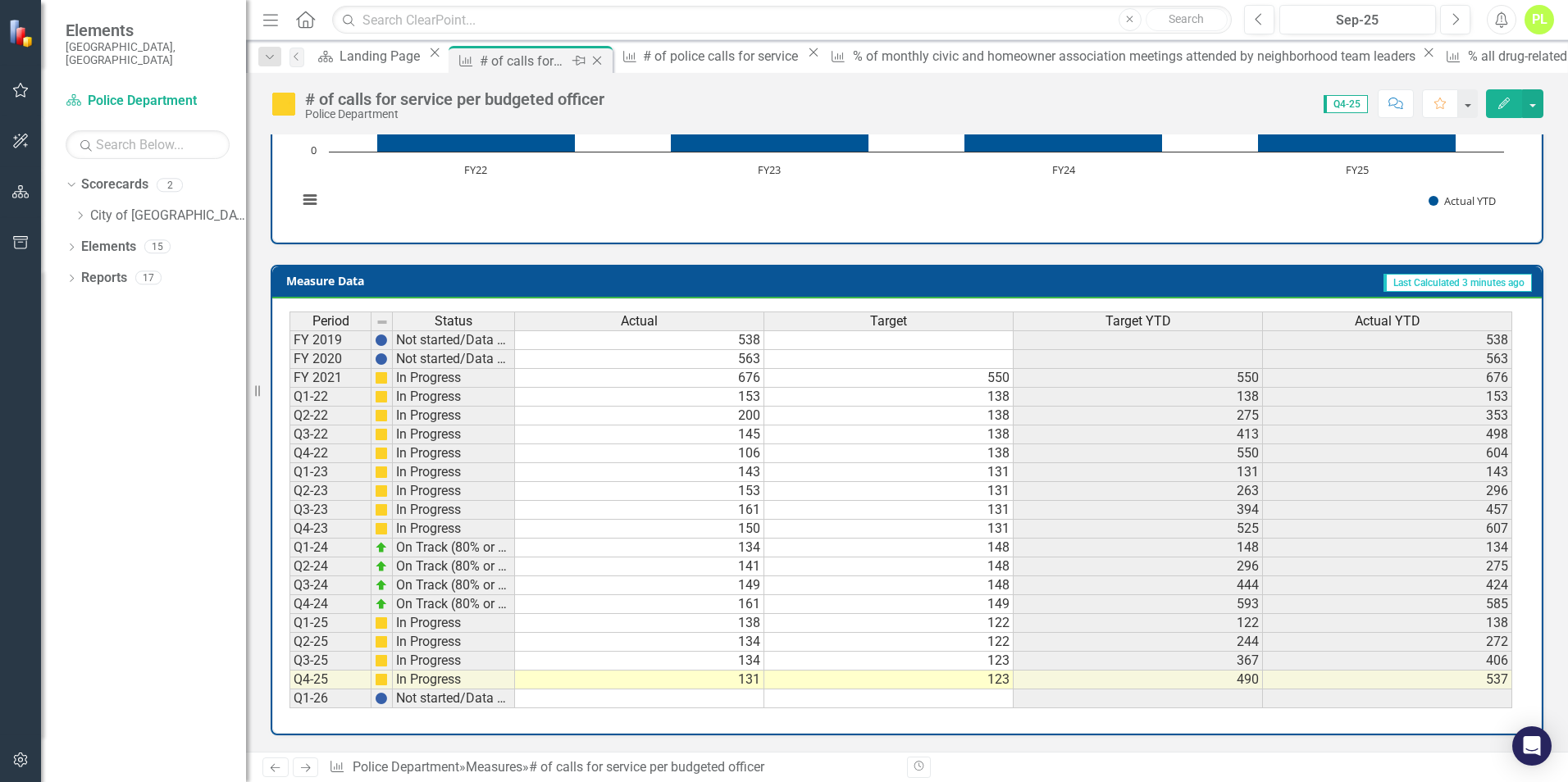
click at [600, 60] on icon "Close" at bounding box center [597, 61] width 17 height 13
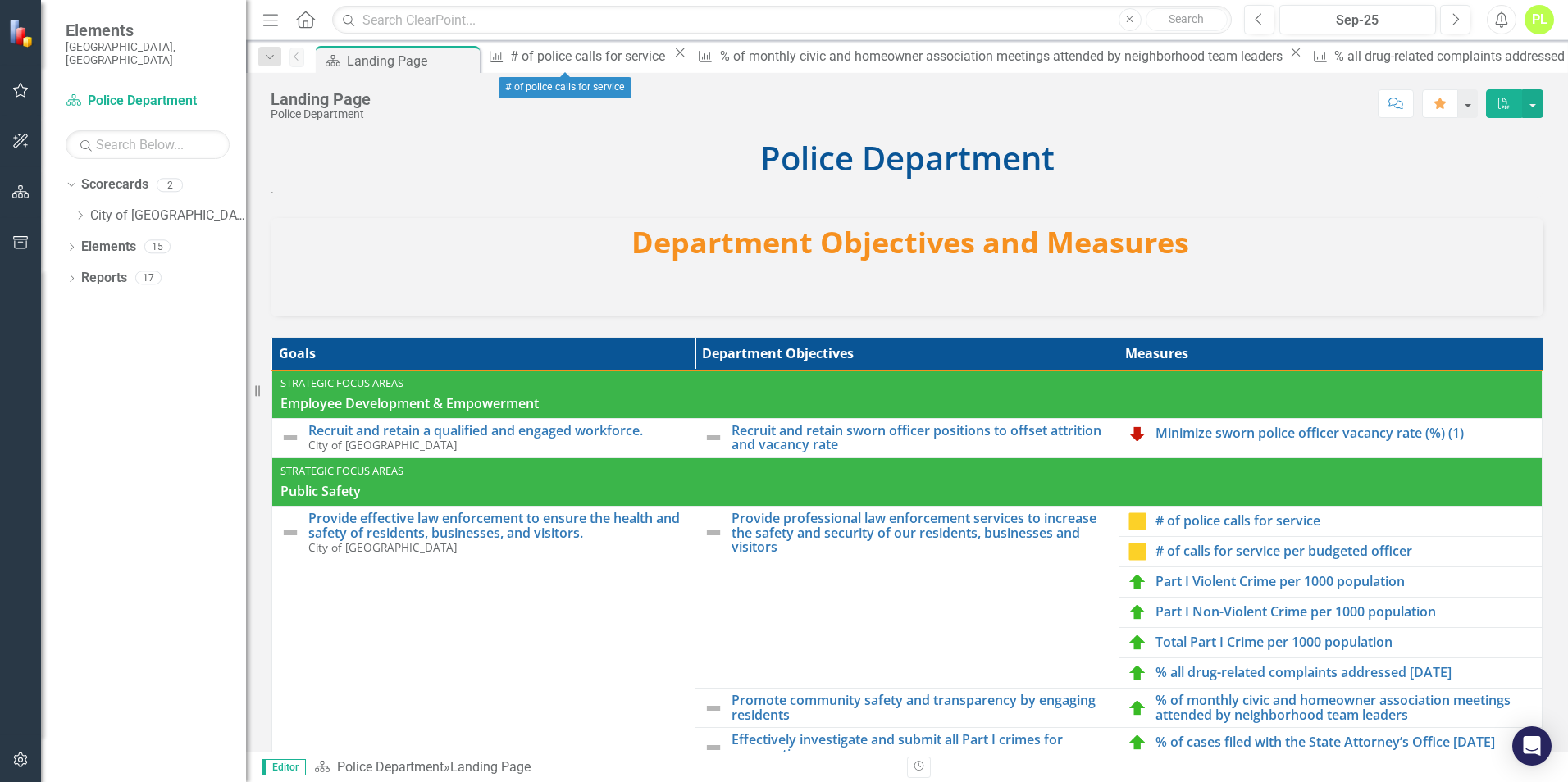
click at [671, 59] on icon "Close" at bounding box center [679, 52] width 17 height 13
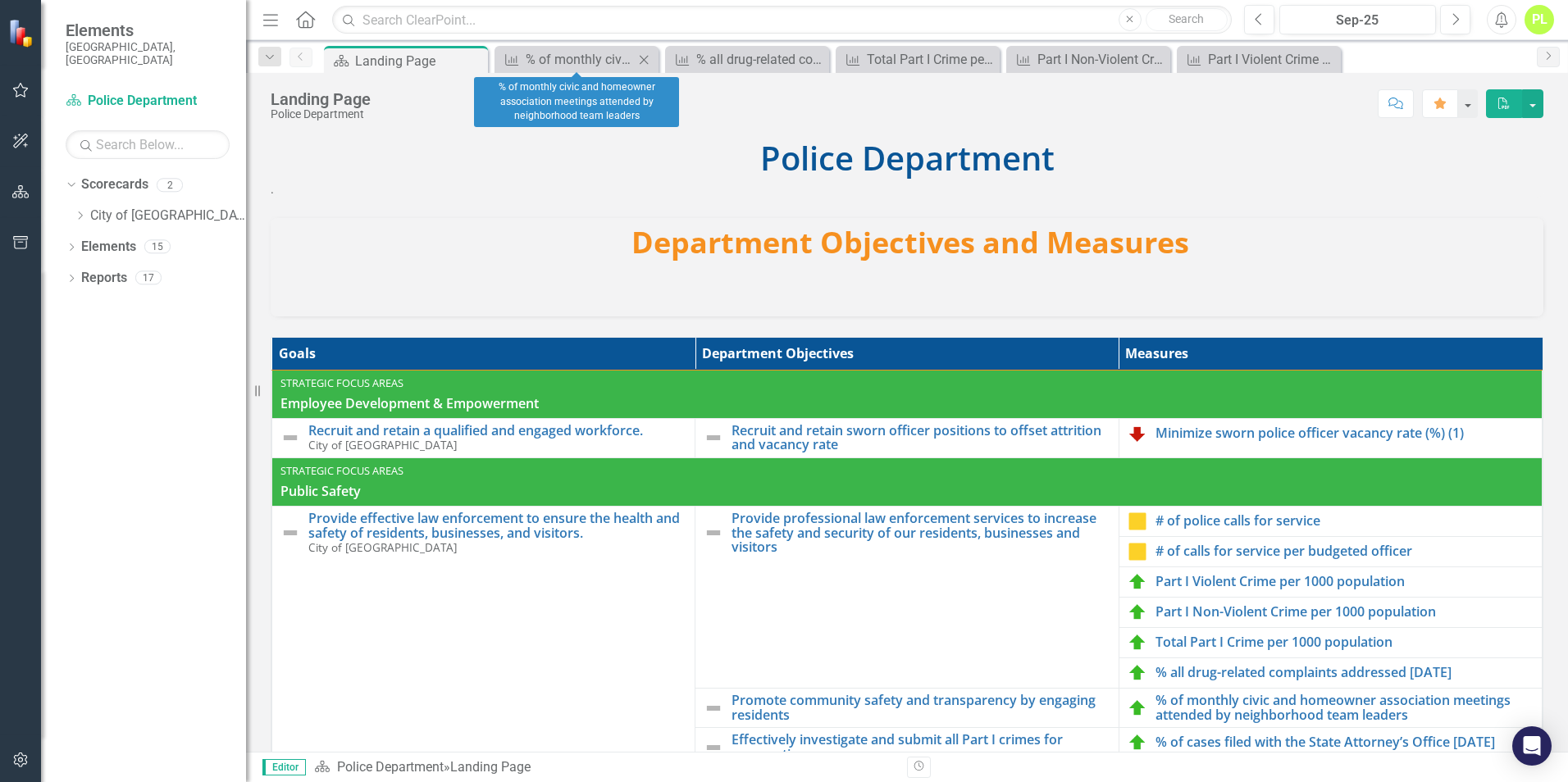
click at [644, 61] on icon "Close" at bounding box center [643, 60] width 17 height 13
click at [639, 64] on icon "Close" at bounding box center [643, 60] width 17 height 13
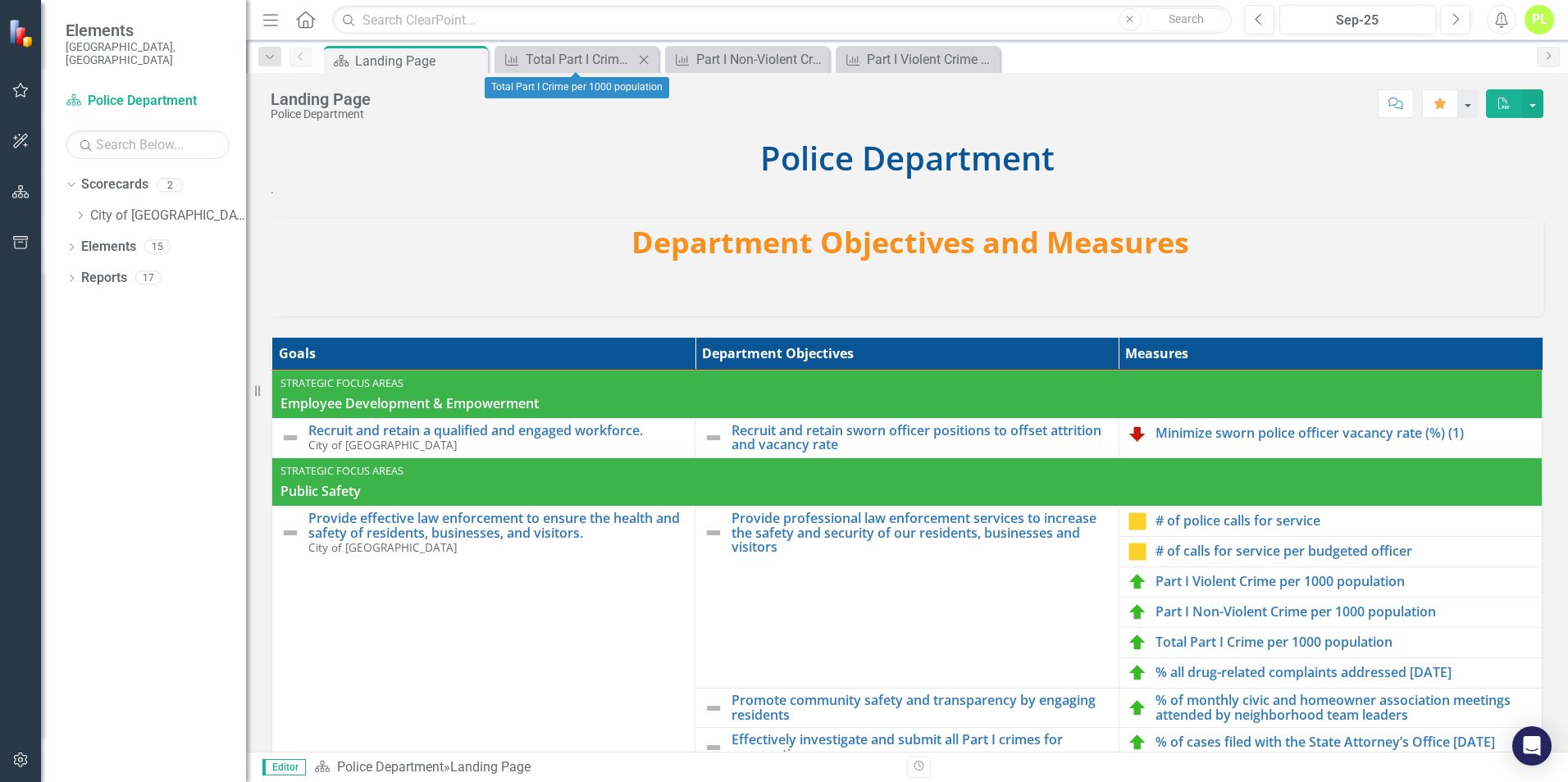
click at [647, 64] on icon "Close" at bounding box center [643, 60] width 17 height 13
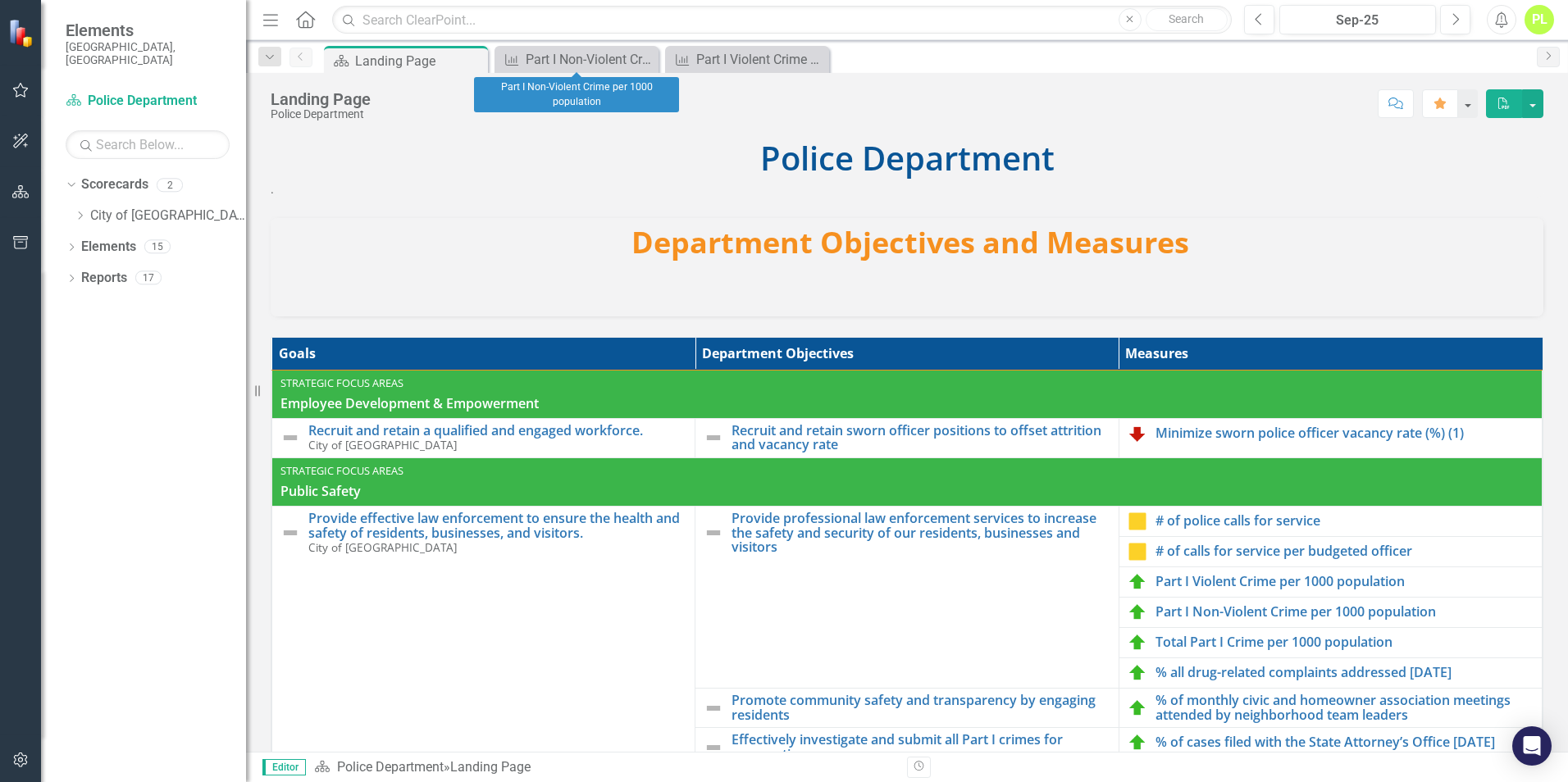
click at [0, 0] on icon "Close" at bounding box center [0, 0] width 0 height 0
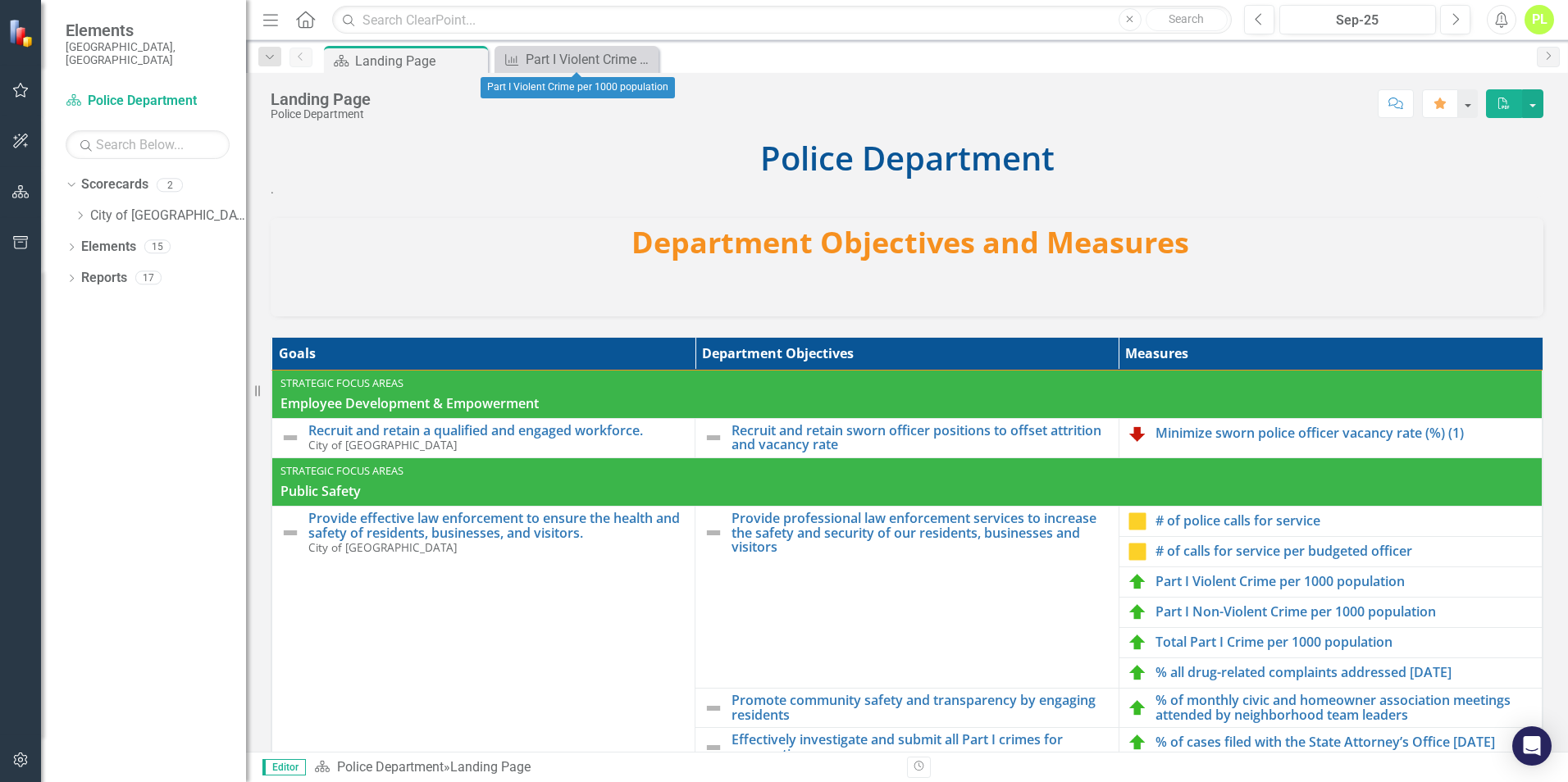
click at [0, 0] on icon "Close" at bounding box center [0, 0] width 0 height 0
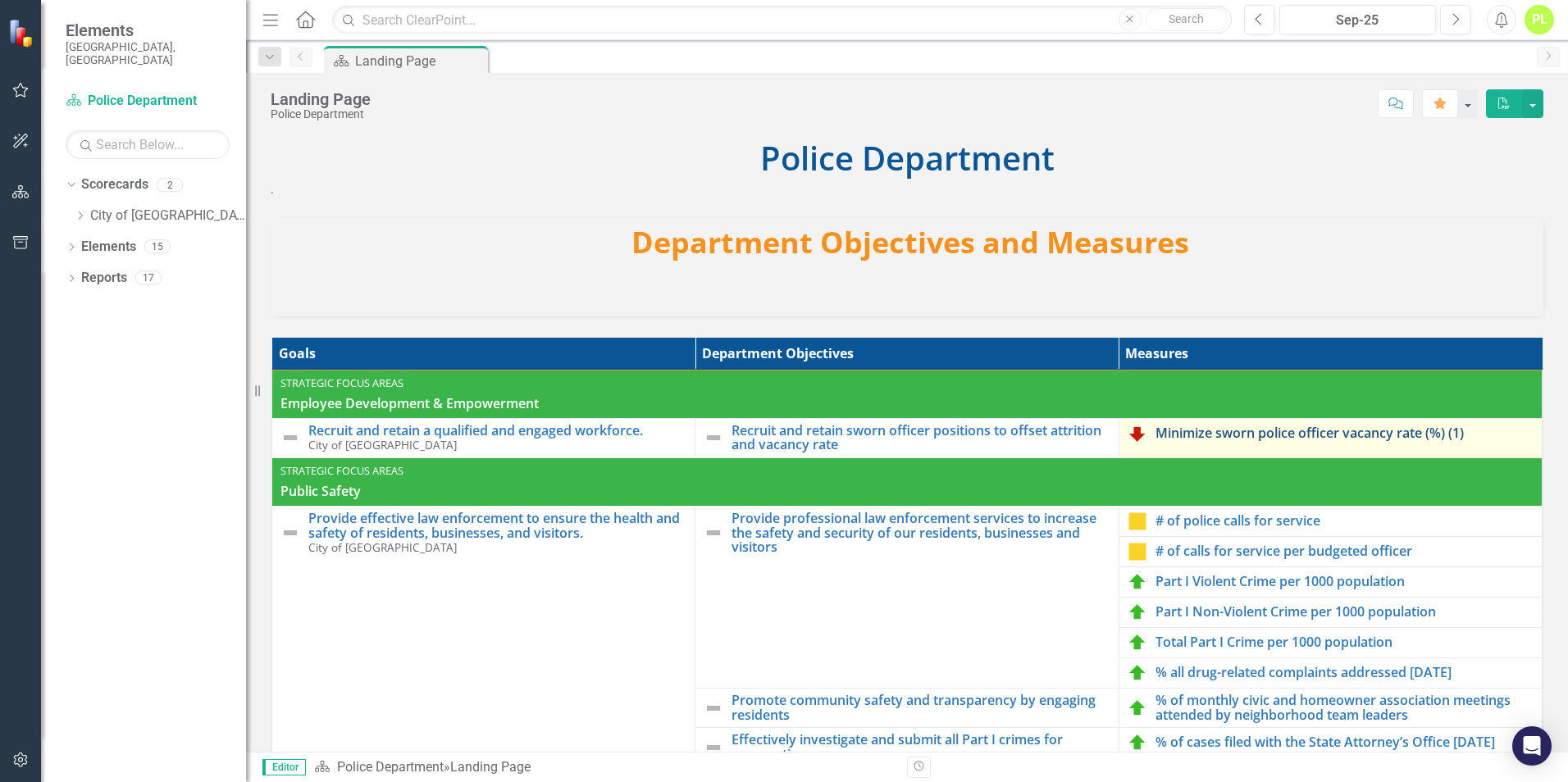
click at [1159, 431] on link "Minimize sworn police officer vacancy rate (%) (1)" at bounding box center [1344, 434] width 378 height 15
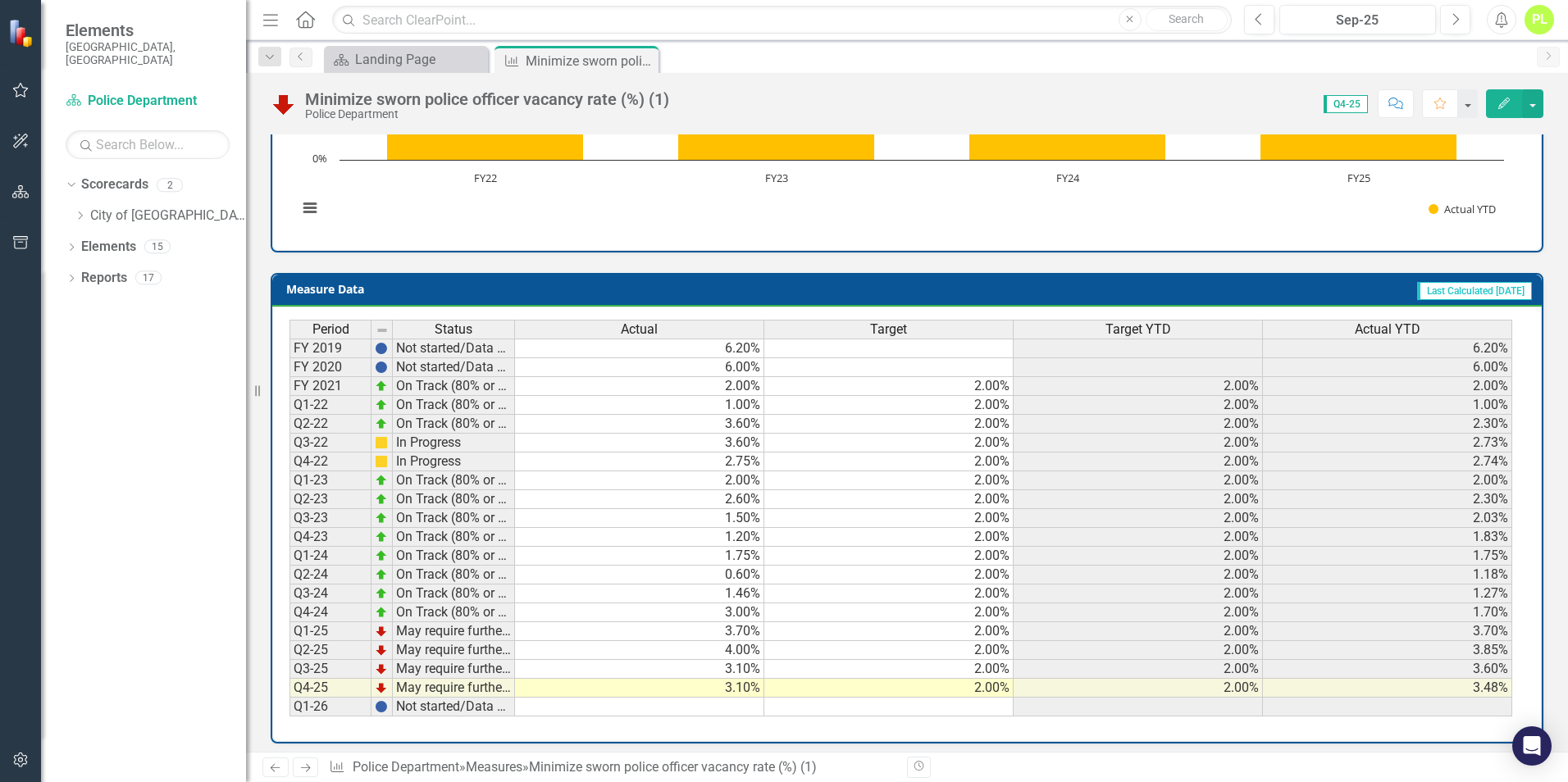
scroll to position [541, 0]
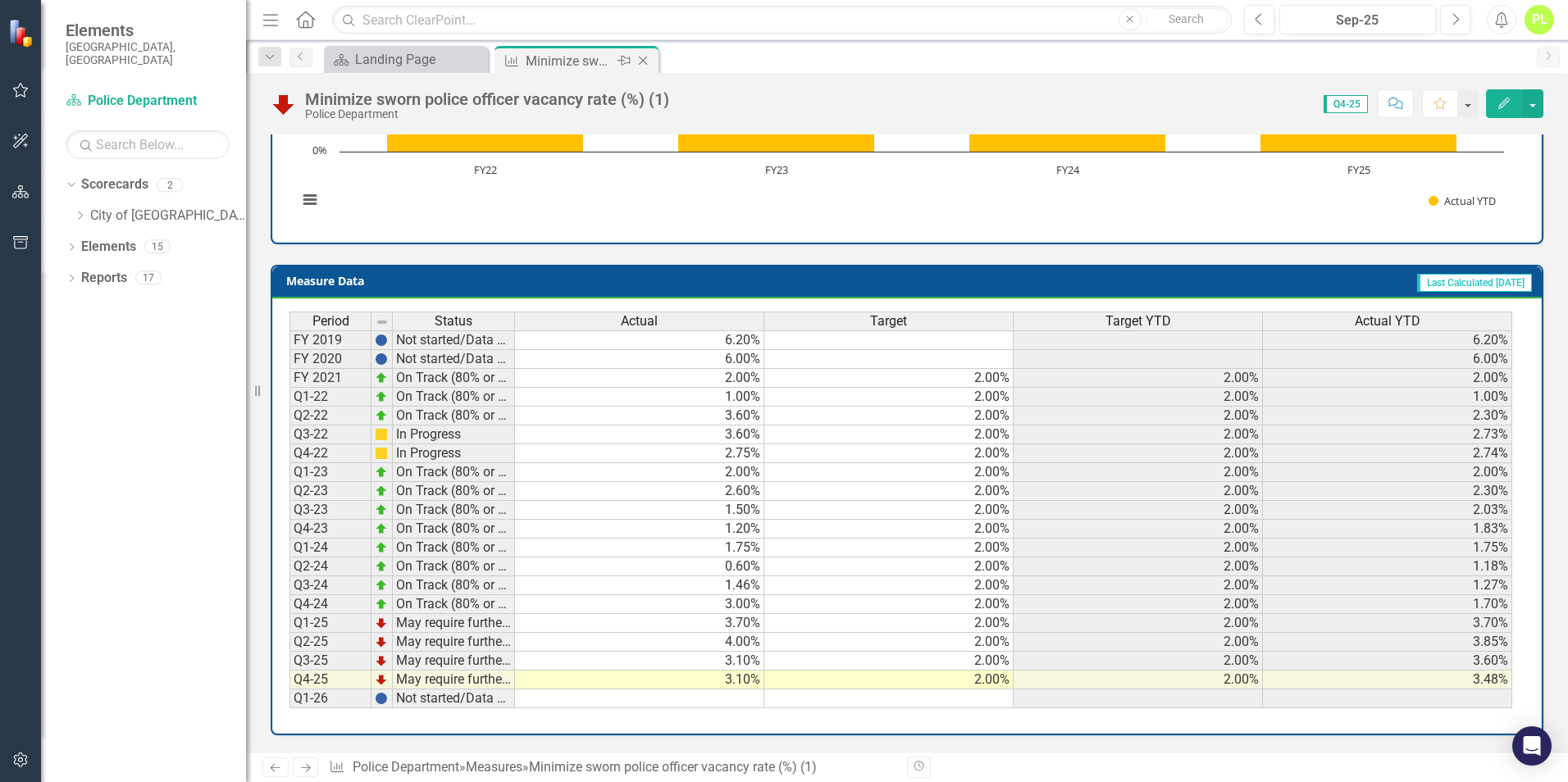
click at [643, 63] on icon "Close" at bounding box center [642, 61] width 17 height 13
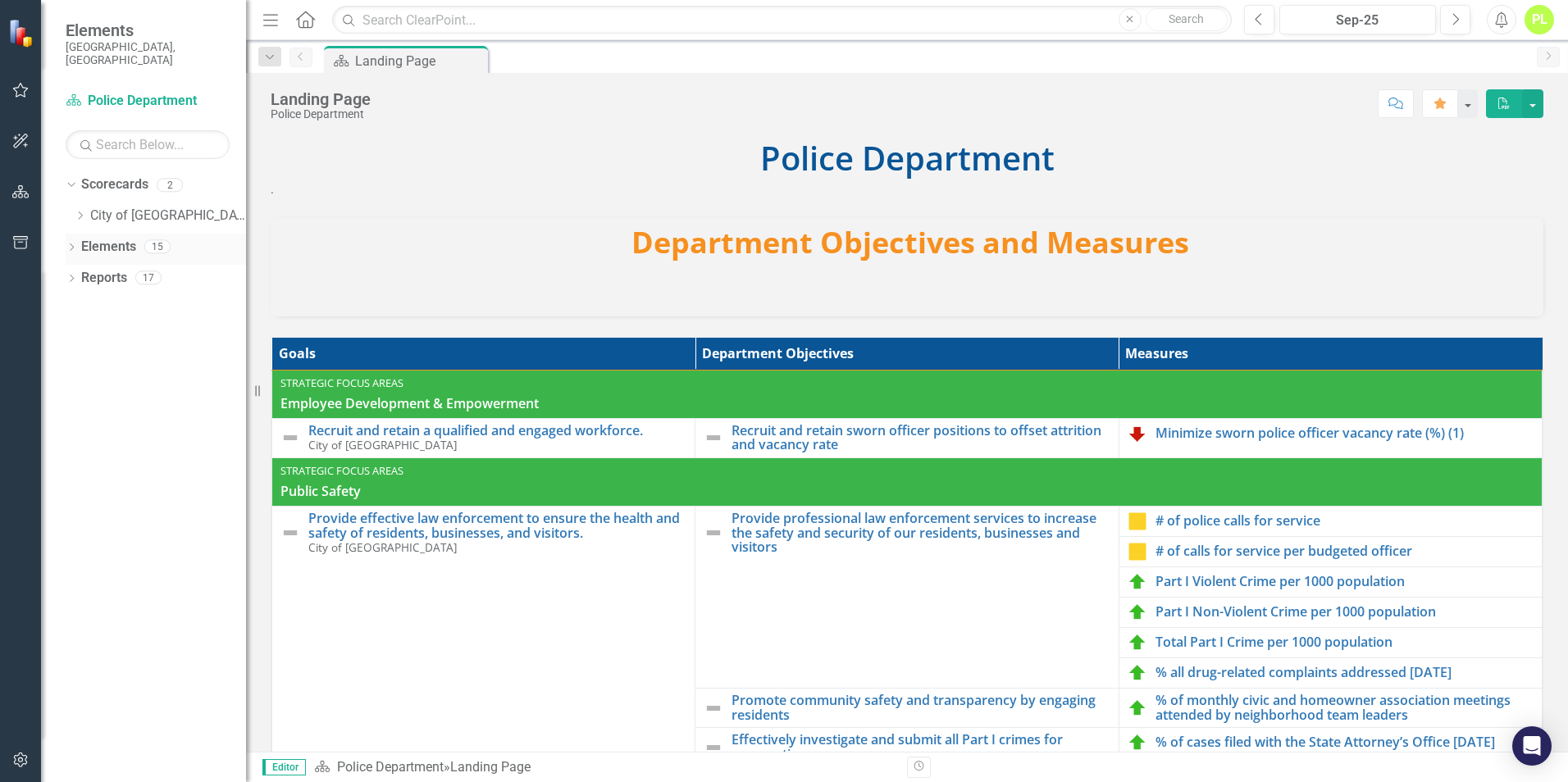
click at [93, 238] on link "Elements" at bounding box center [109, 247] width 55 height 18
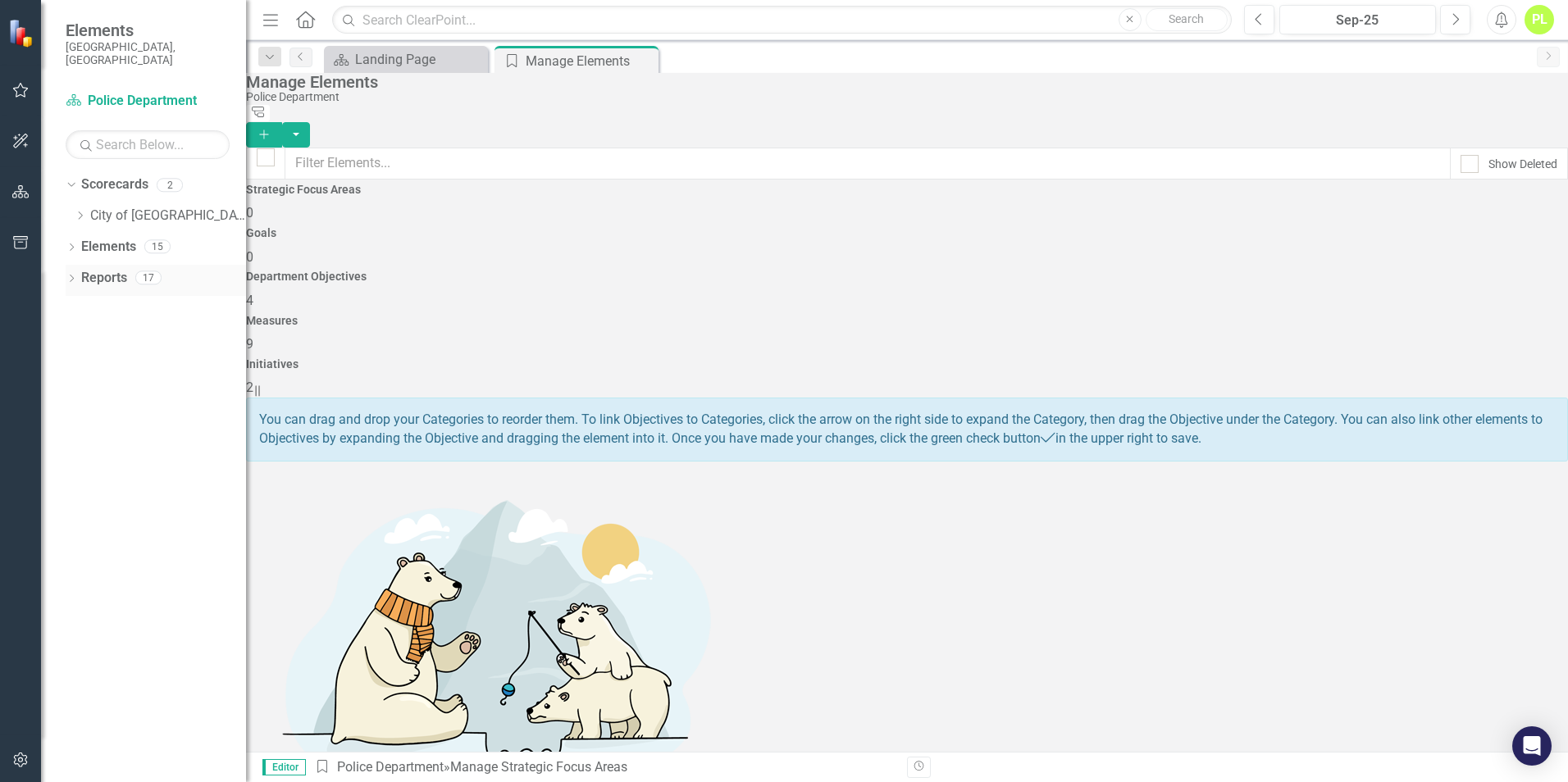
click at [72, 276] on icon "Dropdown" at bounding box center [71, 280] width 11 height 9
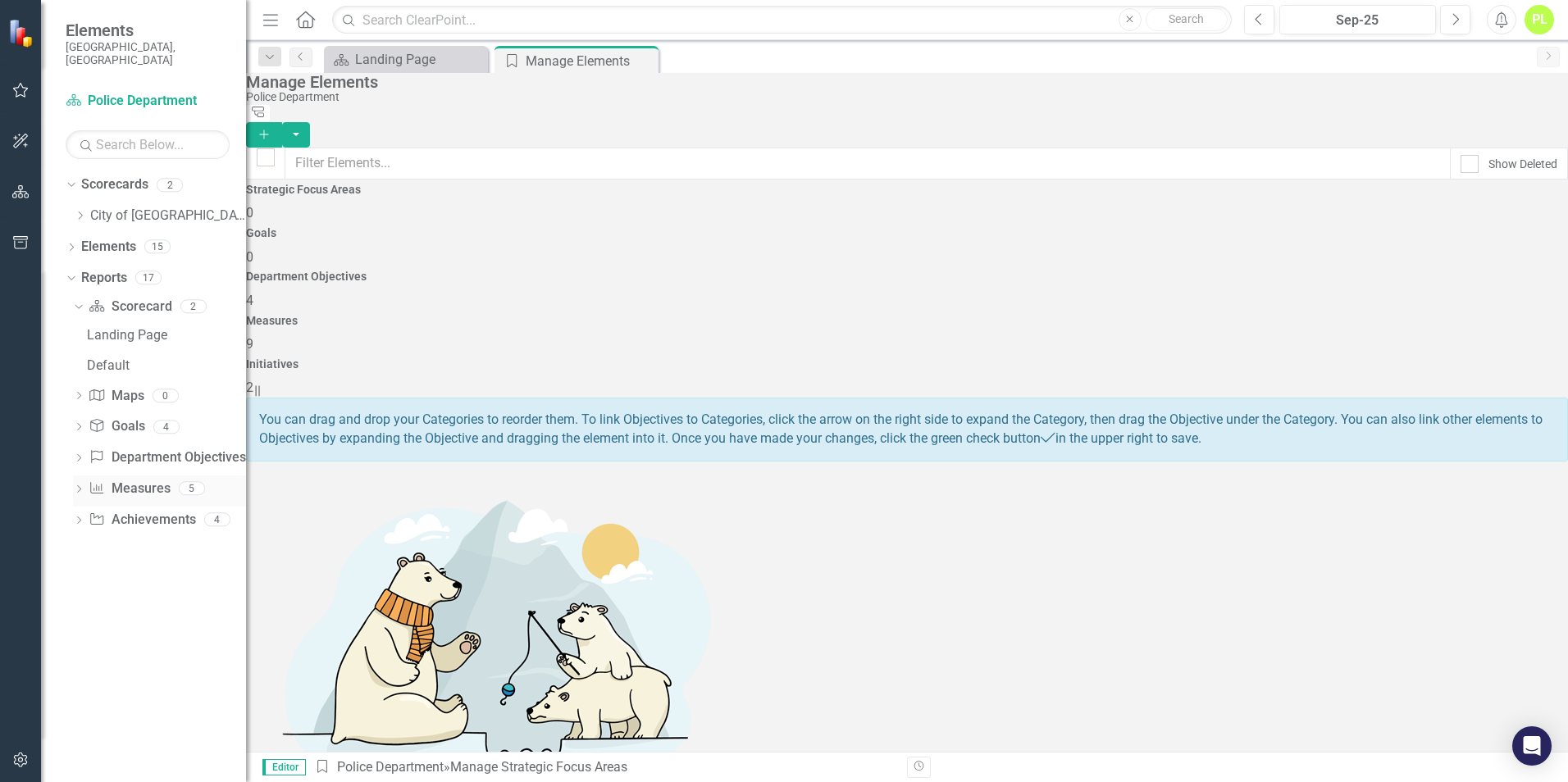
click at [77, 486] on icon "Dropdown" at bounding box center [78, 491] width 11 height 9
click at [96, 452] on div "Measures" at bounding box center [166, 459] width 159 height 15
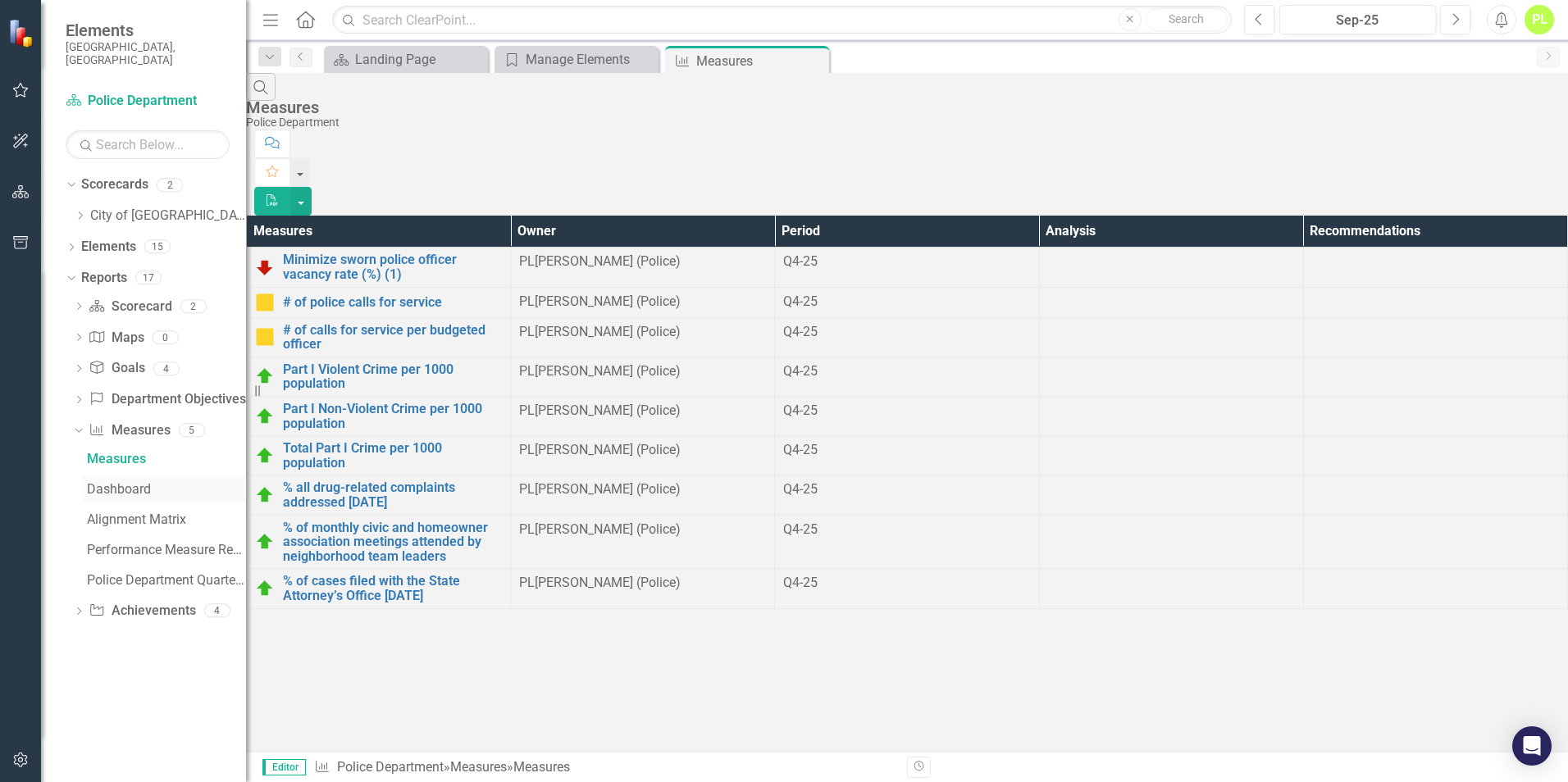
click at [102, 482] on div "Dashboard" at bounding box center [166, 489] width 159 height 15
